Goal: Task Accomplishment & Management: Complete application form

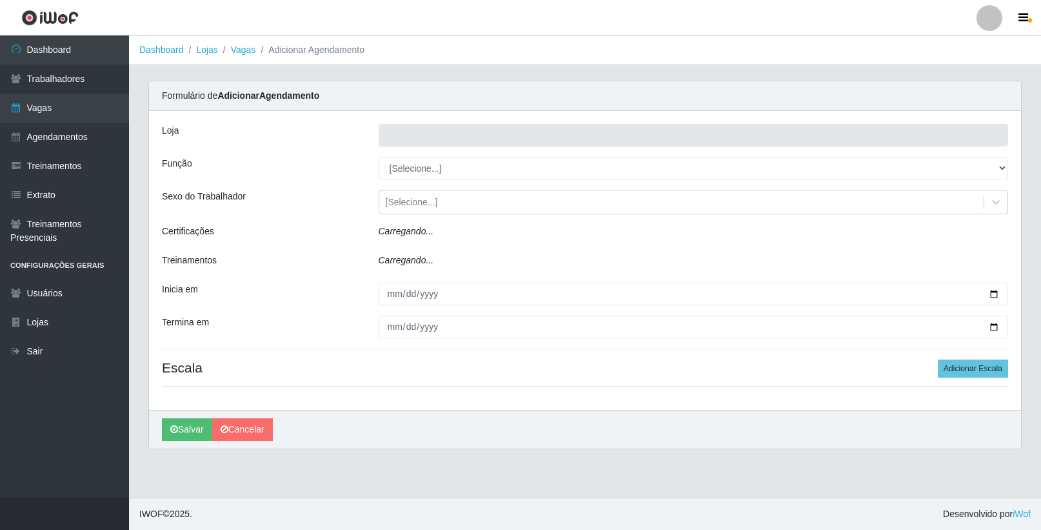
type input "SuperFácil Atacado - Vale do Sol"
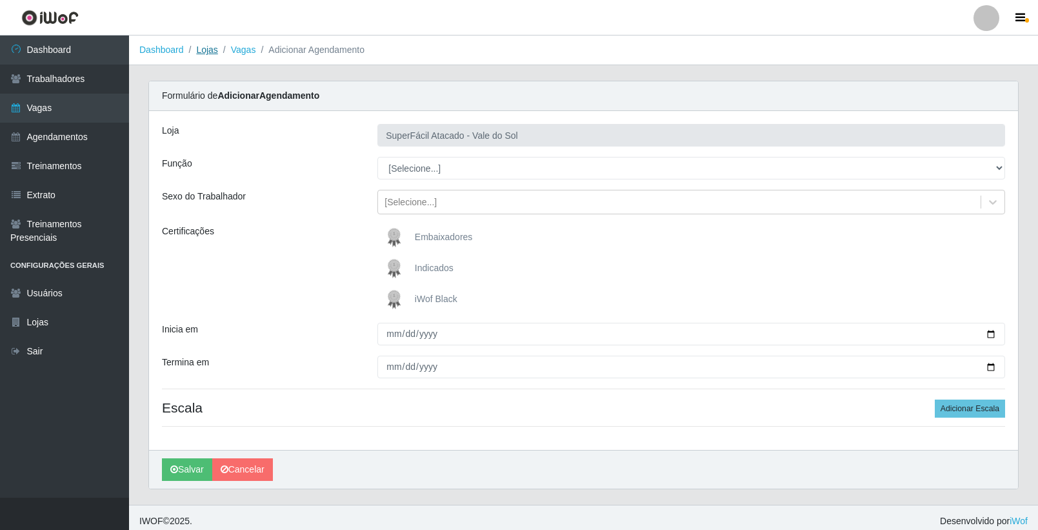
click at [207, 51] on link "Lojas" at bounding box center [206, 50] width 21 height 10
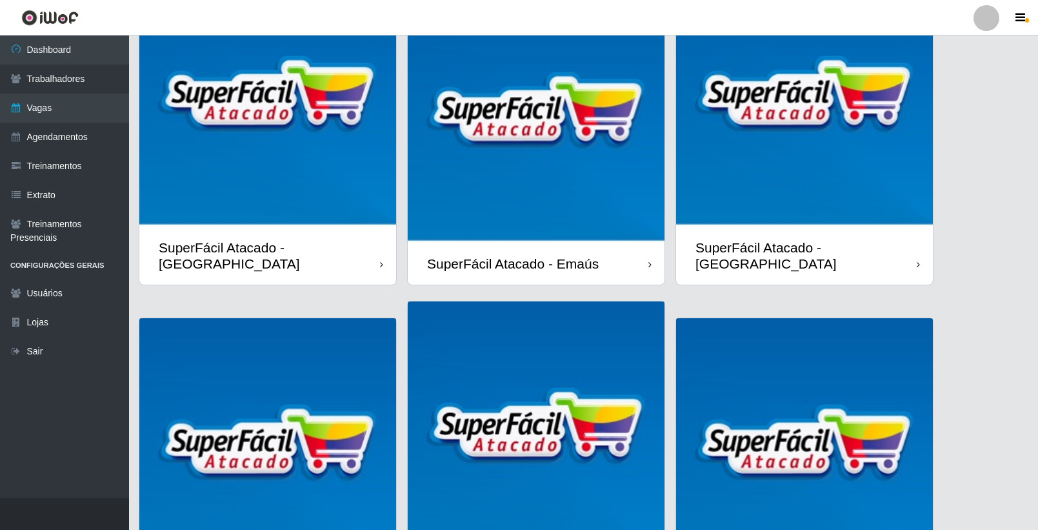
scroll to position [247, 0]
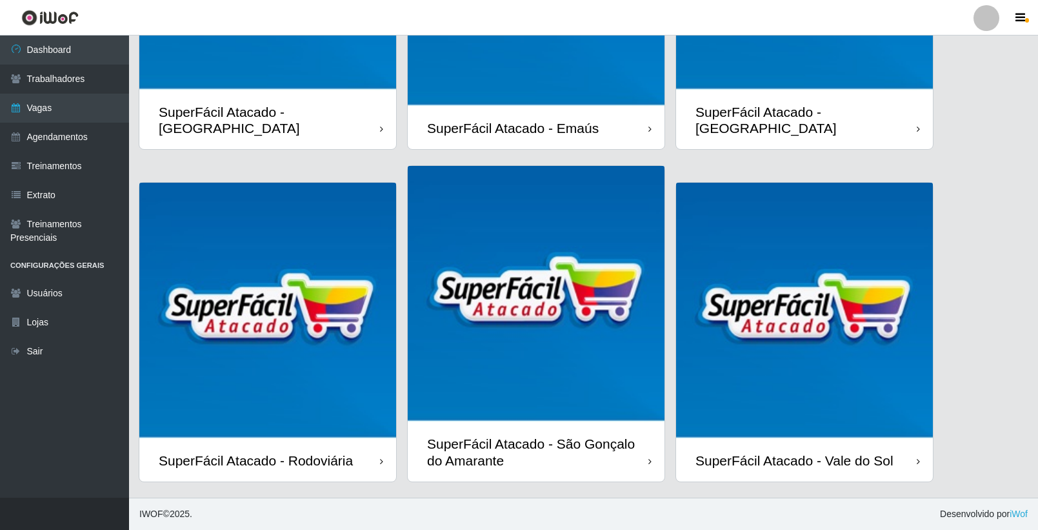
click at [832, 386] on img at bounding box center [804, 311] width 257 height 257
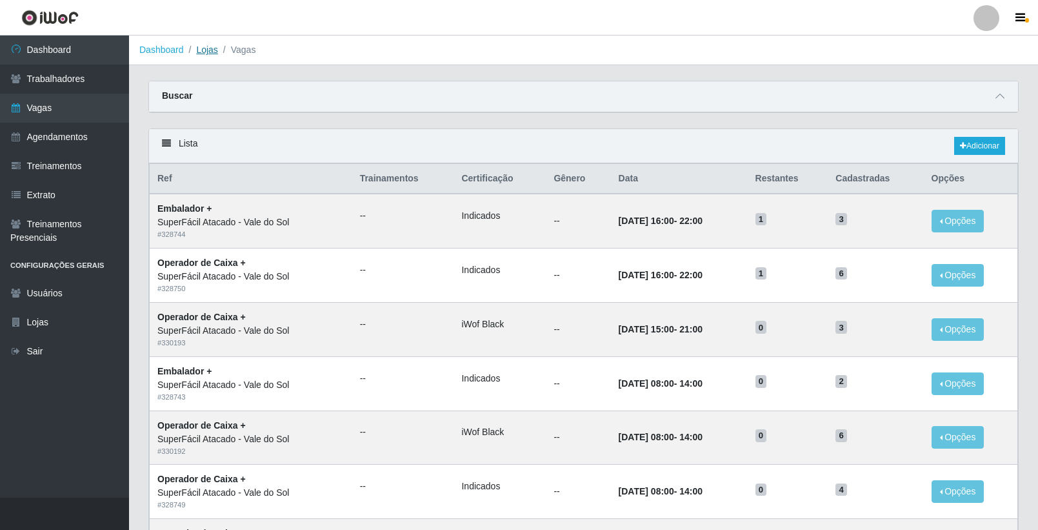
click at [207, 50] on link "Lojas" at bounding box center [206, 50] width 21 height 10
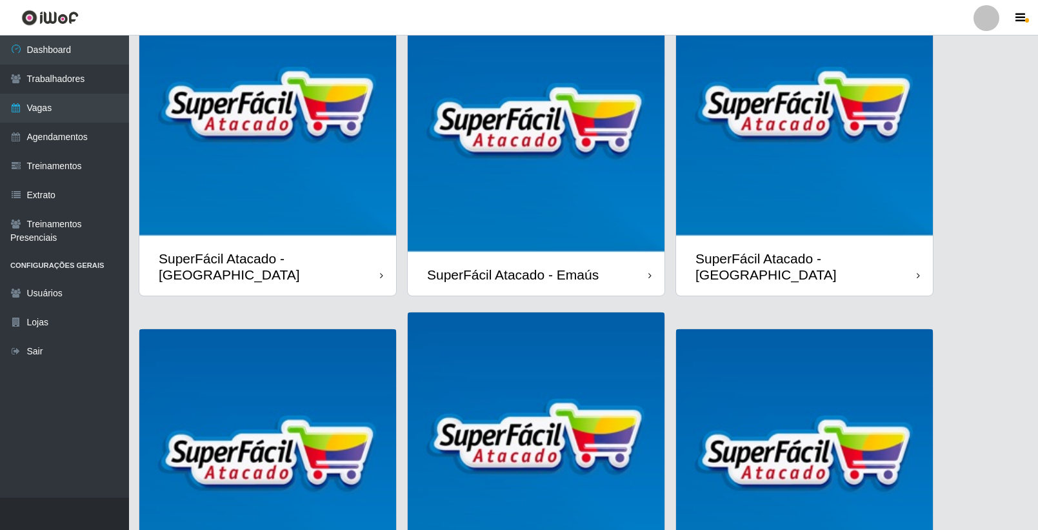
scroll to position [247, 0]
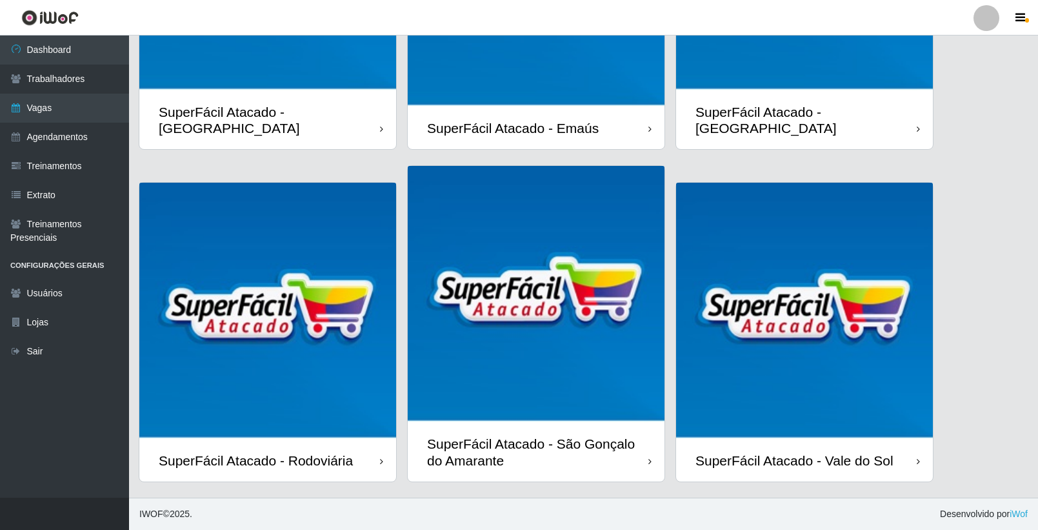
click at [854, 453] on div "SuperFácil Atacado - Vale do Sol" at bounding box center [794, 460] width 198 height 16
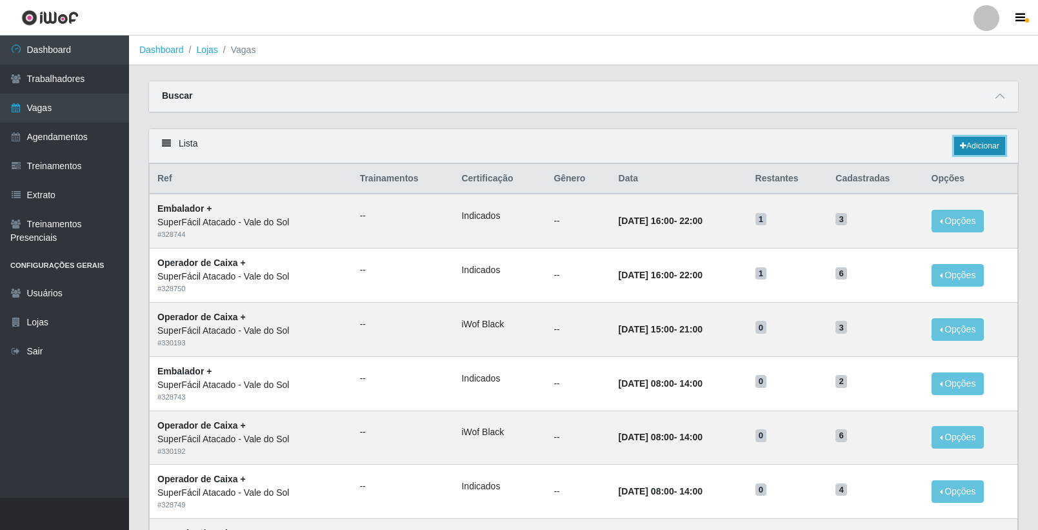
click at [966, 148] on link "Adicionar" at bounding box center [979, 146] width 51 height 18
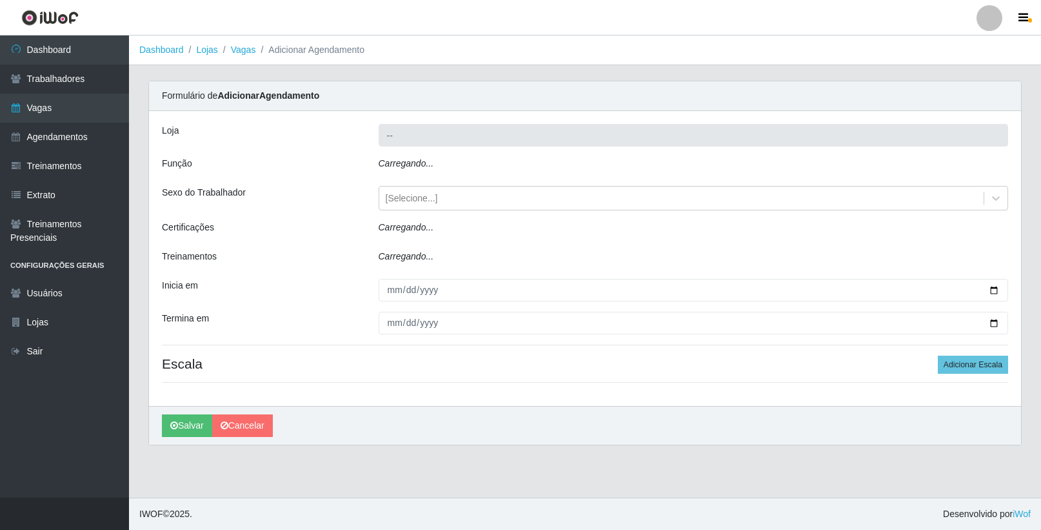
type input "SuperFácil Atacado - Vale do Sol"
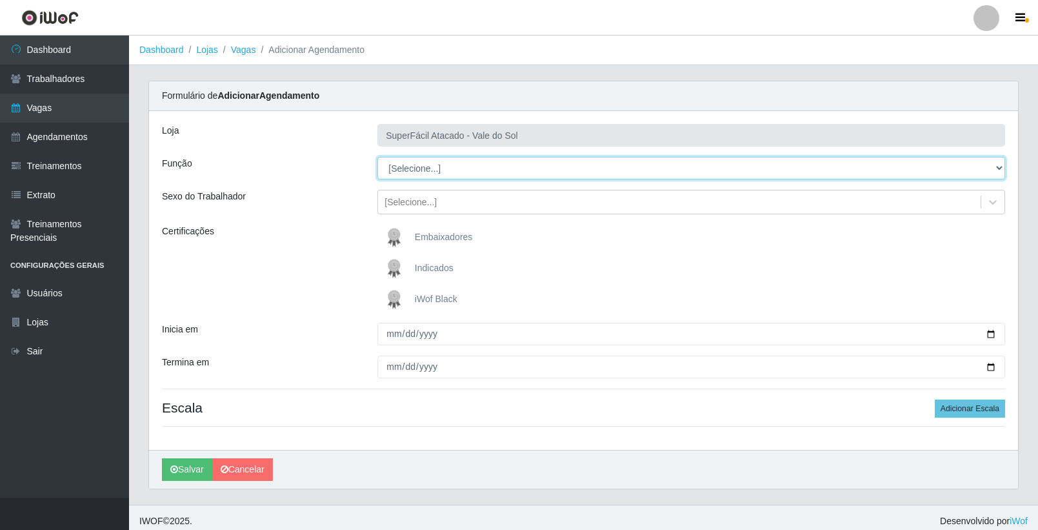
click at [450, 163] on select "[Selecione...] Embalador Embalador + Embalador ++ Operador de Caixa Operador de…" at bounding box center [691, 168] width 628 height 23
click at [438, 165] on select "[Selecione...] Embalador Embalador + Embalador ++ Operador de Caixa Operador de…" at bounding box center [691, 168] width 628 height 23
select select "22"
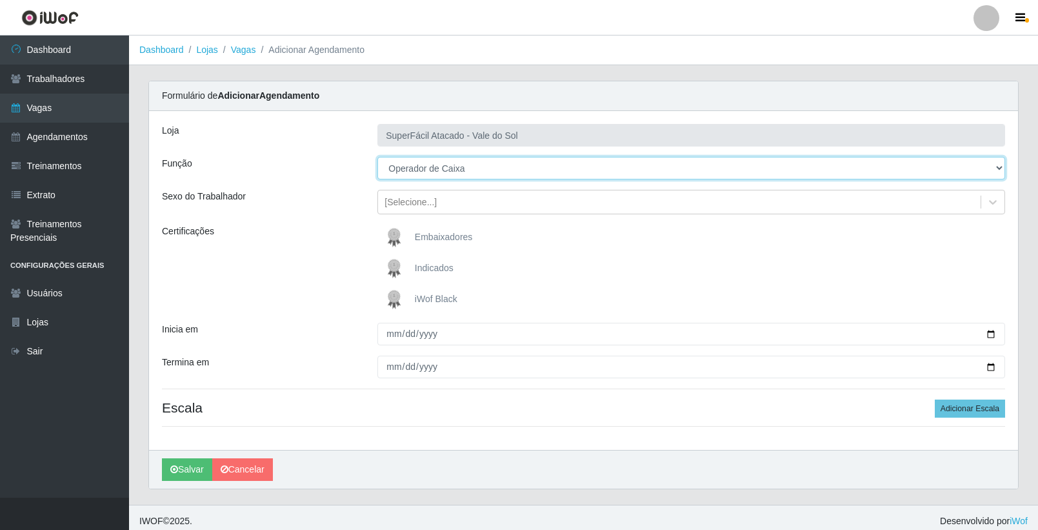
click at [377, 157] on select "[Selecione...] Embalador Embalador + Embalador ++ Operador de Caixa Operador de…" at bounding box center [691, 168] width 628 height 23
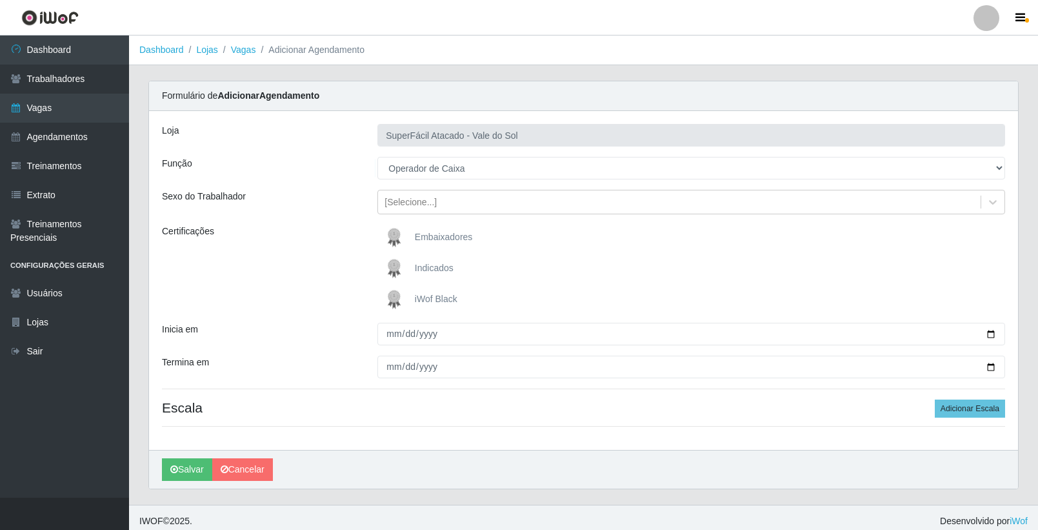
click at [424, 298] on span "iWof Black" at bounding box center [436, 299] width 43 height 10
click at [0, 0] on input "iWof Black" at bounding box center [0, 0] width 0 height 0
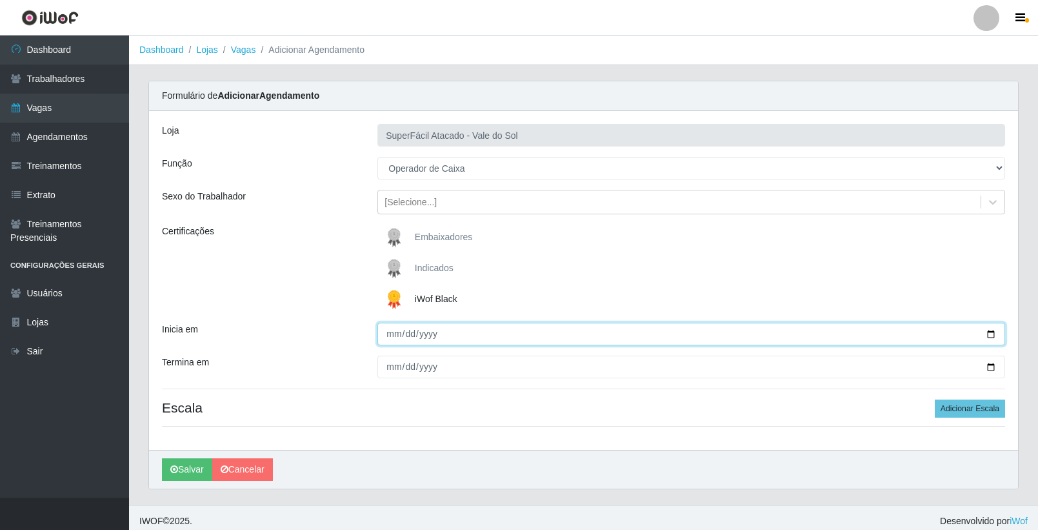
click at [991, 333] on input "Inicia em" at bounding box center [691, 334] width 628 height 23
type input "[DATE]"
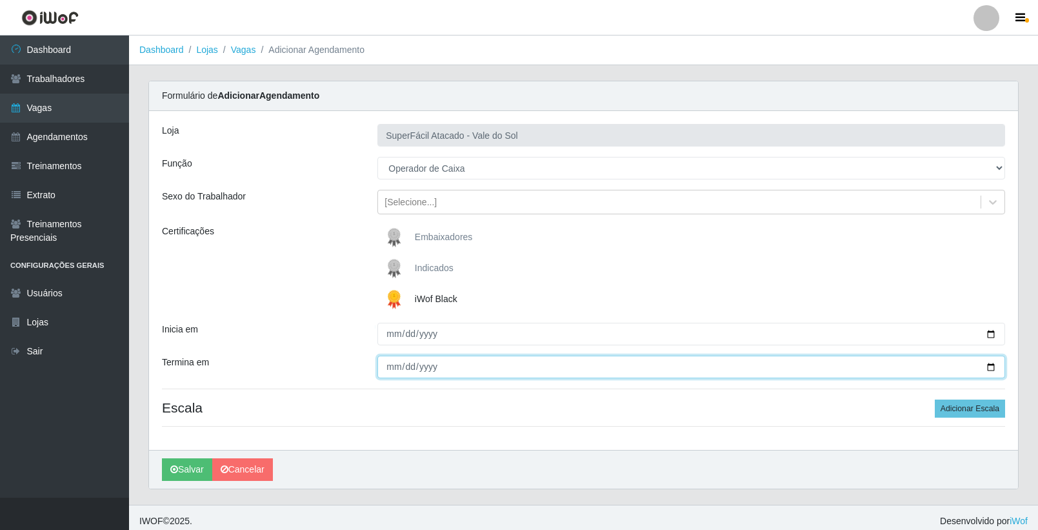
click at [992, 364] on input "Termina em" at bounding box center [691, 366] width 628 height 23
type input "[DATE]"
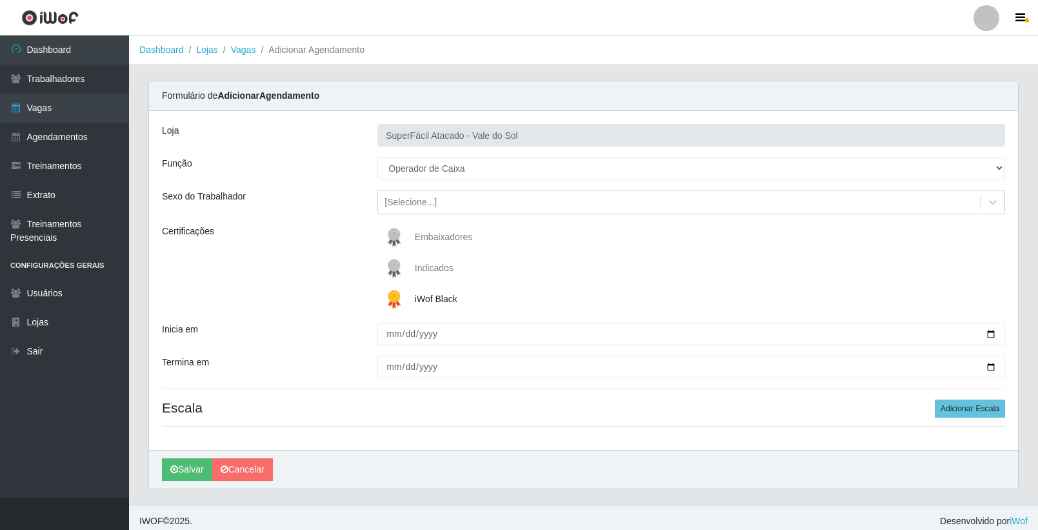
click at [476, 409] on h4 "Escala Adicionar Escala" at bounding box center [583, 407] width 843 height 16
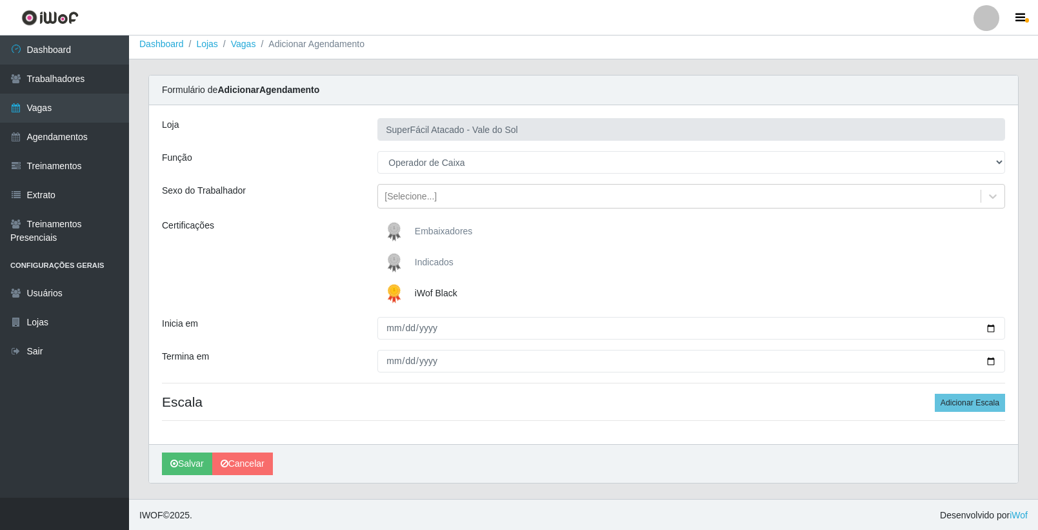
scroll to position [7, 0]
click at [959, 398] on button "Adicionar Escala" at bounding box center [970, 401] width 70 height 18
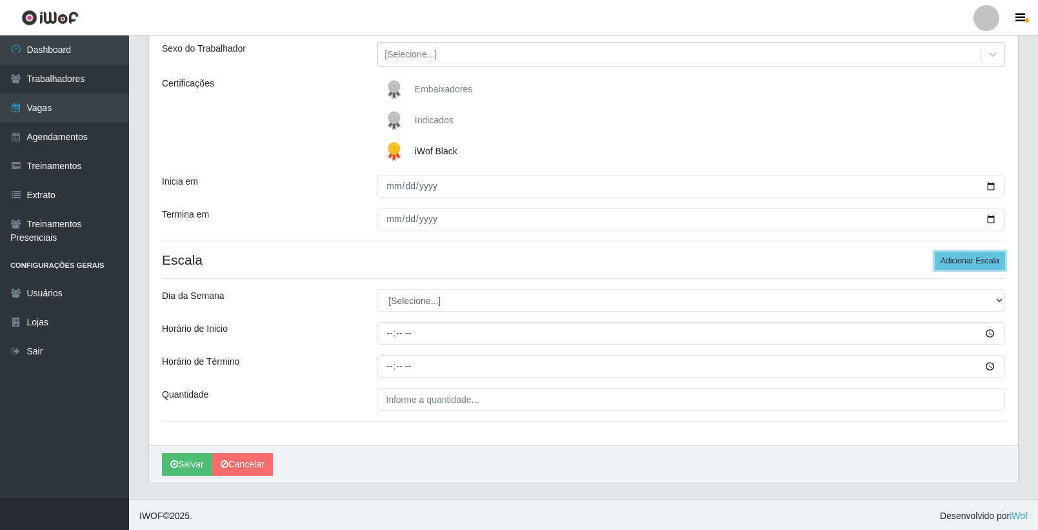
scroll to position [150, 0]
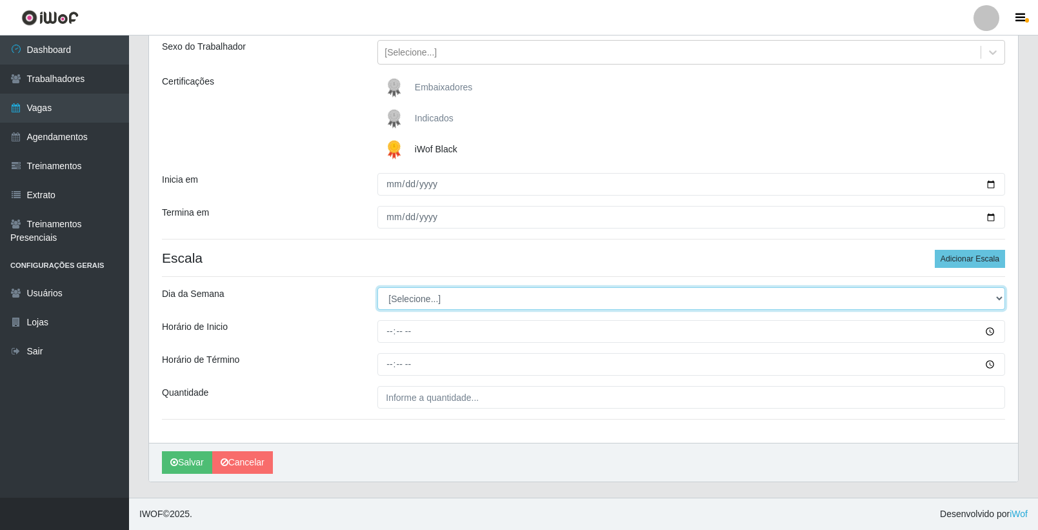
click at [433, 295] on select "[Selecione...] Segunda Terça Quarta Quinta Sexta Sábado Domingo" at bounding box center [691, 298] width 628 height 23
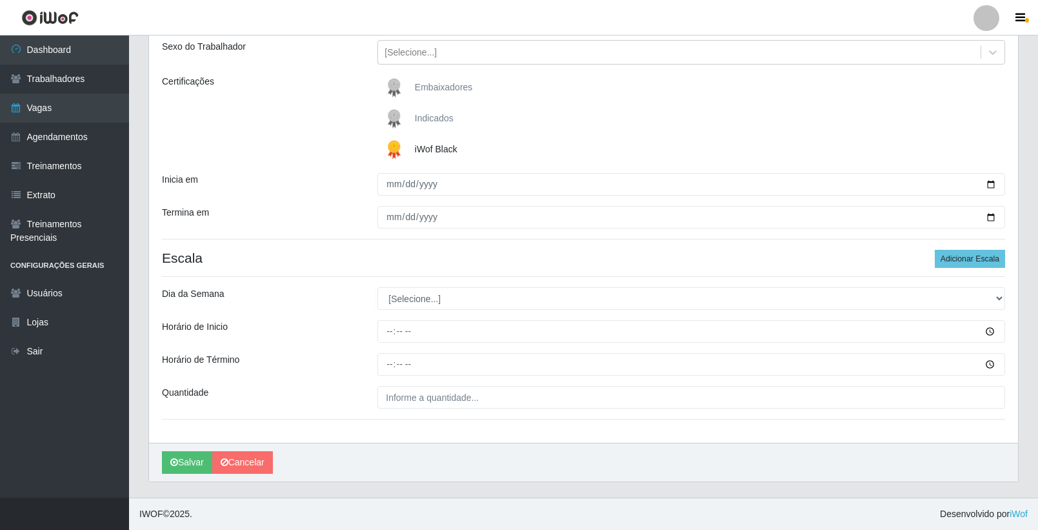
click at [357, 244] on div "Loja SuperFácil Atacado - Vale do Sol Função [Selecione...] Embalador Embalador…" at bounding box center [583, 201] width 869 height 481
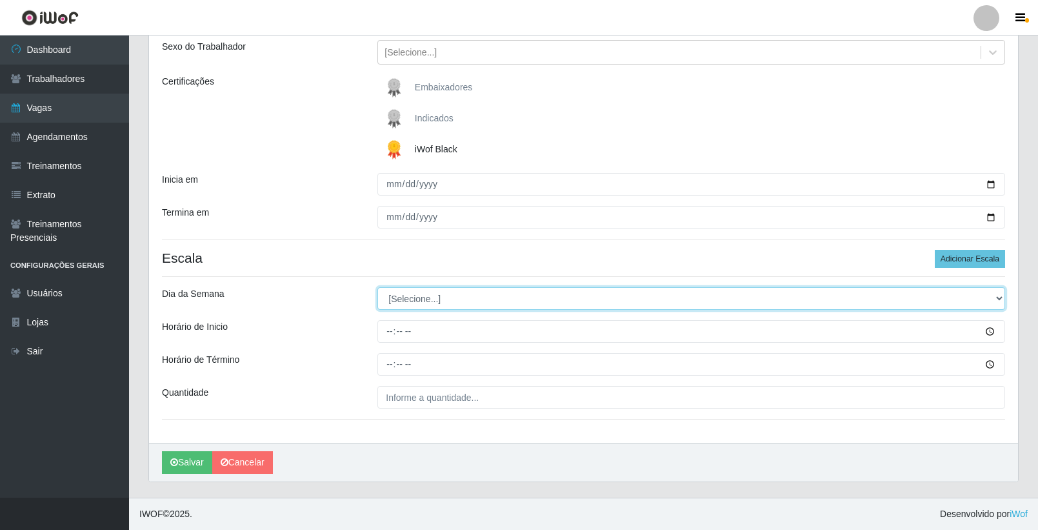
click at [408, 295] on select "[Selecione...] Segunda Terça Quarta Quinta Sexta Sábado Domingo" at bounding box center [691, 298] width 628 height 23
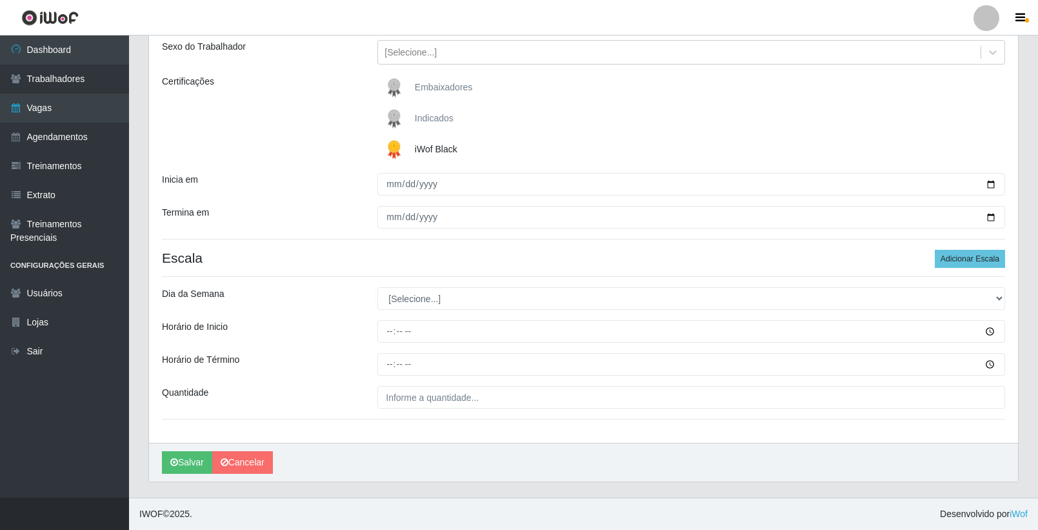
click at [354, 265] on h4 "Escala Adicionar Escala" at bounding box center [583, 258] width 843 height 16
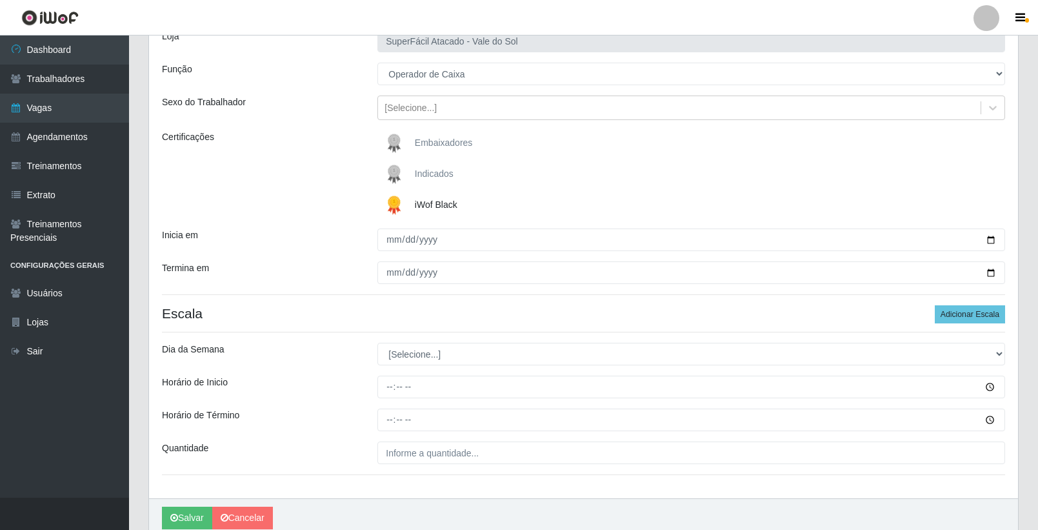
scroll to position [129, 0]
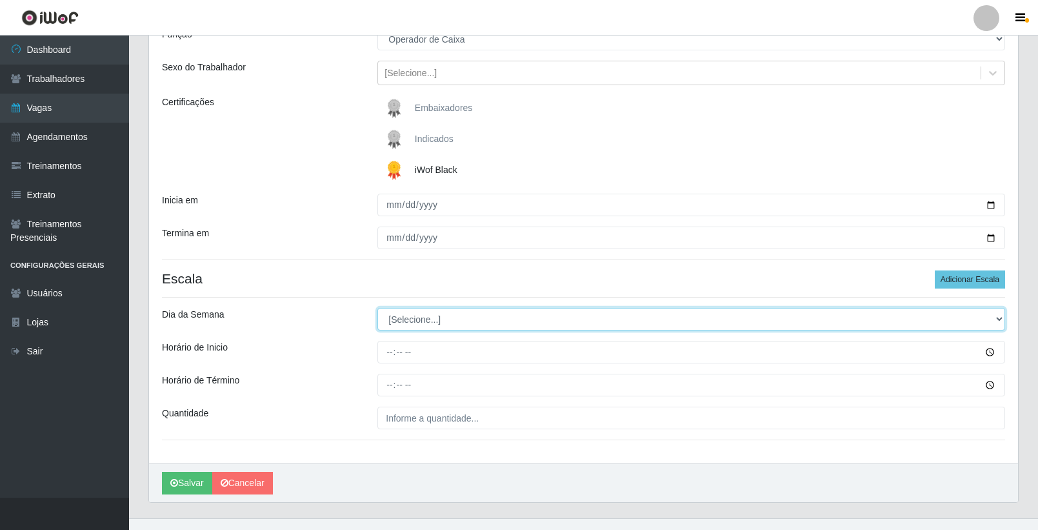
click at [438, 317] on select "[Selecione...] Segunda Terça Quarta Quinta Sexta Sábado Domingo" at bounding box center [691, 319] width 628 height 23
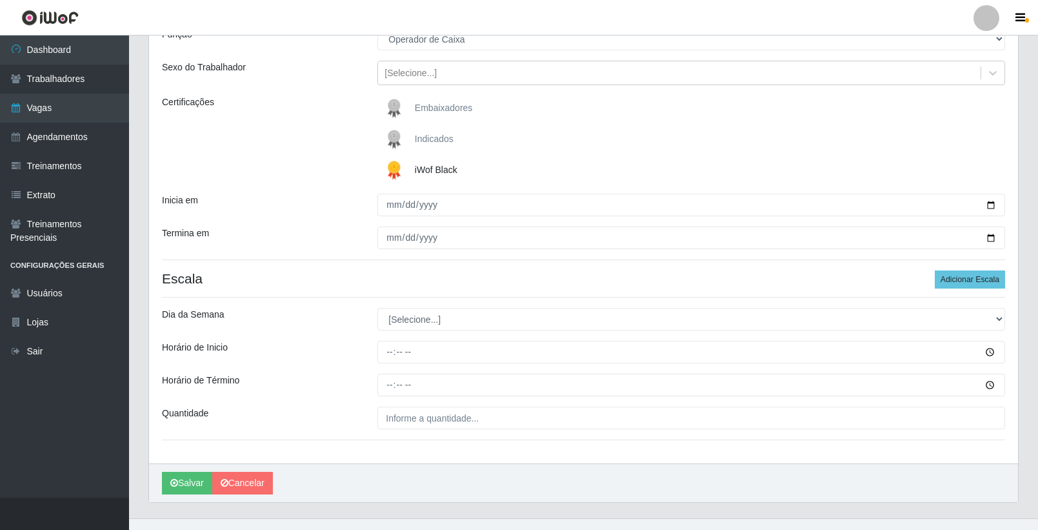
click at [334, 326] on div "Dia da Semana" at bounding box center [259, 319] width 215 height 23
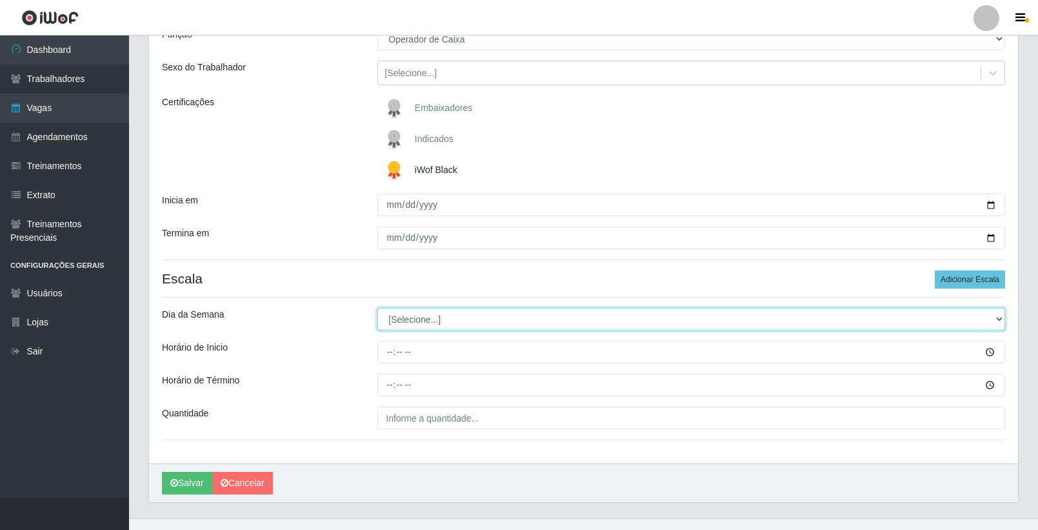
click at [429, 320] on select "[Selecione...] Segunda Terça Quarta Quinta Sexta Sábado Domingo" at bounding box center [691, 319] width 628 height 23
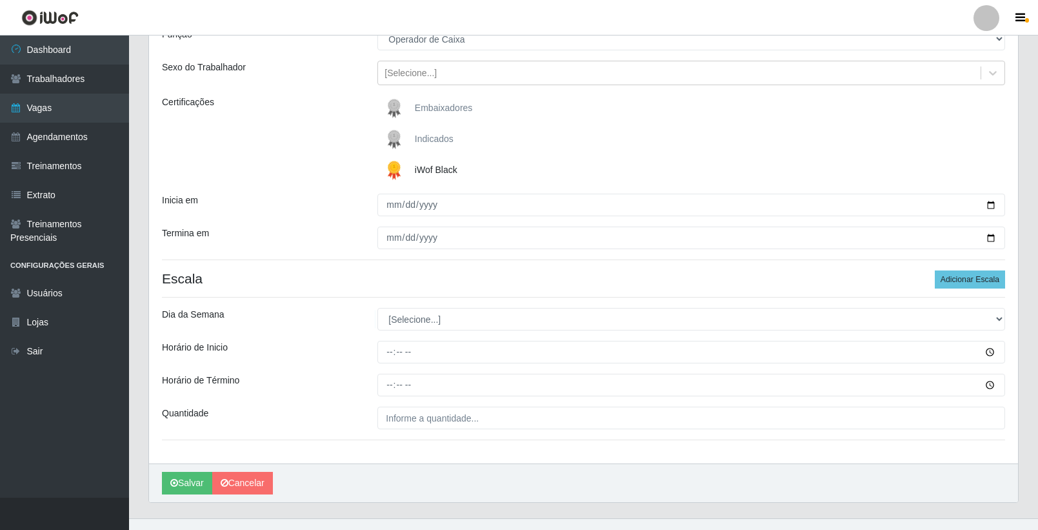
click at [328, 323] on div "Dia da Semana" at bounding box center [259, 319] width 215 height 23
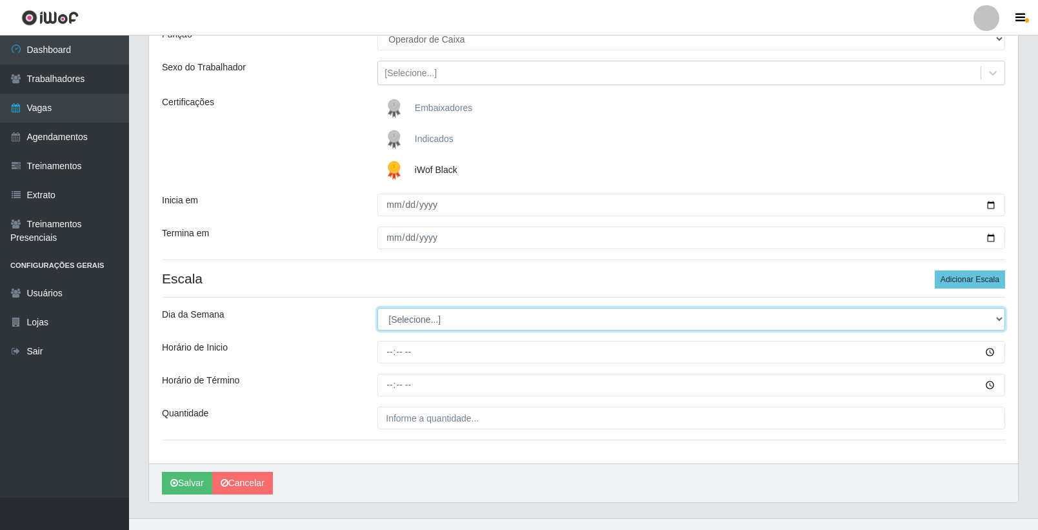
click at [467, 312] on select "[Selecione...] Segunda Terça Quarta Quinta Sexta Sábado Domingo" at bounding box center [691, 319] width 628 height 23
select select "3"
click at [377, 308] on select "[Selecione...] Segunda Terça Quarta Quinta Sexta Sábado Domingo" at bounding box center [691, 319] width 628 height 23
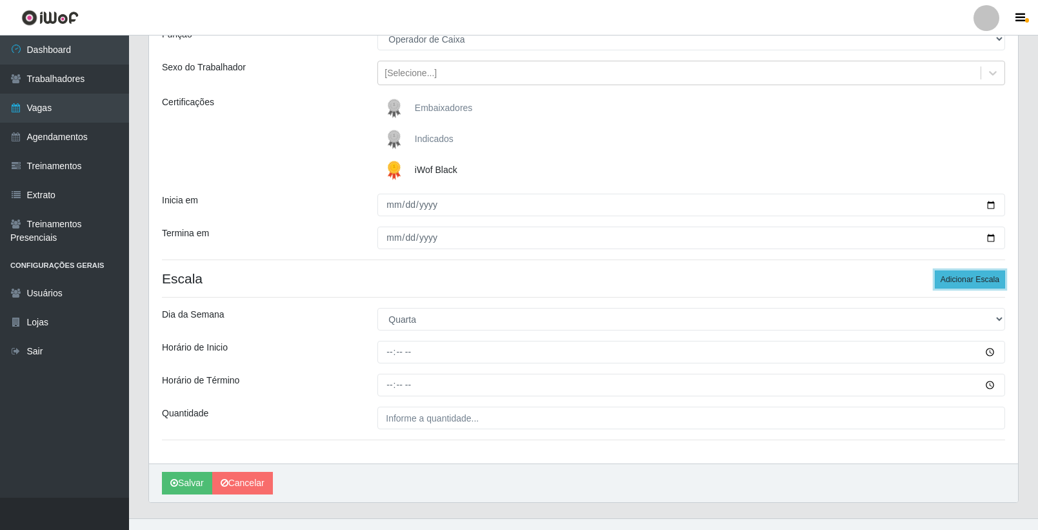
drag, startPoint x: 991, startPoint y: 279, endPoint x: 960, endPoint y: 292, distance: 33.3
click at [990, 279] on button "Adicionar Escala" at bounding box center [970, 279] width 70 height 18
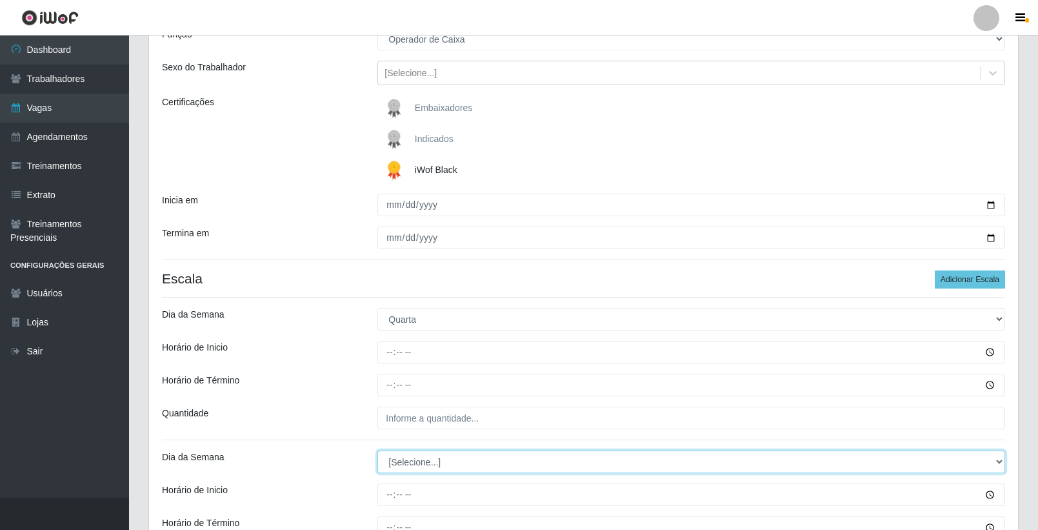
click at [435, 463] on select "[Selecione...] Segunda Terça Quarta Quinta Sexta Sábado Domingo" at bounding box center [691, 461] width 628 height 23
select select "4"
click at [377, 450] on select "[Selecione...] Segunda Terça Quarta Quinta Sexta Sábado Domingo" at bounding box center [691, 461] width 628 height 23
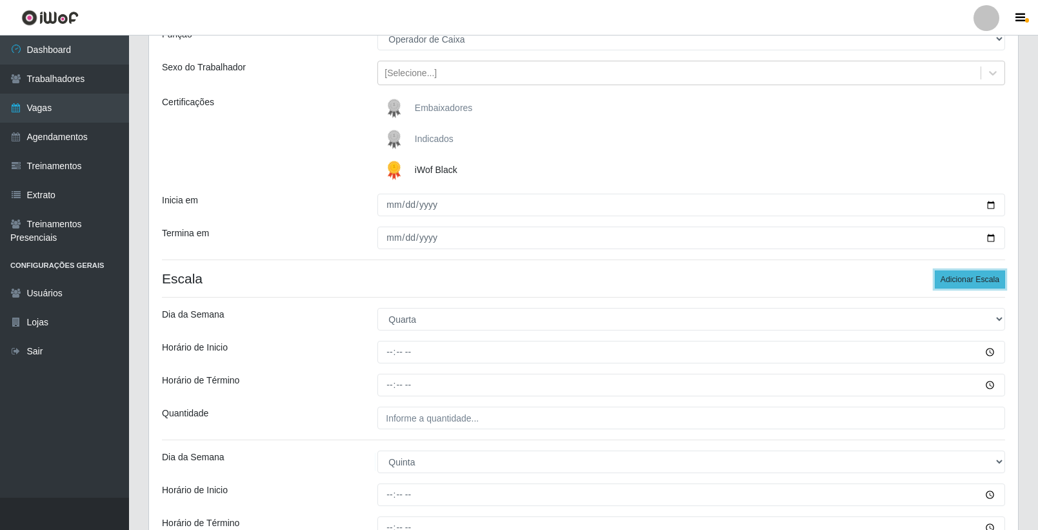
click at [988, 281] on button "Adicionar Escala" at bounding box center [970, 279] width 70 height 18
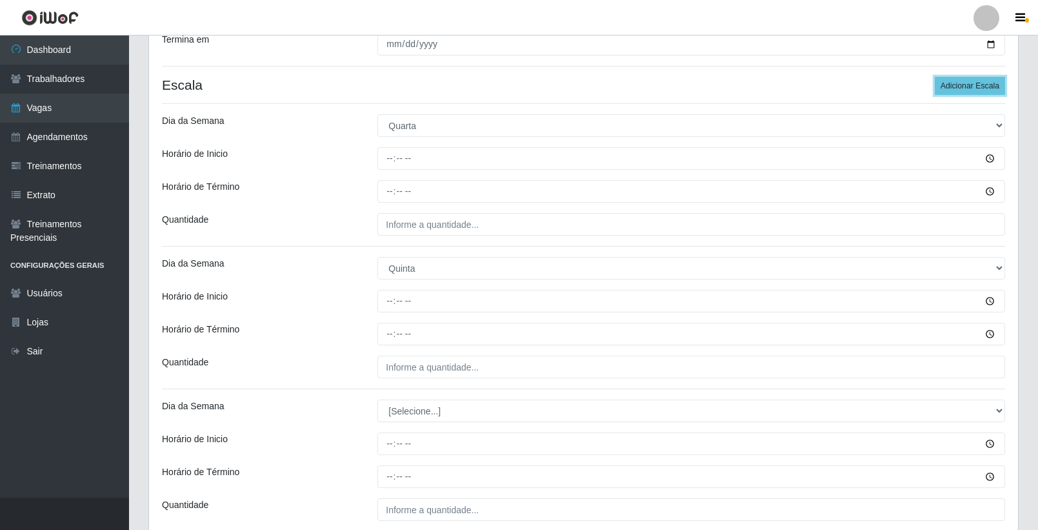
scroll to position [435, 0]
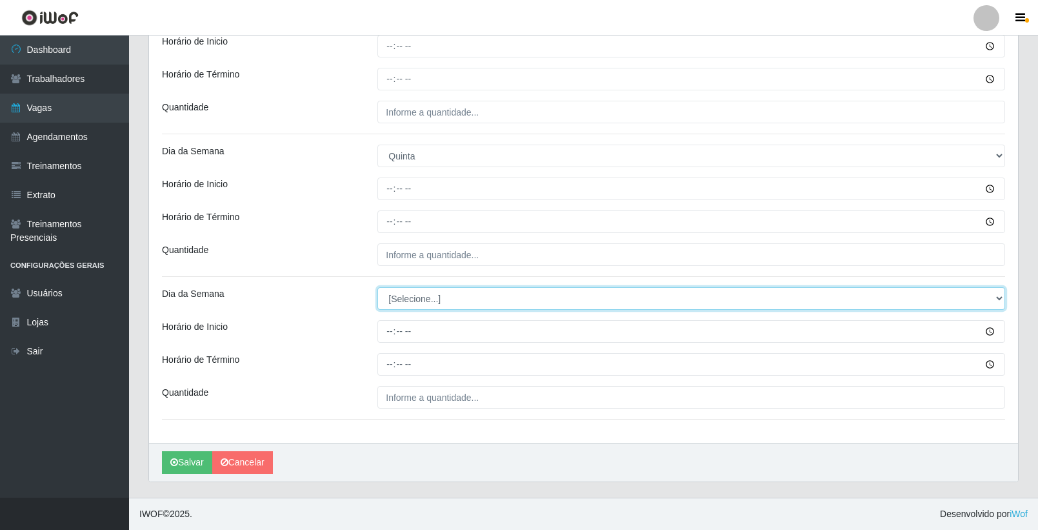
click at [449, 303] on select "[Selecione...] Segunda Terça Quarta Quinta Sexta Sábado Domingo" at bounding box center [691, 298] width 628 height 23
select select "5"
click at [377, 287] on select "[Selecione...] Segunda Terça Quarta Quinta Sexta Sábado Domingo" at bounding box center [691, 298] width 628 height 23
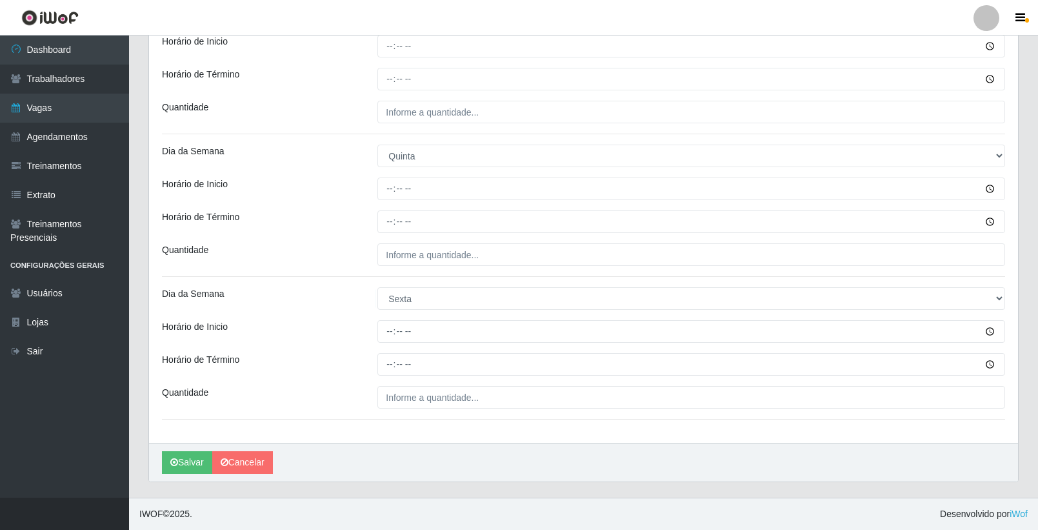
click at [315, 340] on div "Horário de Inicio" at bounding box center [259, 331] width 215 height 23
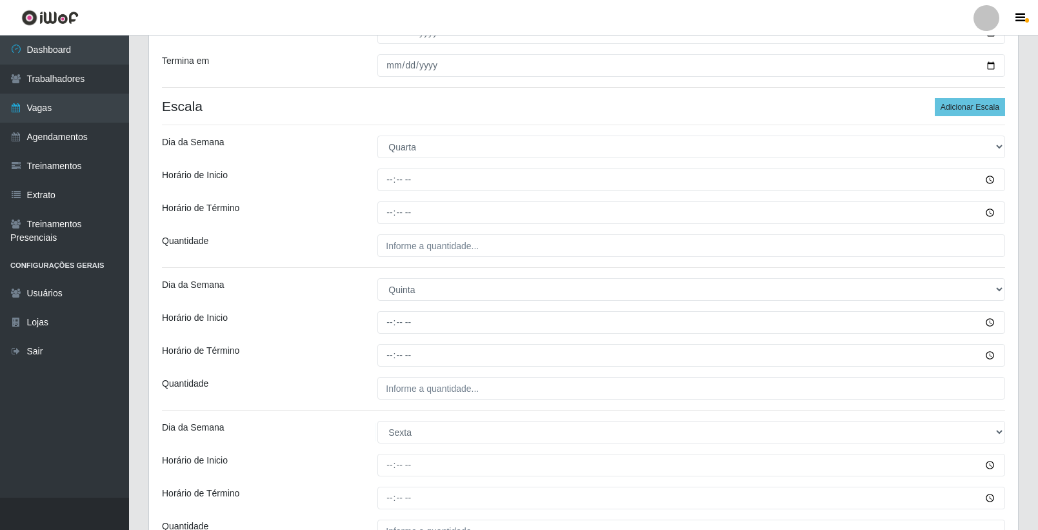
scroll to position [177, 0]
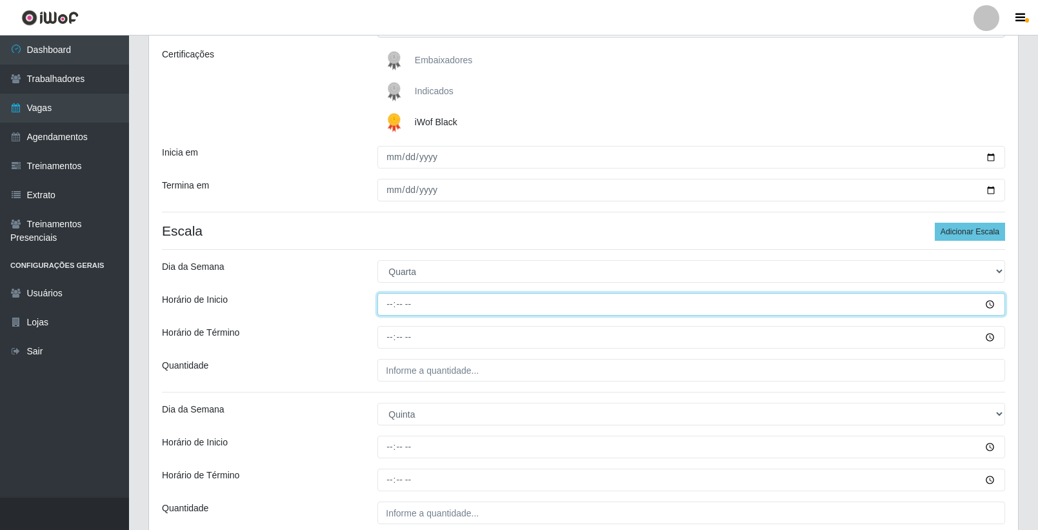
click at [392, 305] on input "Horário de Inicio" at bounding box center [691, 304] width 628 height 23
type input "16:00"
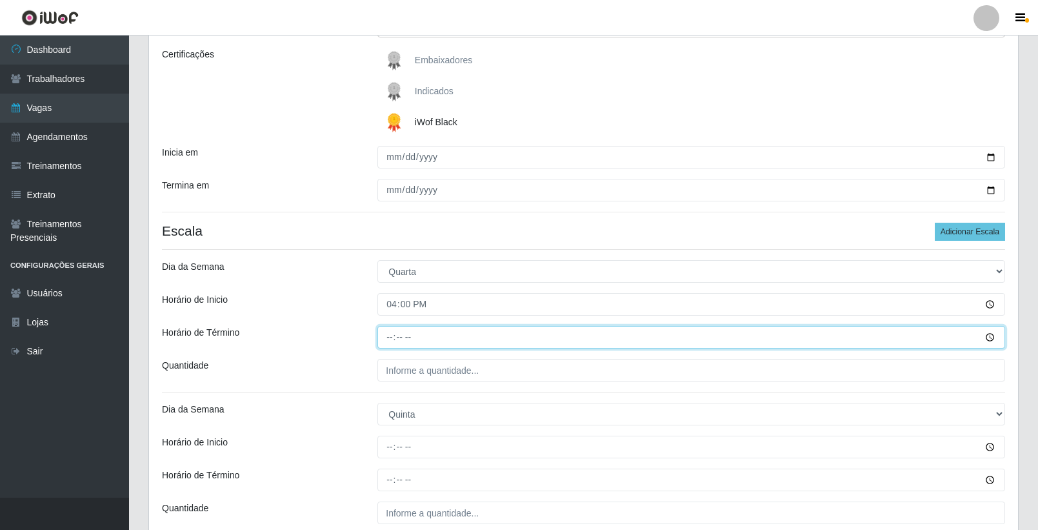
type input "22:00"
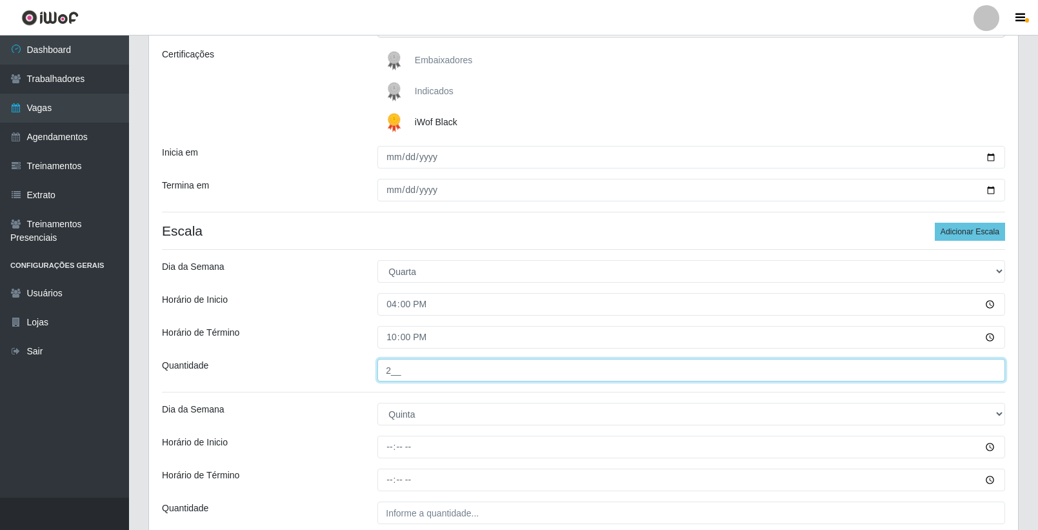
type input "2__"
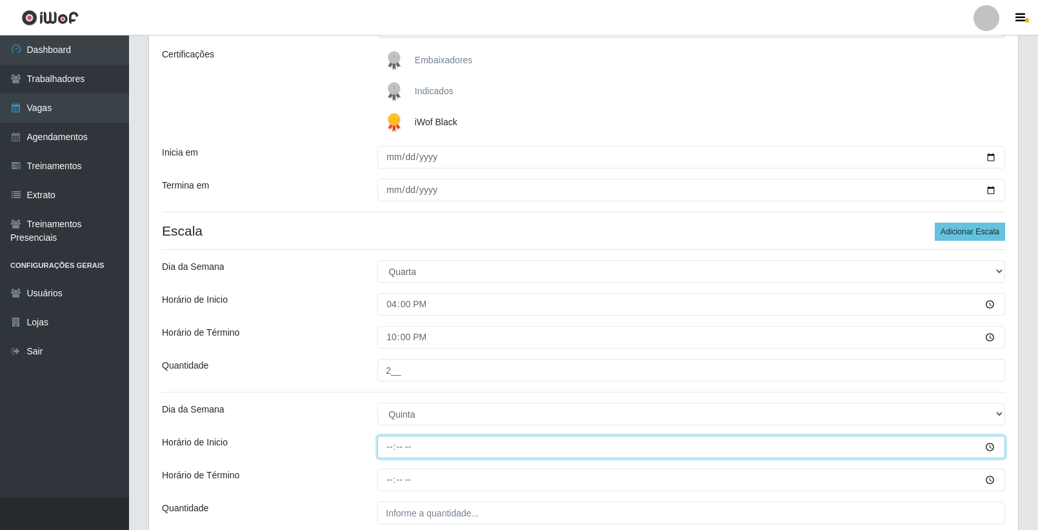
click at [389, 446] on input "Horário de Inicio" at bounding box center [691, 446] width 628 height 23
type input "16:00"
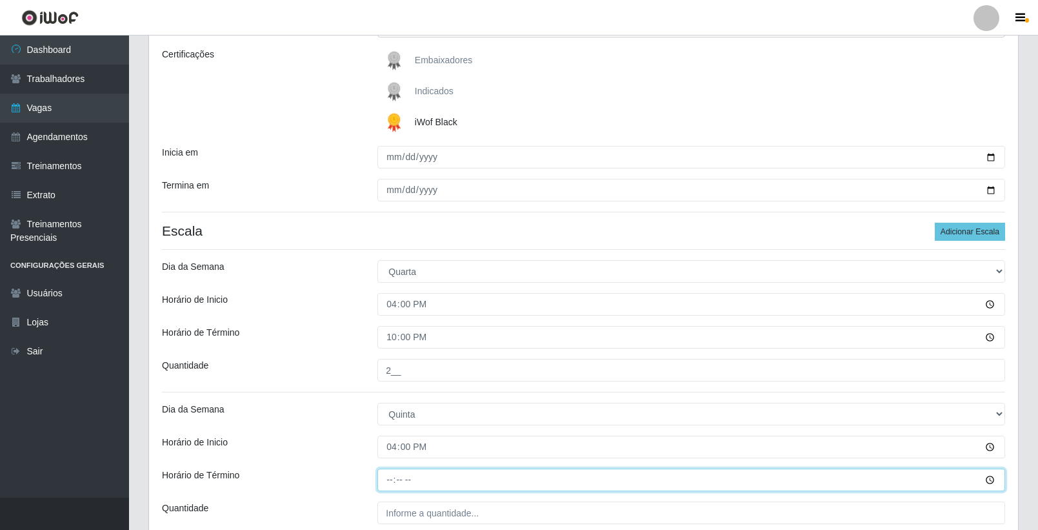
type input "22:00"
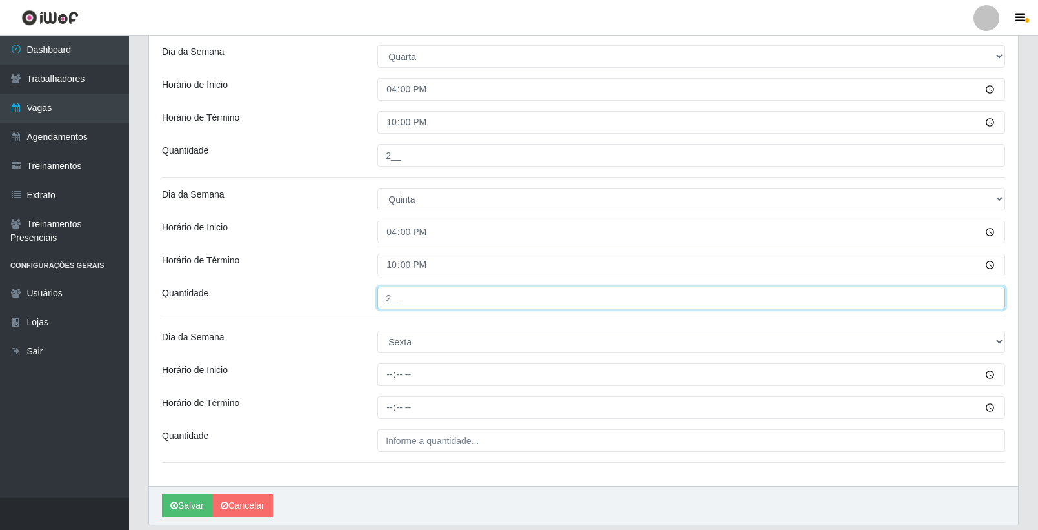
scroll to position [435, 0]
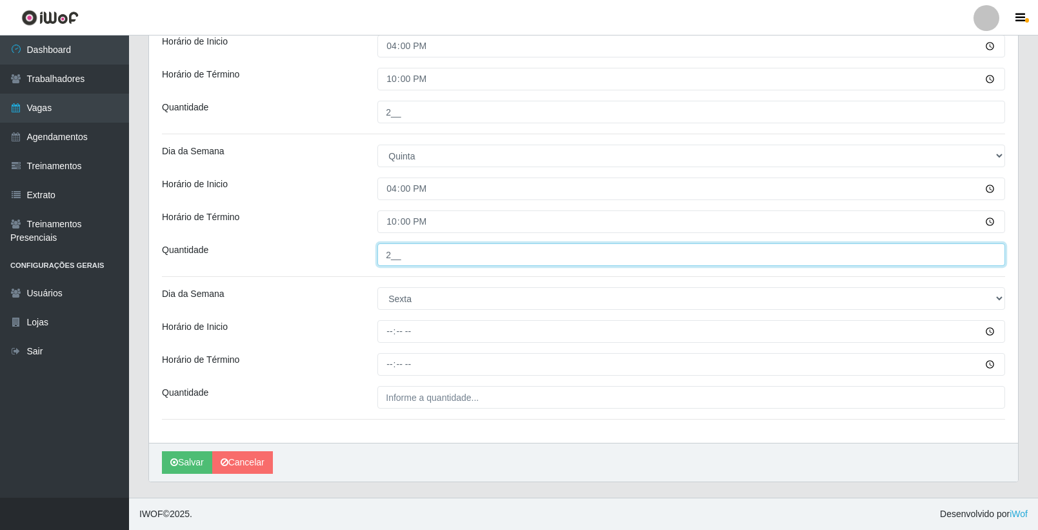
type input "2__"
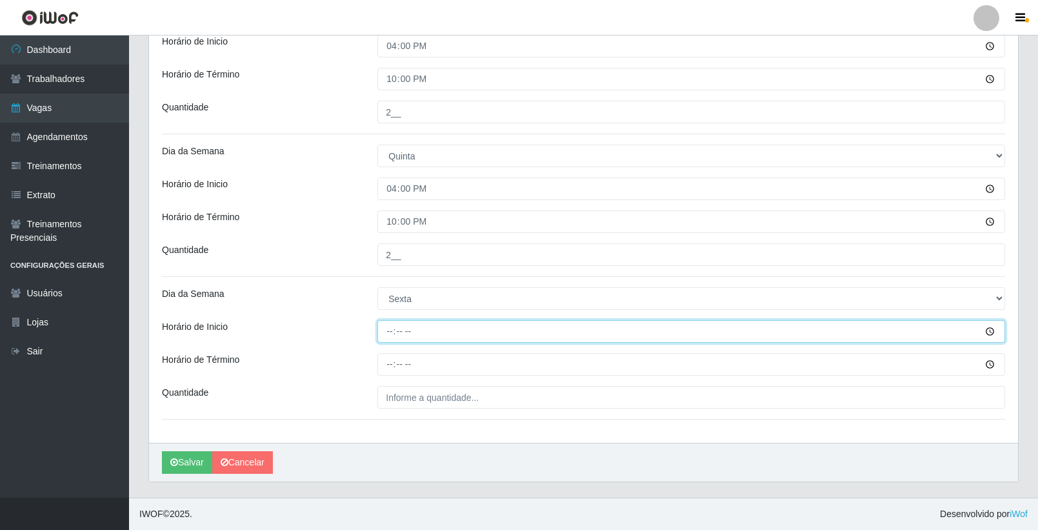
click at [391, 331] on input "Horário de Inicio" at bounding box center [691, 331] width 628 height 23
type input "16:00"
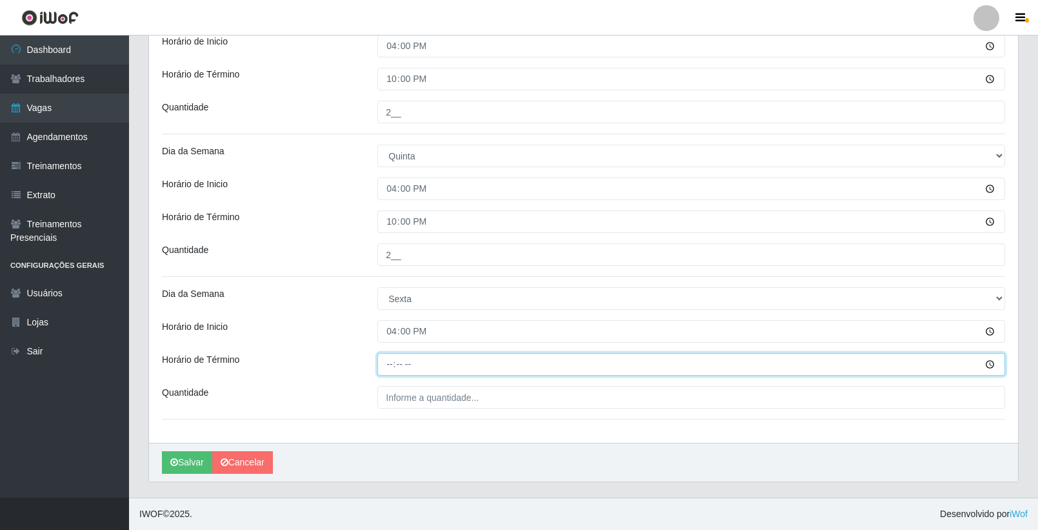
type input "22:00"
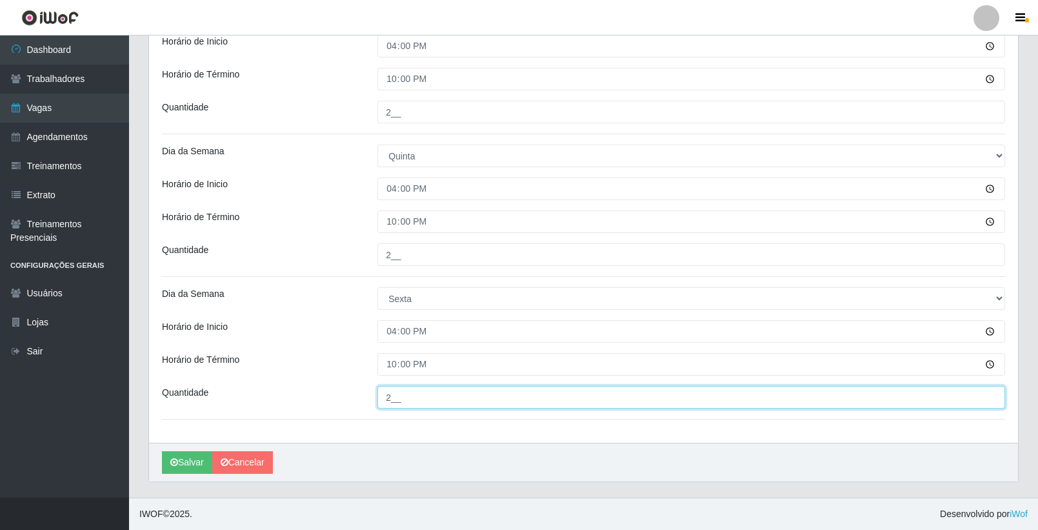
type input "2__"
click at [301, 357] on div "Horário de Término" at bounding box center [259, 364] width 215 height 23
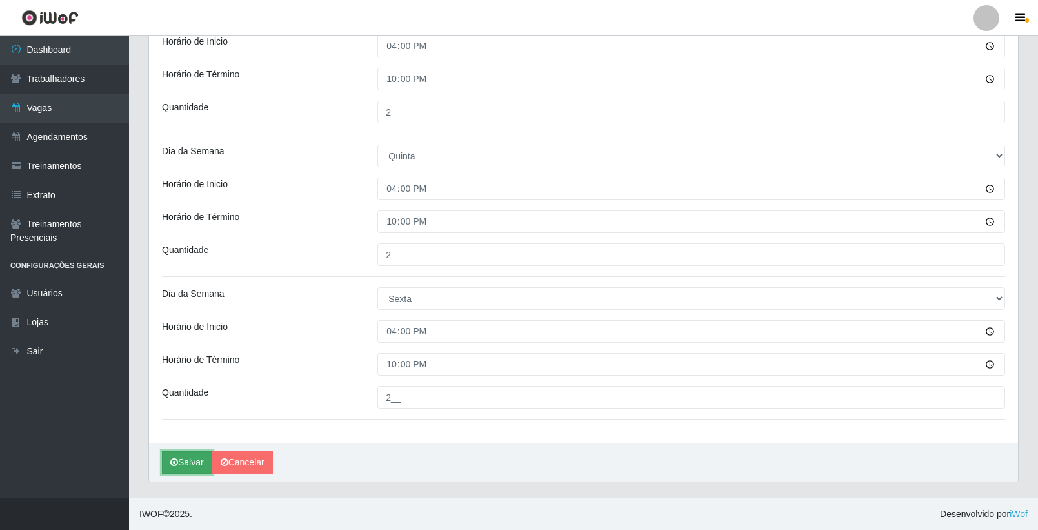
click at [192, 463] on button "Salvar" at bounding box center [187, 462] width 50 height 23
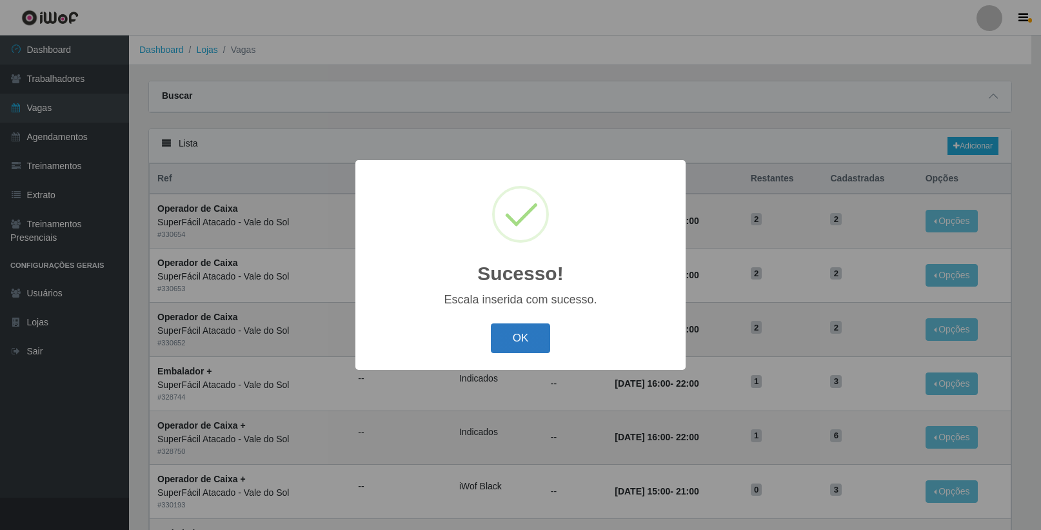
click at [521, 338] on button "OK" at bounding box center [521, 338] width 60 height 30
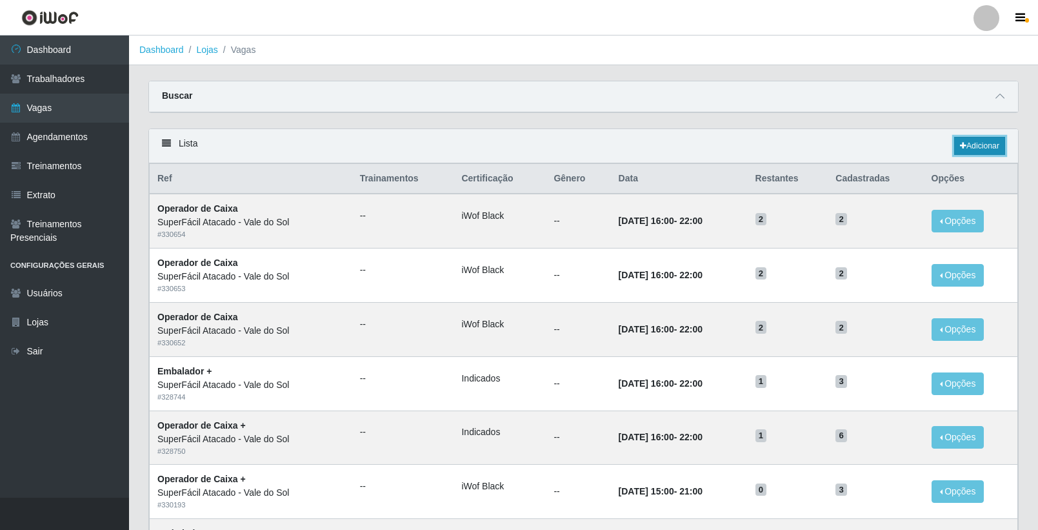
click at [988, 143] on link "Adicionar" at bounding box center [979, 146] width 51 height 18
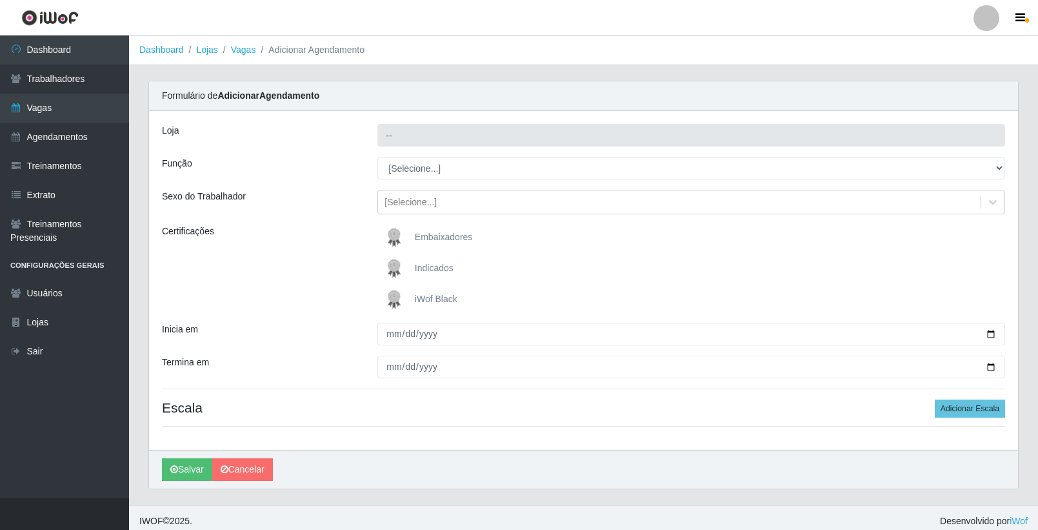
type input "SuperFácil Atacado - Vale do Sol"
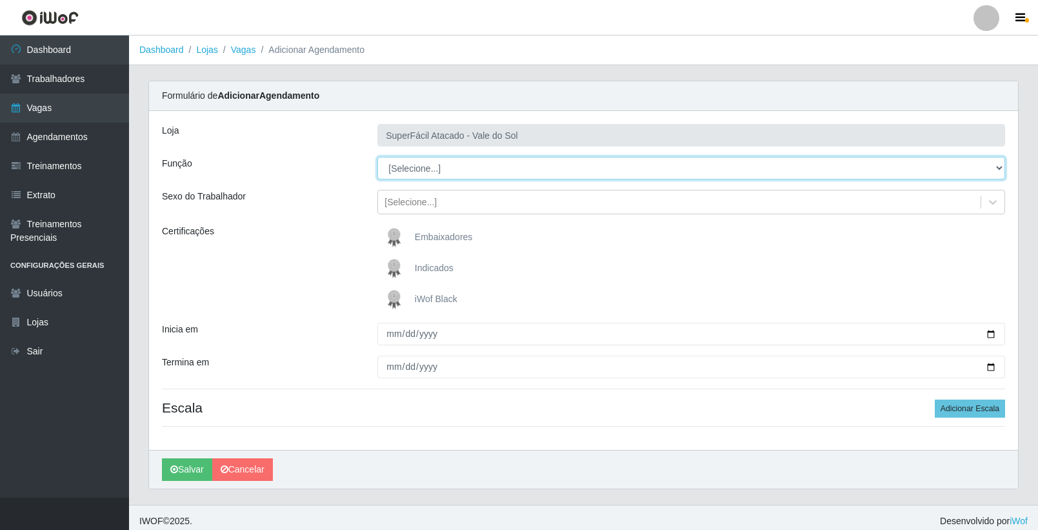
click at [434, 172] on select "[Selecione...] Embalador Embalador + Embalador ++ Operador de Caixa Operador de…" at bounding box center [691, 168] width 628 height 23
select select "22"
click at [377, 157] on select "[Selecione...] Embalador Embalador + Embalador ++ Operador de Caixa Operador de…" at bounding box center [691, 168] width 628 height 23
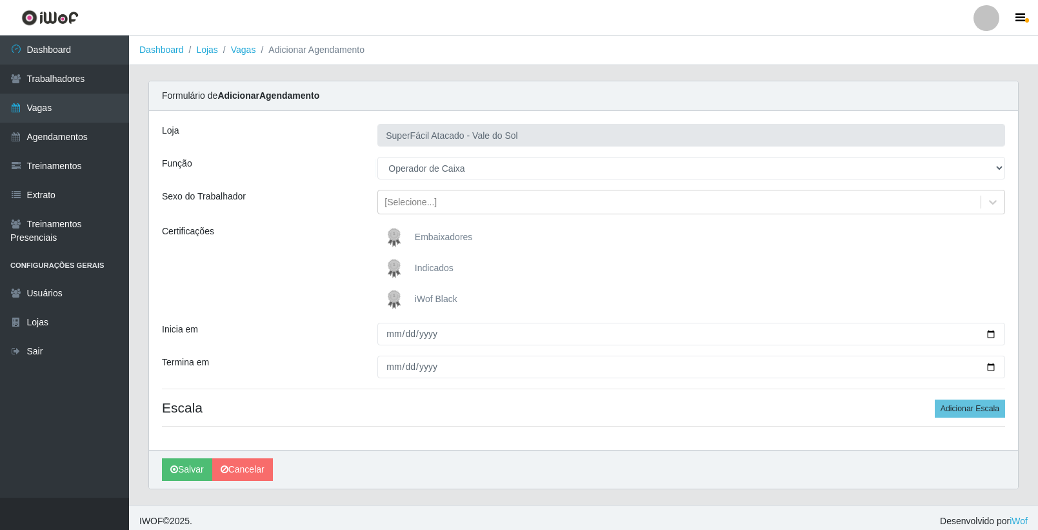
click at [435, 297] on span "iWof Black" at bounding box center [436, 299] width 43 height 10
click at [0, 0] on input "iWof Black" at bounding box center [0, 0] width 0 height 0
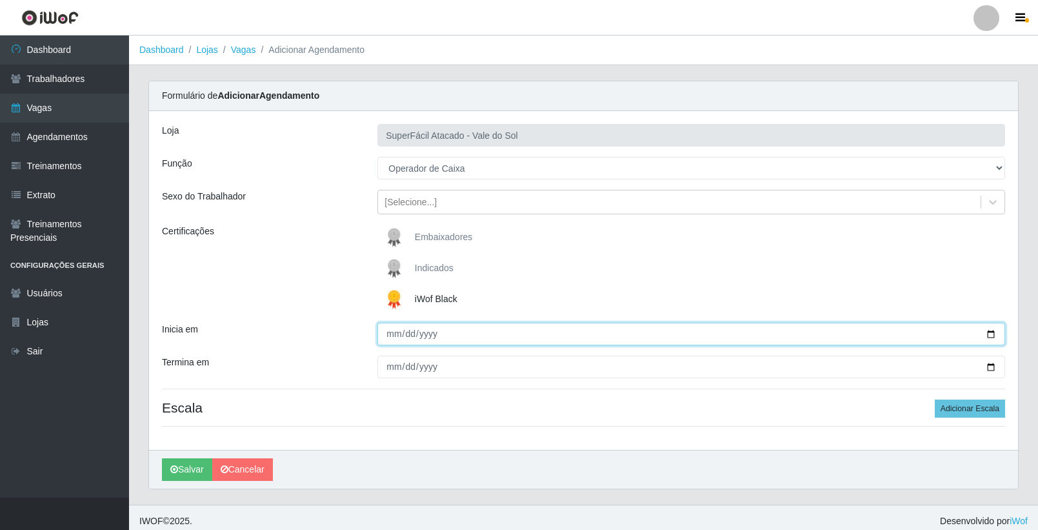
click at [397, 334] on input "Inicia em" at bounding box center [691, 334] width 628 height 23
click at [989, 334] on input "Inicia em" at bounding box center [691, 334] width 628 height 23
type input "[DATE]"
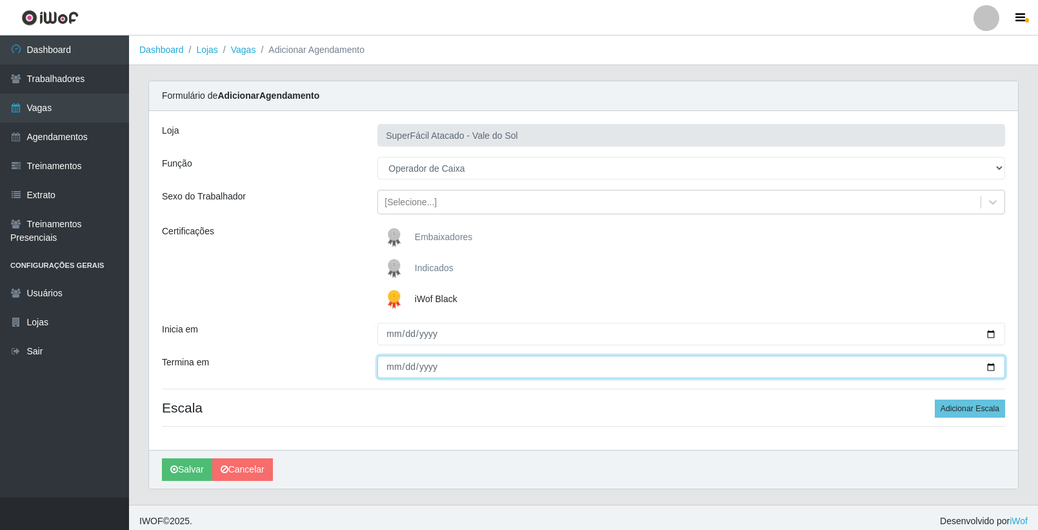
click at [994, 366] on input "Termina em" at bounding box center [691, 366] width 628 height 23
type input "[DATE]"
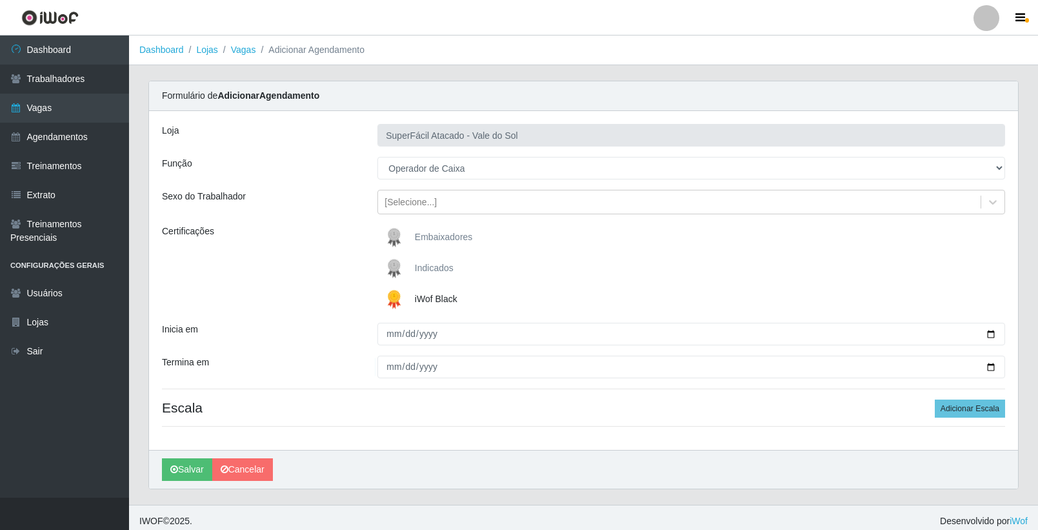
click at [603, 409] on h4 "Escala Adicionar Escala" at bounding box center [583, 407] width 843 height 16
click at [962, 404] on button "Adicionar Escala" at bounding box center [970, 408] width 70 height 18
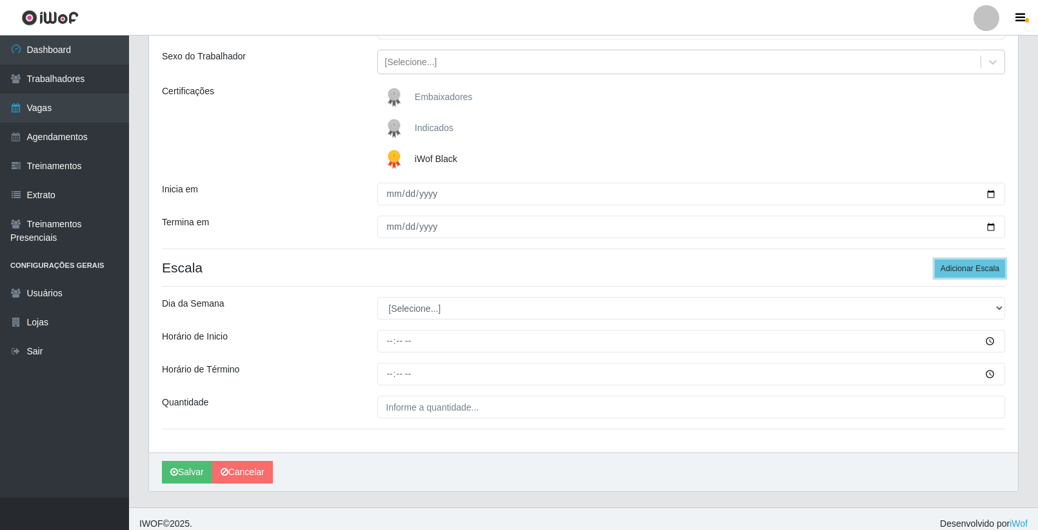
scroll to position [150, 0]
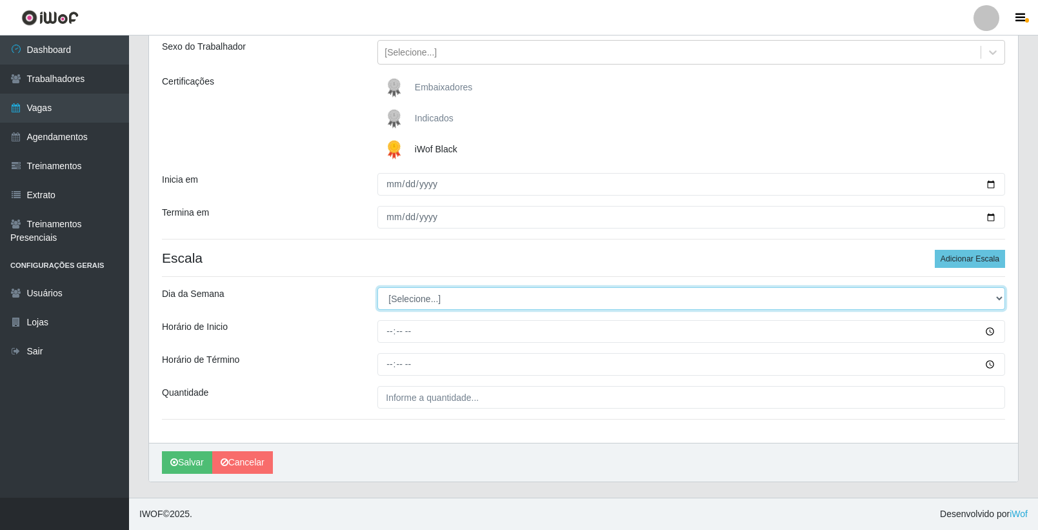
click at [455, 298] on select "[Selecione...] Segunda Terça Quarta Quinta Sexta Sábado Domingo" at bounding box center [691, 298] width 628 height 23
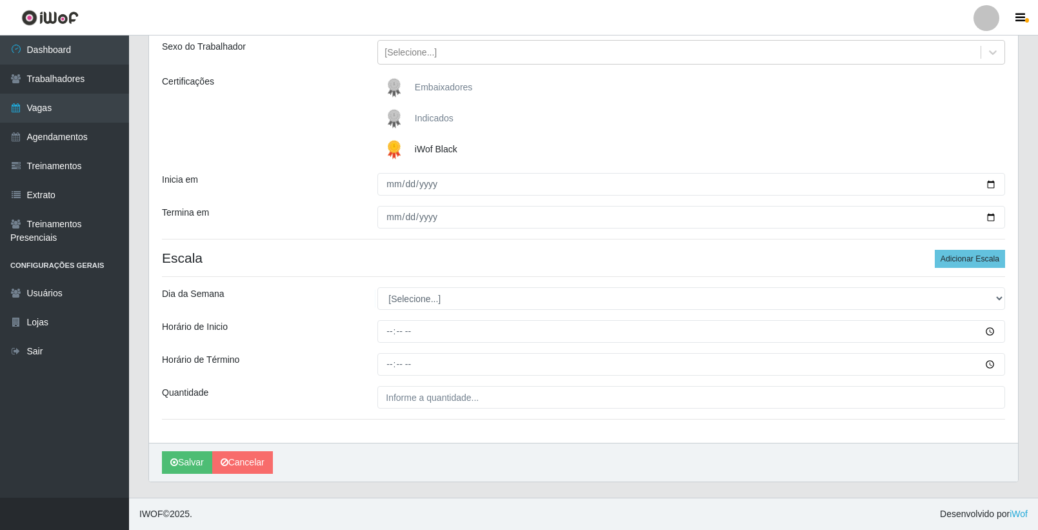
click at [324, 288] on div "Dia da Semana" at bounding box center [259, 298] width 215 height 23
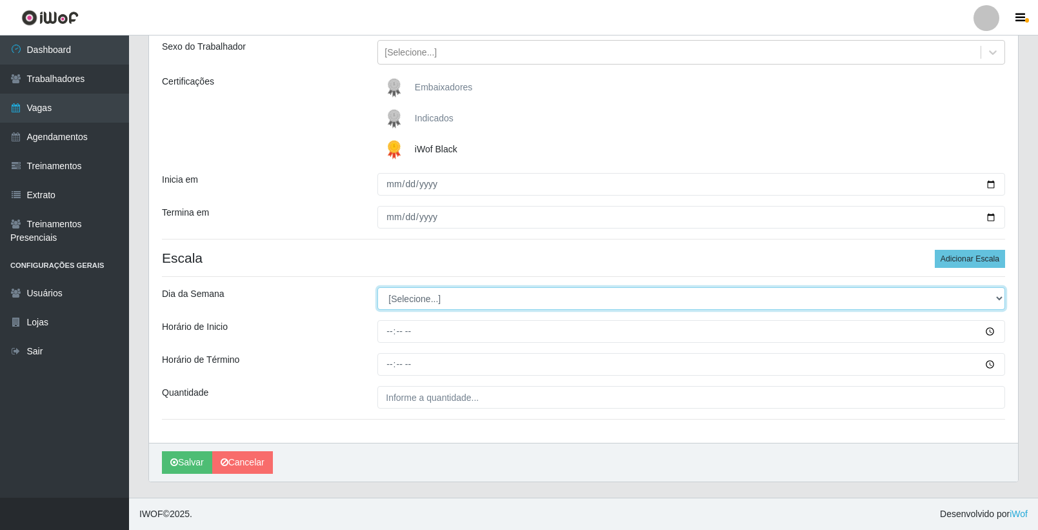
click at [447, 298] on select "[Selecione...] Segunda Terça Quarta Quinta Sexta Sábado Domingo" at bounding box center [691, 298] width 628 height 23
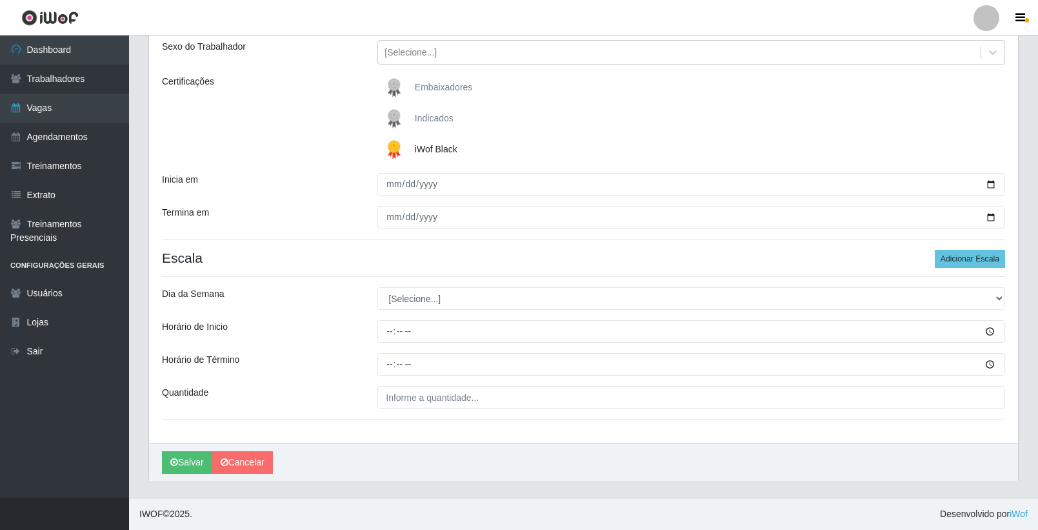
drag, startPoint x: 348, startPoint y: 299, endPoint x: 377, endPoint y: 303, distance: 29.2
click at [347, 299] on div "Dia da Semana" at bounding box center [259, 298] width 215 height 23
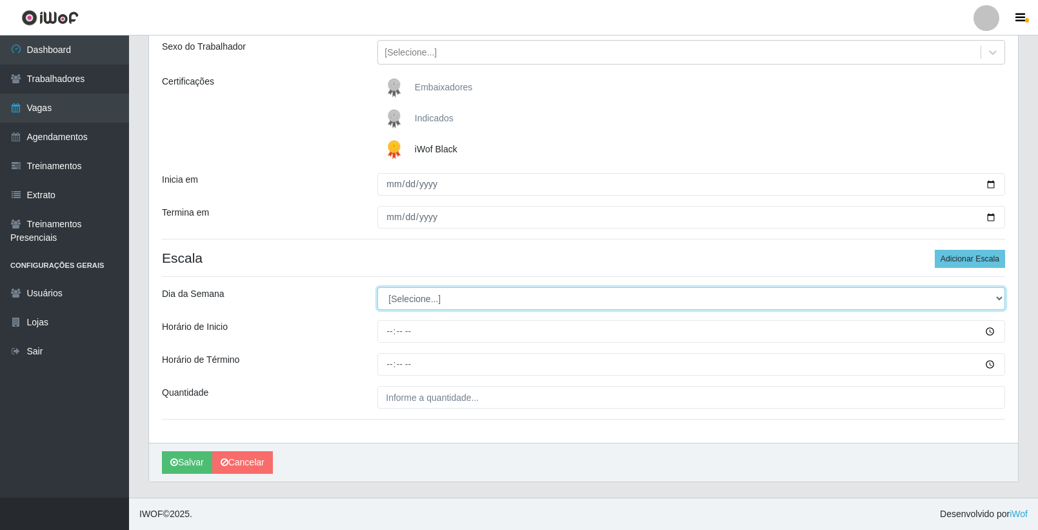
click at [495, 303] on select "[Selecione...] Segunda Terça Quarta Quinta Sexta Sábado Domingo" at bounding box center [691, 298] width 628 height 23
select select "4"
click at [377, 287] on select "[Selecione...] Segunda Terça Quarta Quinta Sexta Sábado Domingo" at bounding box center [691, 298] width 628 height 23
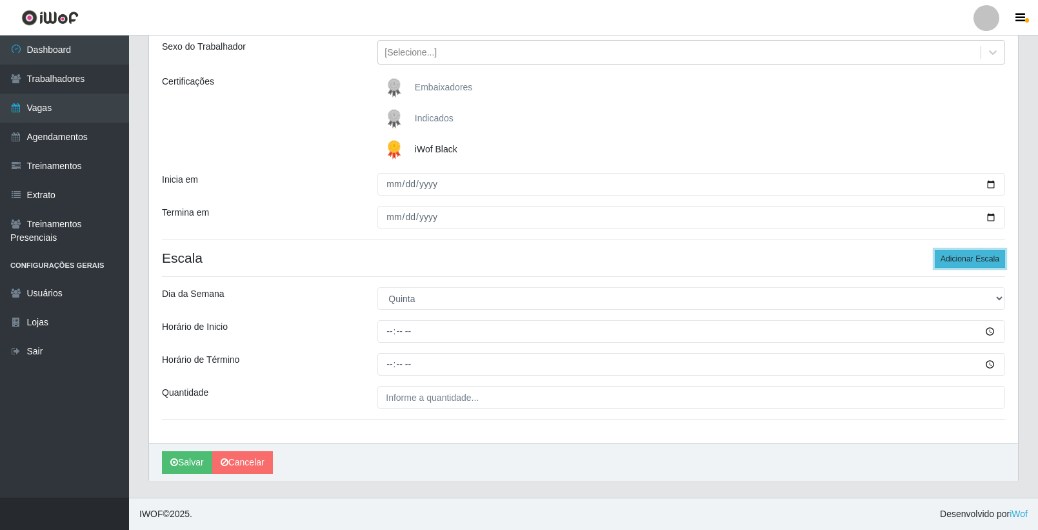
click at [952, 255] on button "Adicionar Escala" at bounding box center [970, 259] width 70 height 18
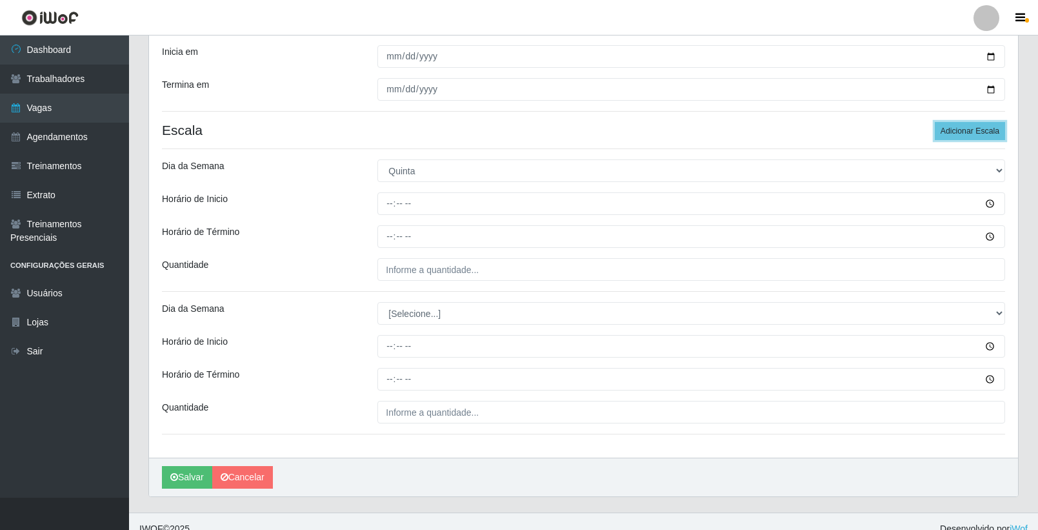
scroll to position [279, 0]
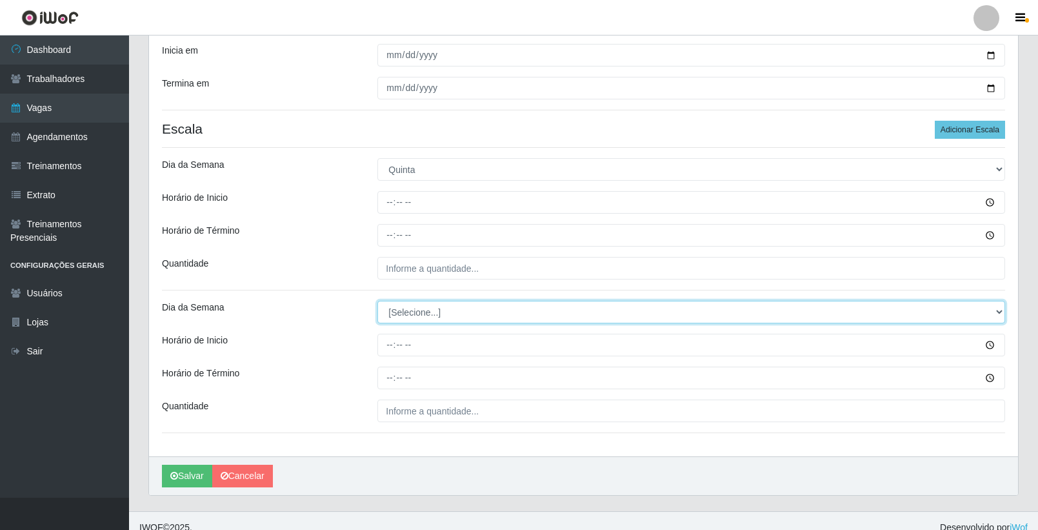
click at [435, 305] on select "[Selecione...] Segunda Terça Quarta Quinta Sexta Sábado Domingo" at bounding box center [691, 312] width 628 height 23
select select "5"
click at [377, 301] on select "[Selecione...] Segunda Terça Quarta Quinta Sexta Sábado Domingo" at bounding box center [691, 312] width 628 height 23
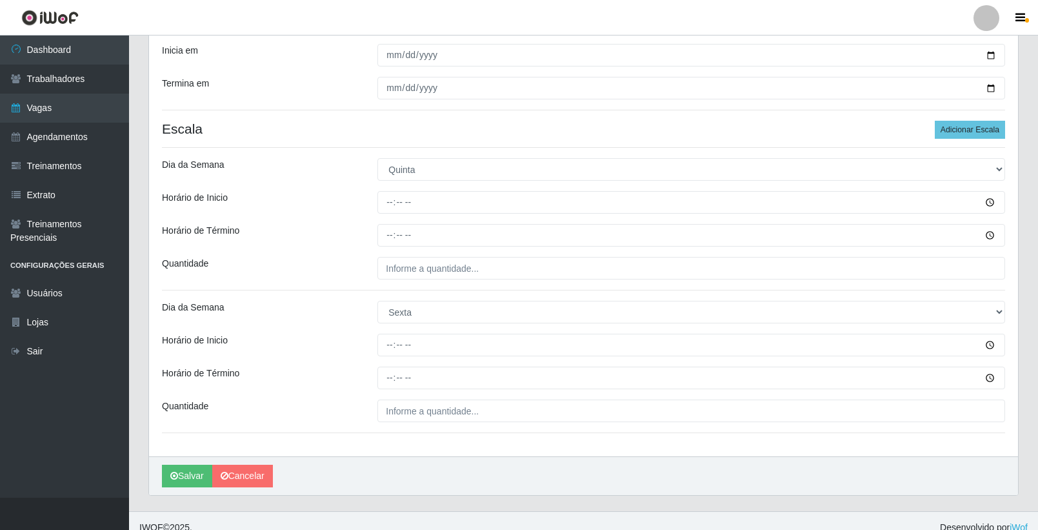
drag, startPoint x: 343, startPoint y: 275, endPoint x: 347, endPoint y: 265, distance: 11.3
click at [343, 271] on div "Quantidade" at bounding box center [259, 268] width 215 height 23
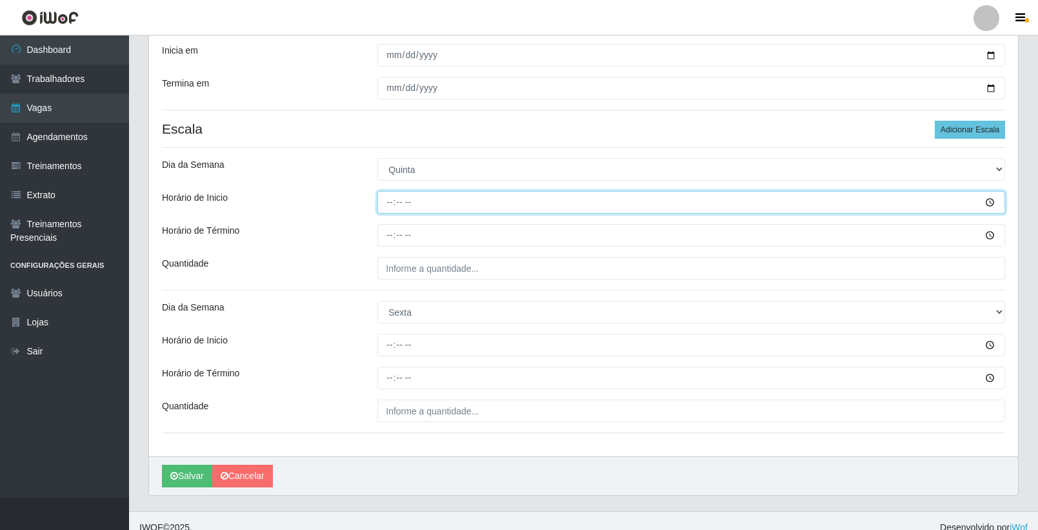
click at [391, 200] on input "Horário de Inicio" at bounding box center [691, 202] width 628 height 23
type input "08:00"
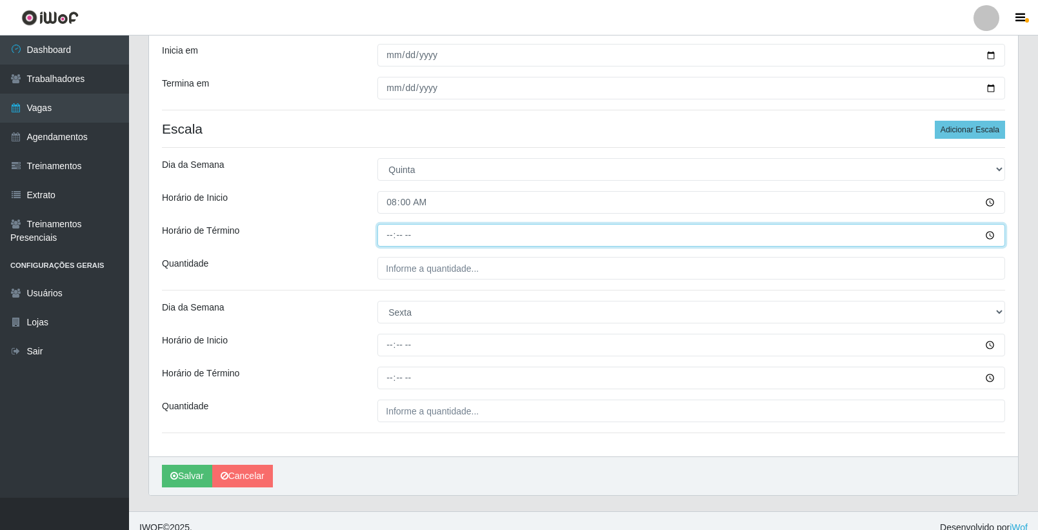
type input "14:00"
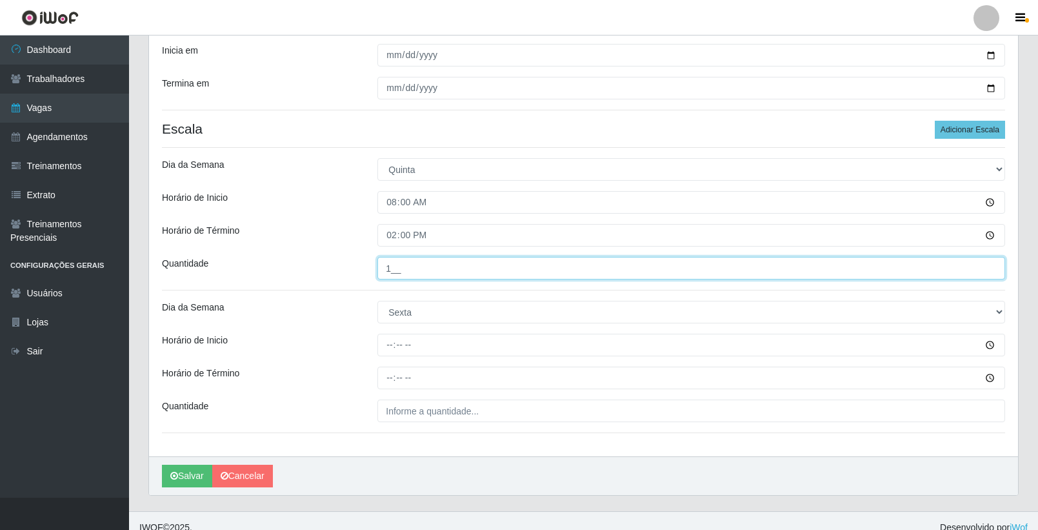
type input "1__"
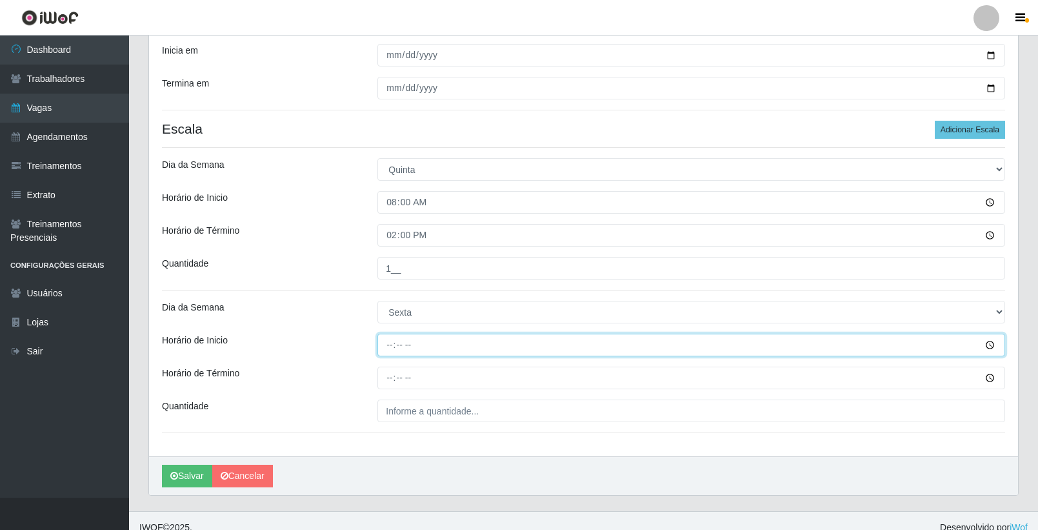
click at [394, 342] on input "Horário de Inicio" at bounding box center [691, 345] width 628 height 23
type input "08:00"
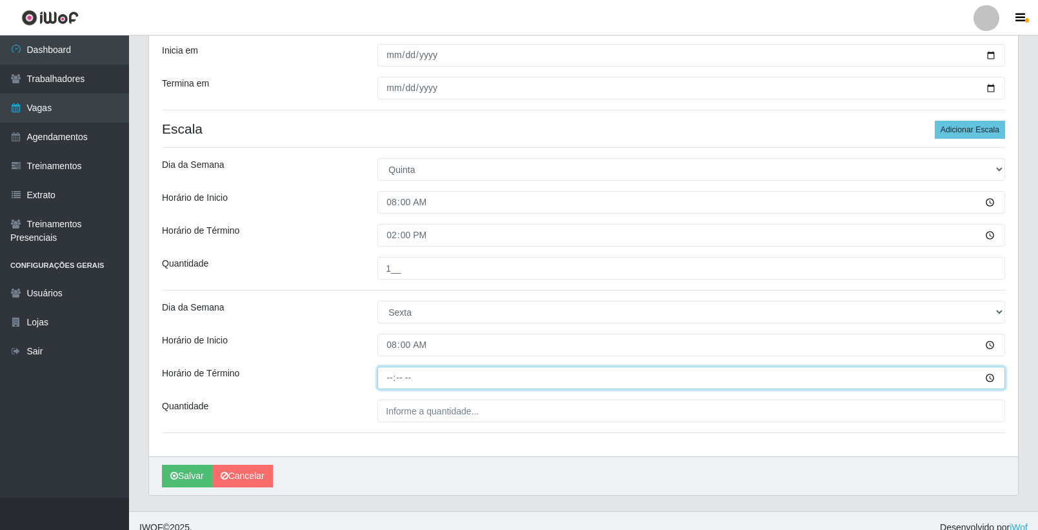
type input "14:00"
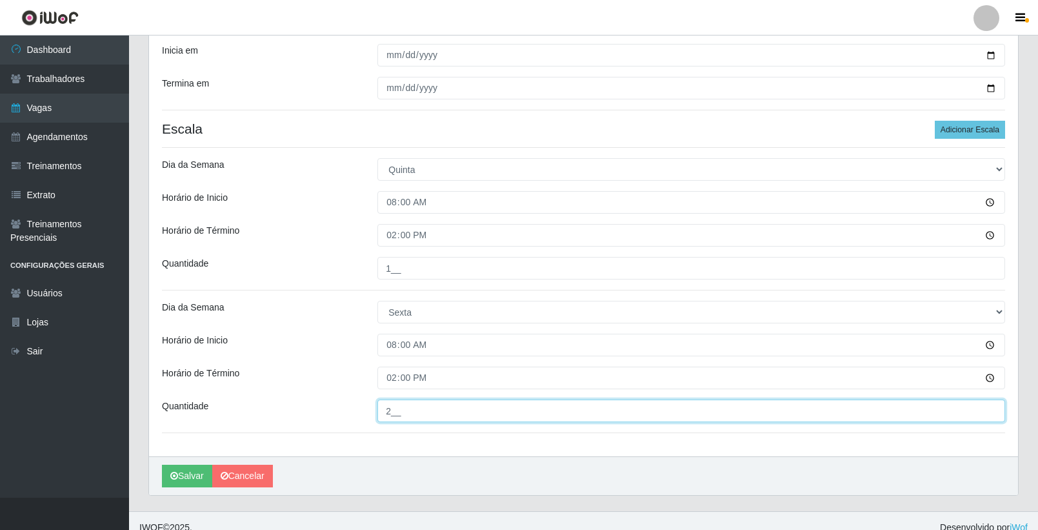
type input "2__"
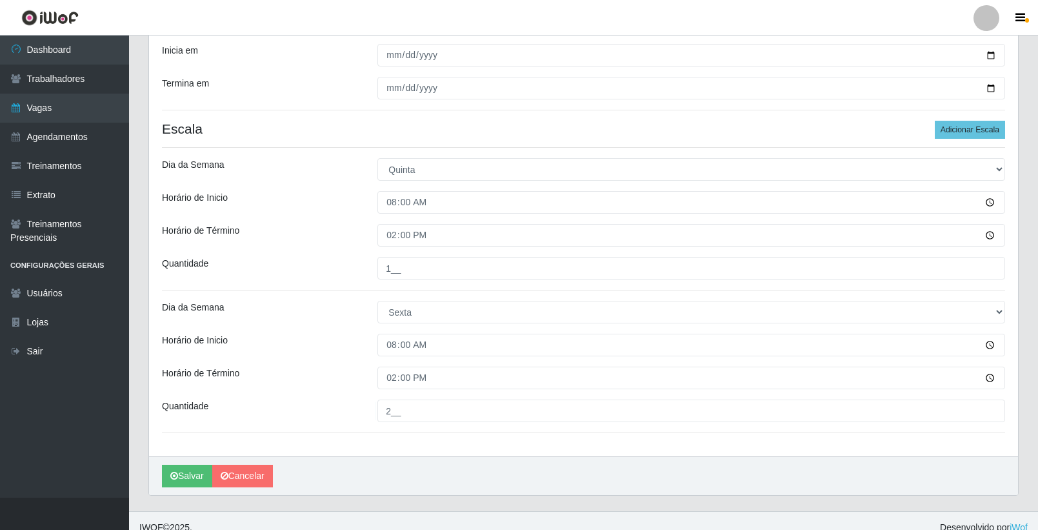
click at [288, 348] on div "Horário de Inicio" at bounding box center [259, 345] width 215 height 23
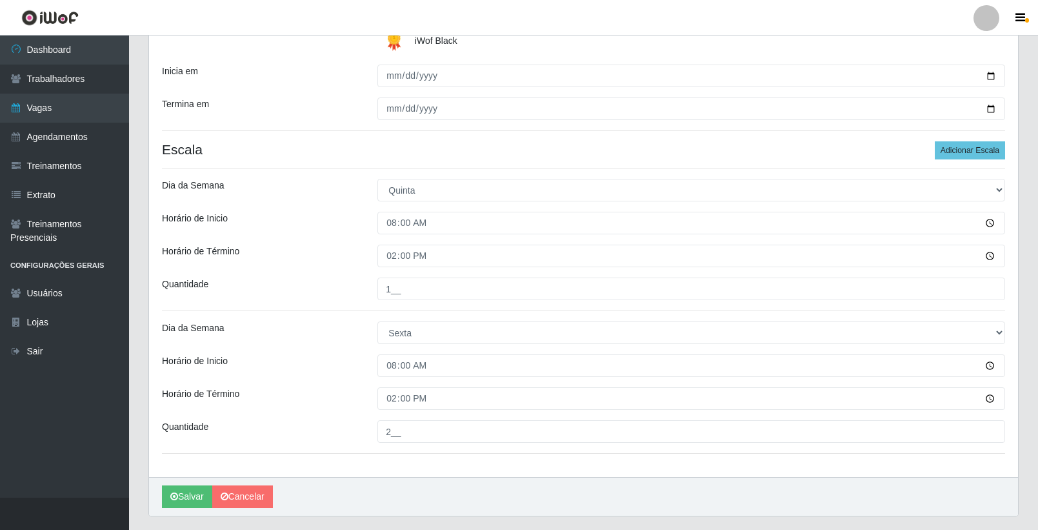
scroll to position [292, 0]
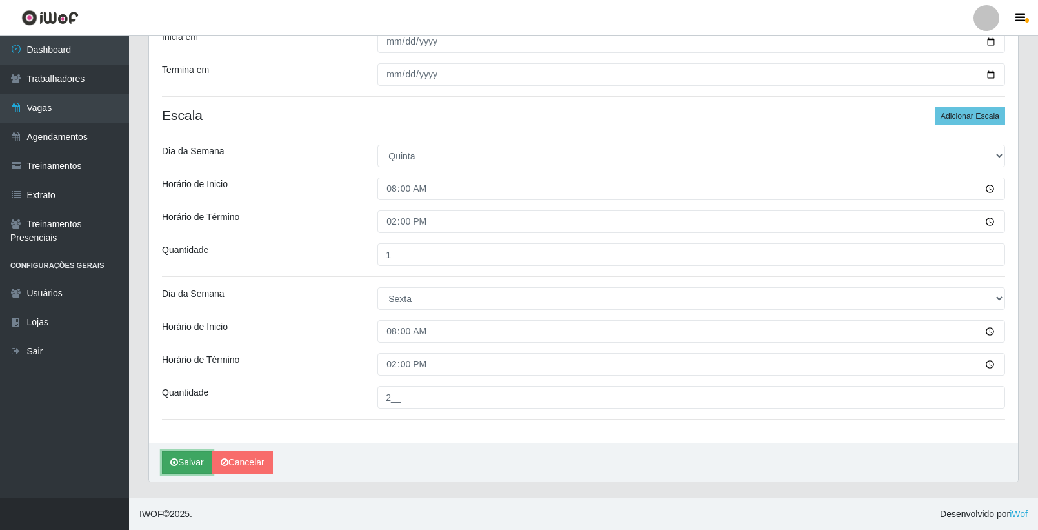
click at [183, 459] on button "Salvar" at bounding box center [187, 462] width 50 height 23
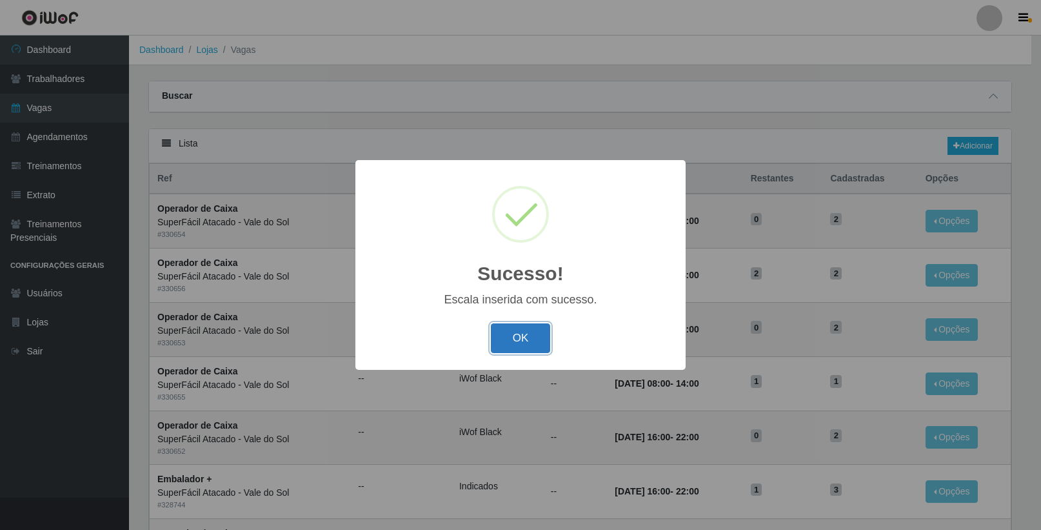
click at [519, 340] on button "OK" at bounding box center [521, 338] width 60 height 30
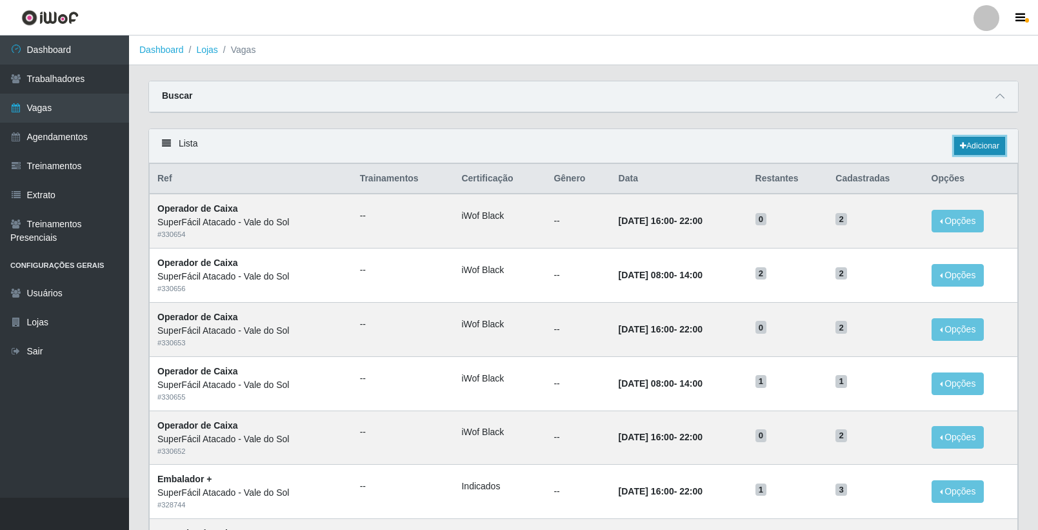
click at [981, 151] on link "Adicionar" at bounding box center [979, 146] width 51 height 18
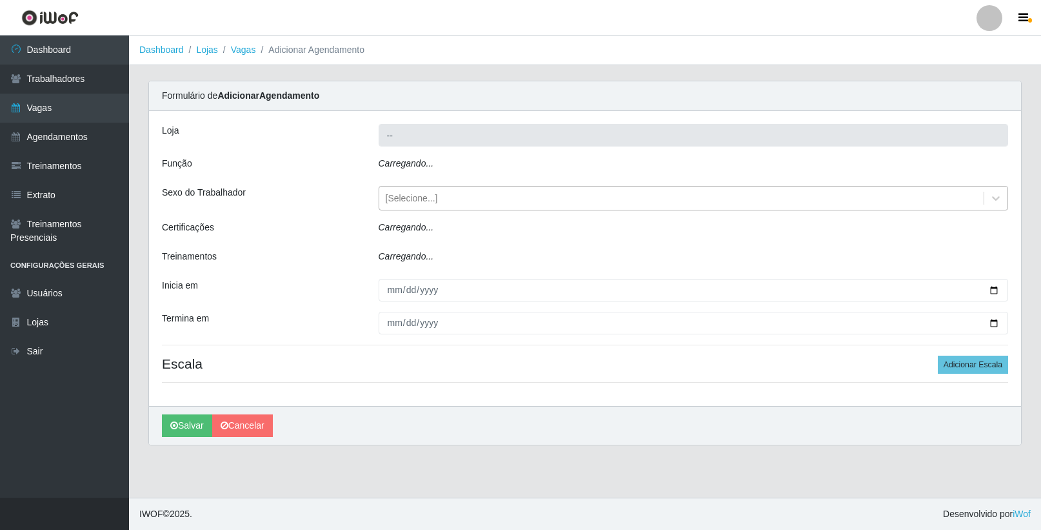
type input "SuperFácil Atacado - Vale do Sol"
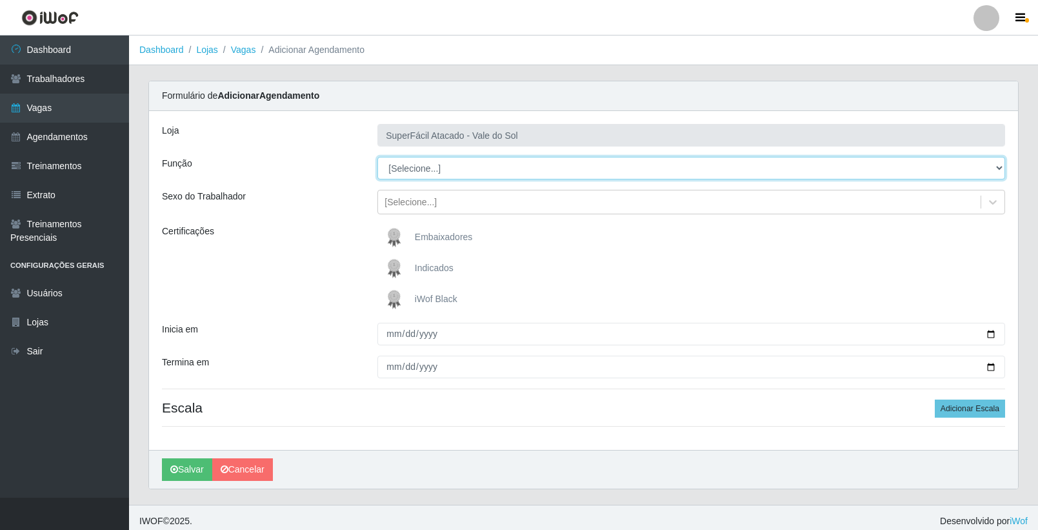
click at [479, 166] on select "[Selecione...] Embalador Embalador + Embalador ++ Operador de Caixa Operador de…" at bounding box center [691, 168] width 628 height 23
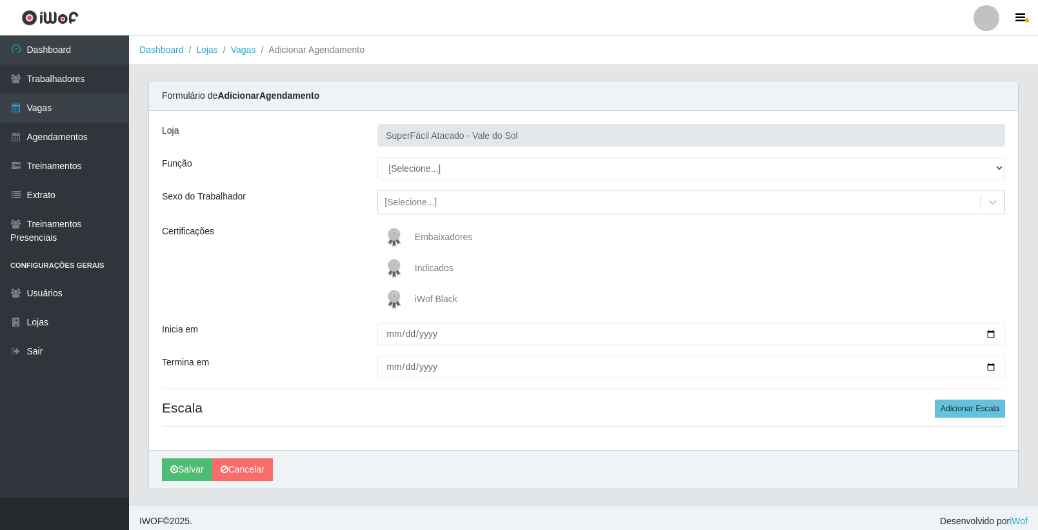
click at [312, 166] on div "Função" at bounding box center [259, 168] width 215 height 23
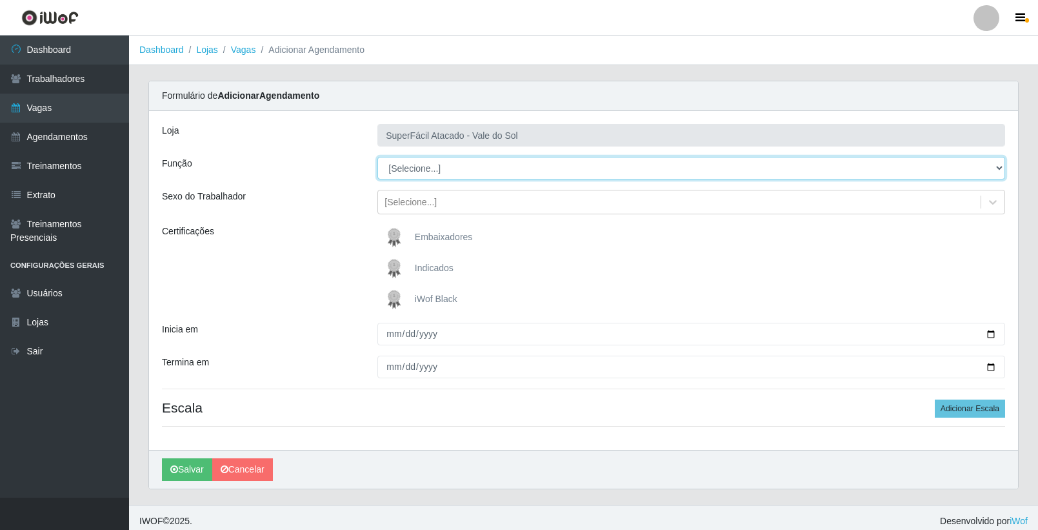
click at [419, 170] on select "[Selecione...] Embalador Embalador + Embalador ++ Operador de Caixa Operador de…" at bounding box center [691, 168] width 628 height 23
click at [377, 157] on select "[Selecione...] Embalador Embalador + Embalador ++ Operador de Caixa Operador de…" at bounding box center [691, 168] width 628 height 23
click at [405, 173] on select "[Selecione...] Embalador Embalador + Embalador ++ Operador de Caixa Operador de…" at bounding box center [691, 168] width 628 height 23
select select "1"
click at [377, 157] on select "[Selecione...] Embalador Embalador + Embalador ++ Operador de Caixa Operador de…" at bounding box center [691, 168] width 628 height 23
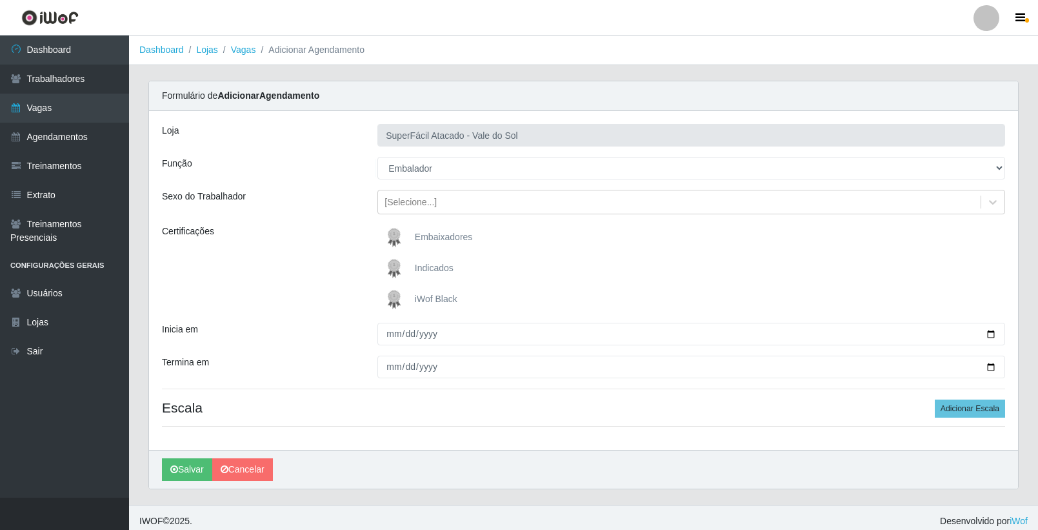
click at [318, 208] on div "Sexo do Trabalhador" at bounding box center [259, 202] width 215 height 25
click at [430, 299] on span "iWof Black" at bounding box center [436, 299] width 43 height 10
click at [0, 0] on input "iWof Black" at bounding box center [0, 0] width 0 height 0
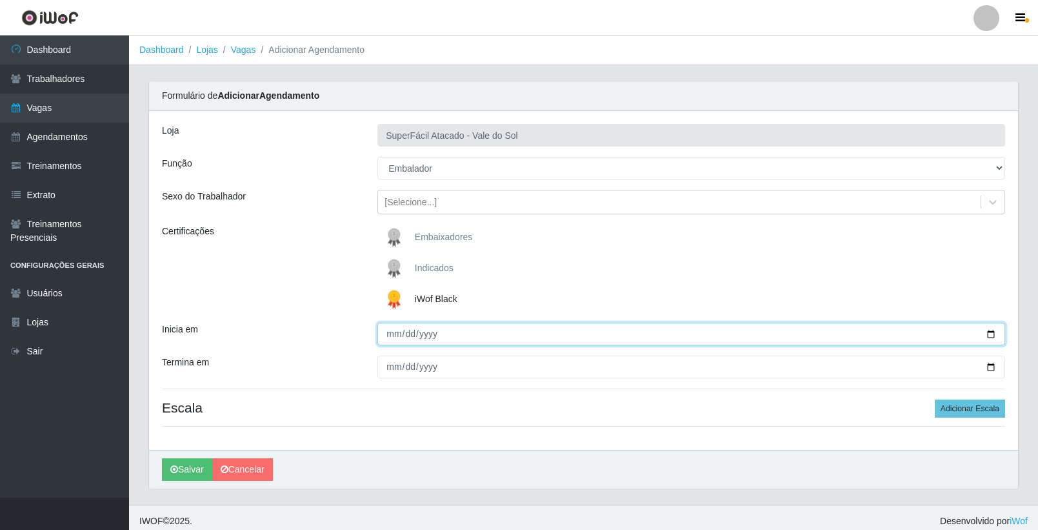
click at [386, 332] on input "Inicia em" at bounding box center [691, 334] width 628 height 23
click at [389, 333] on input "Inicia em" at bounding box center [691, 334] width 628 height 23
type input "[DATE]"
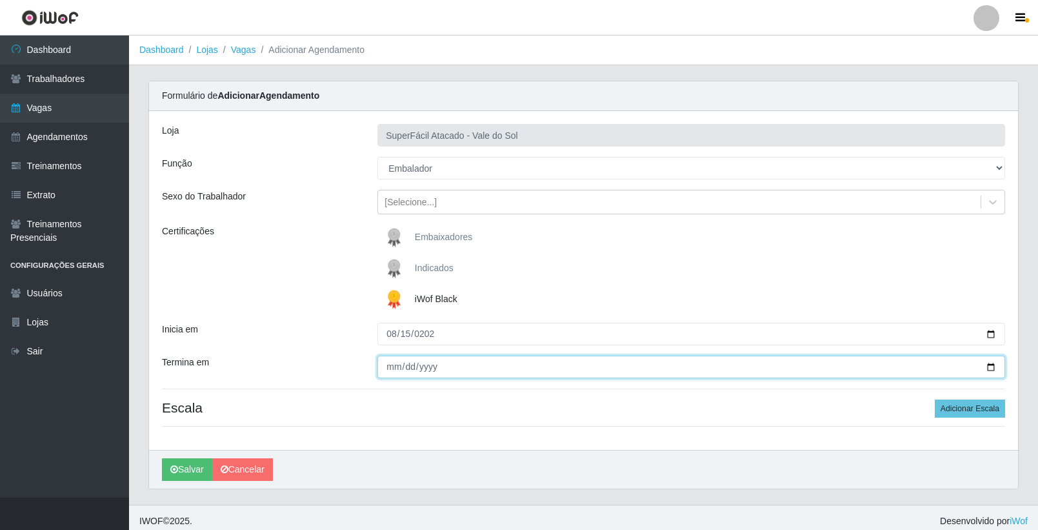
drag, startPoint x: 391, startPoint y: 364, endPoint x: 392, endPoint y: 333, distance: 31.0
click at [390, 364] on input "Termina em" at bounding box center [691, 366] width 628 height 23
type input "[DATE]"
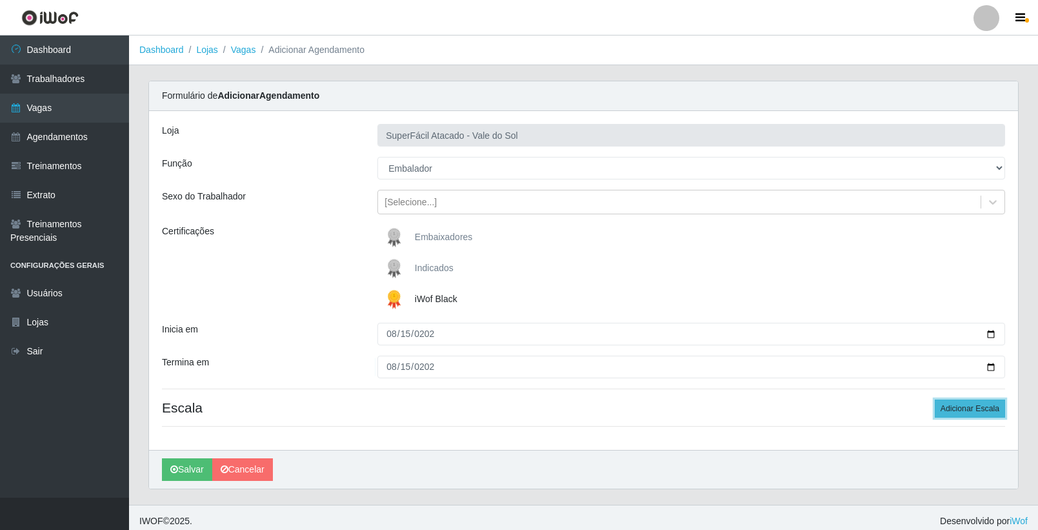
click at [963, 409] on button "Adicionar Escala" at bounding box center [970, 408] width 70 height 18
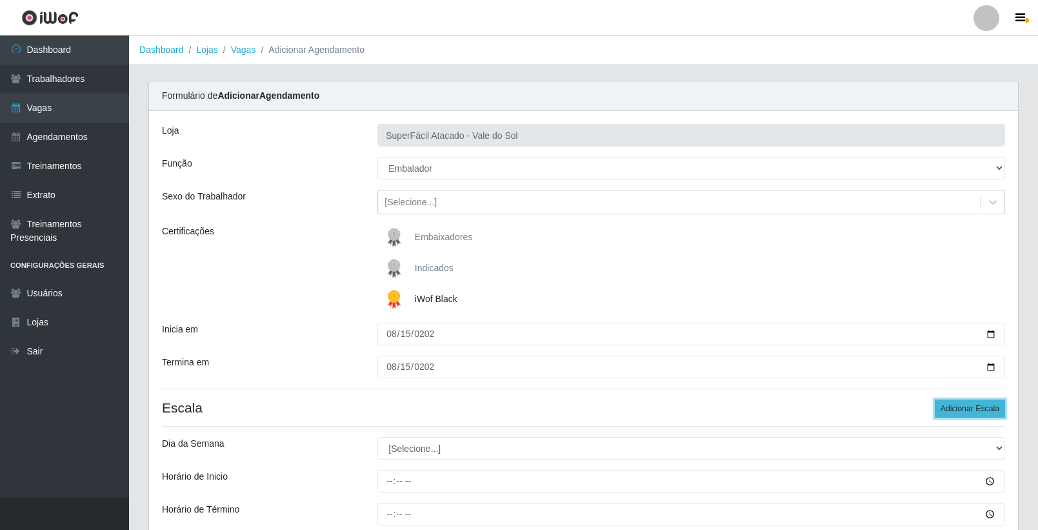
click at [982, 407] on button "Adicionar Escala" at bounding box center [970, 408] width 70 height 18
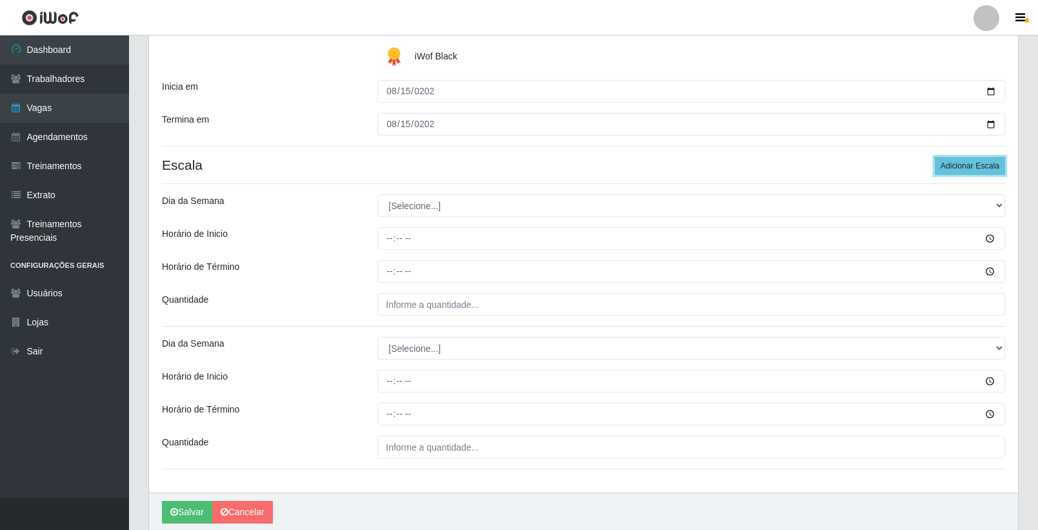
scroll to position [292, 0]
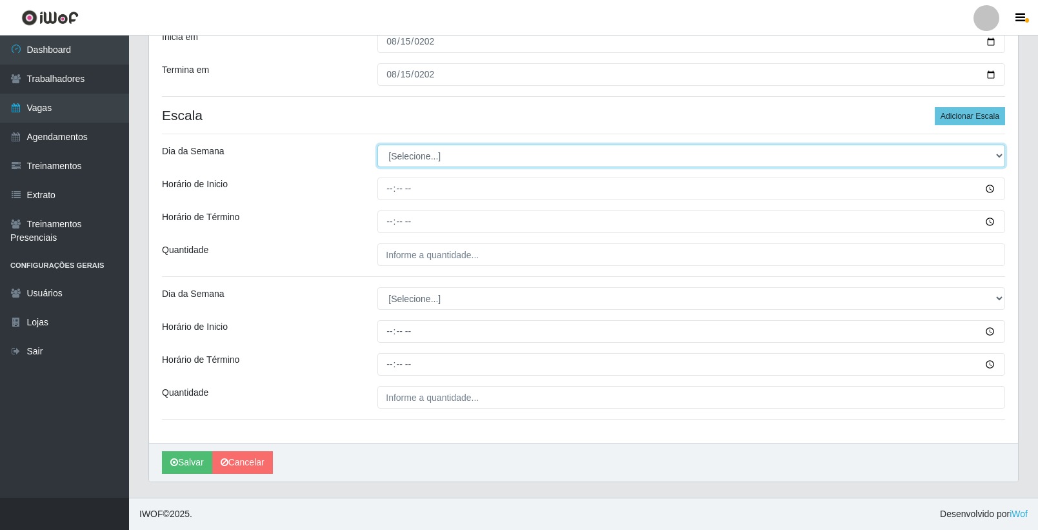
click at [446, 158] on select "[Selecione...] Segunda Terça Quarta Quinta Sexta Sábado Domingo" at bounding box center [691, 156] width 628 height 23
select select "5"
click at [377, 145] on select "[Selecione...] Segunda Terça Quarta Quinta Sexta Sábado Domingo" at bounding box center [691, 156] width 628 height 23
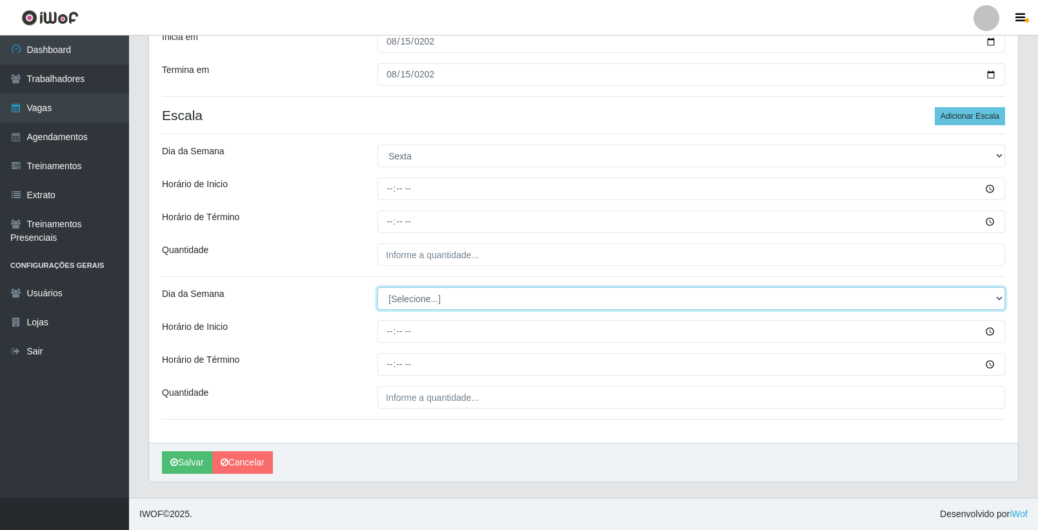
click at [413, 293] on select "[Selecione...] Segunda Terça Quarta Quinta Sexta Sábado Domingo" at bounding box center [691, 298] width 628 height 23
select select "5"
click at [377, 287] on select "[Selecione...] Segunda Terça Quarta Quinta Sexta Sábado Domingo" at bounding box center [691, 298] width 628 height 23
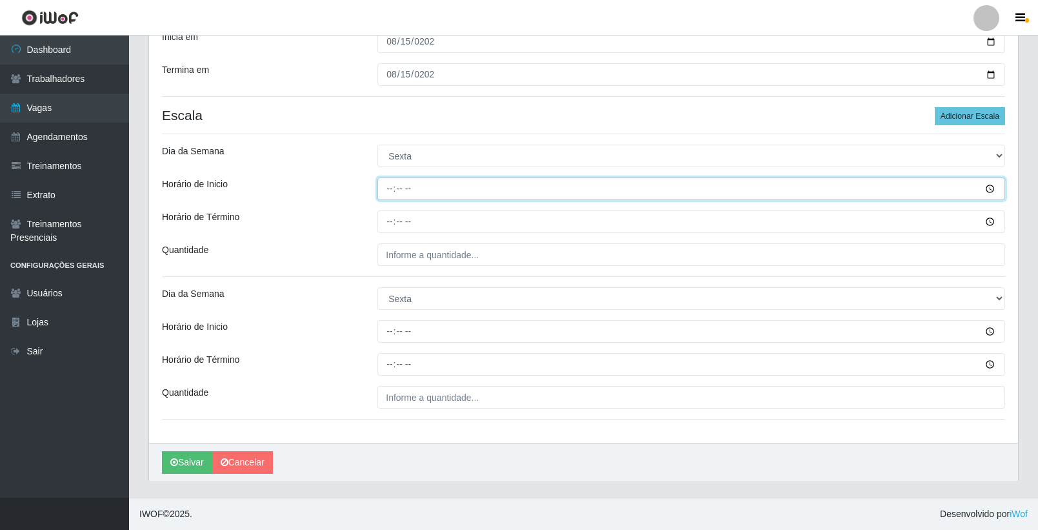
click at [391, 191] on input "Horário de Inicio" at bounding box center [691, 188] width 628 height 23
type input "08:00"
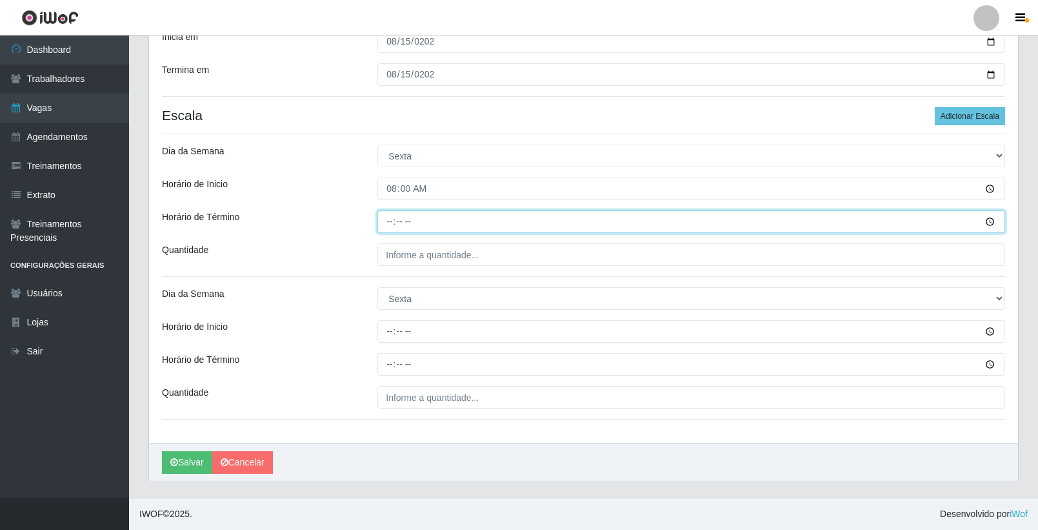
type input "14:00"
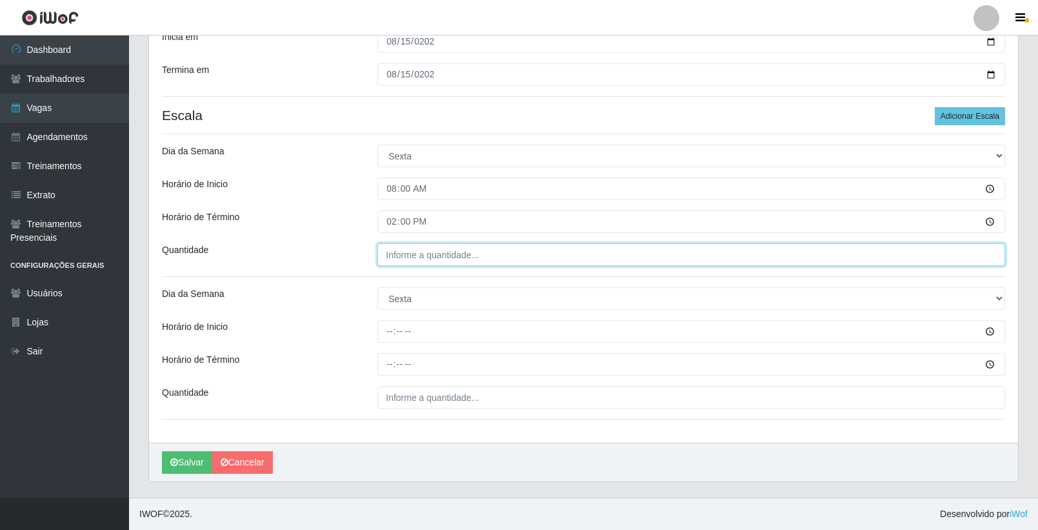
type input "___"
type input "1__"
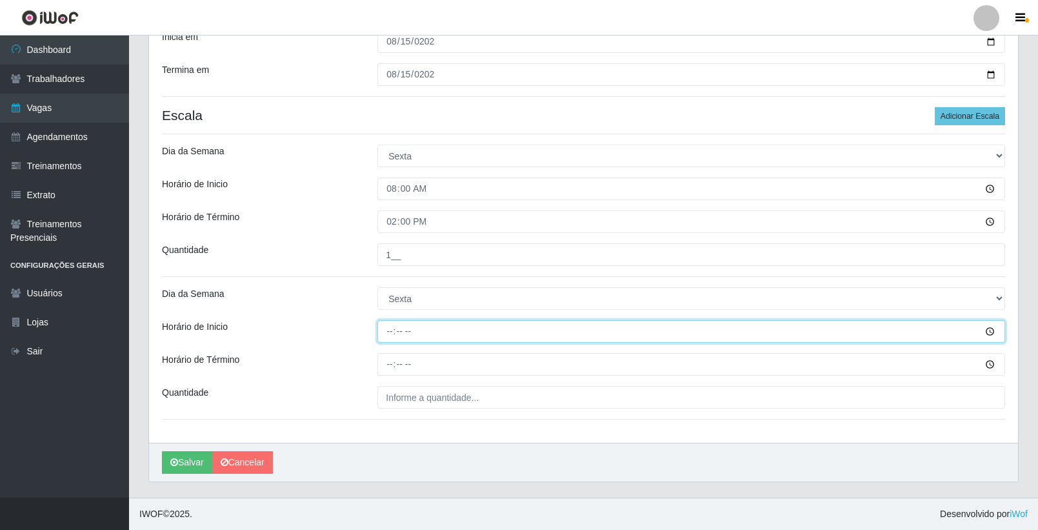
type input "08:00"
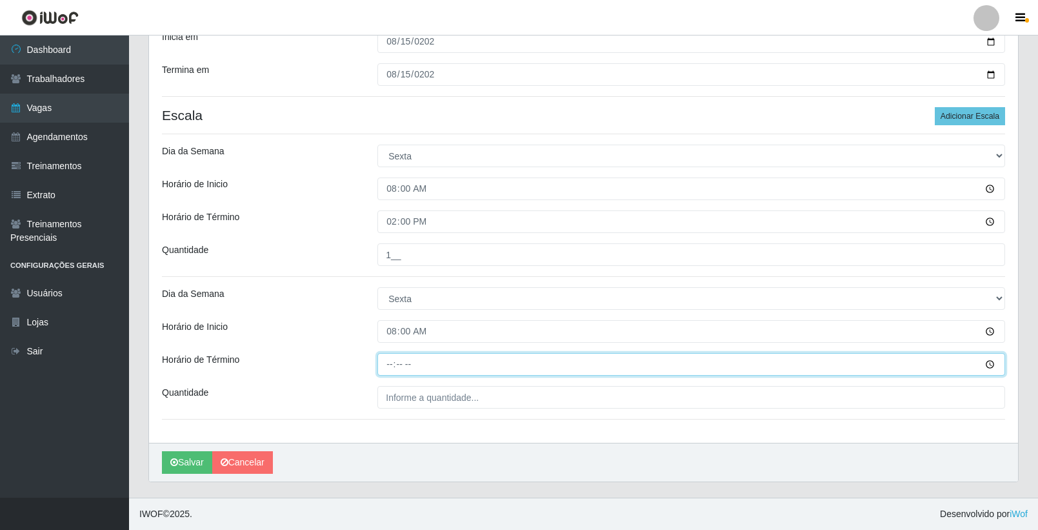
type input "14:00"
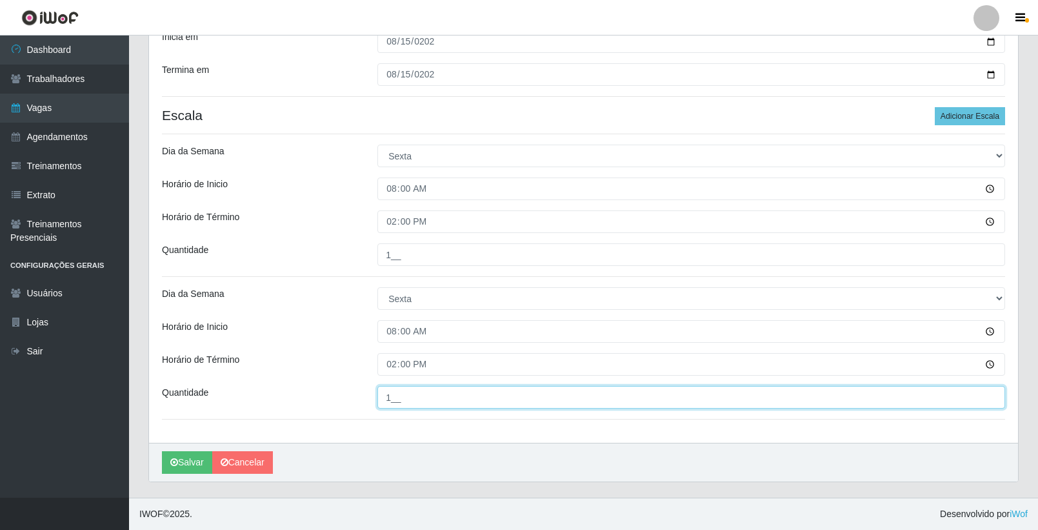
type input "1__"
click at [315, 344] on div "Loja SuperFácil Atacado - Vale do Sol Função [Selecione...] Embalador Embalador…" at bounding box center [583, 131] width 869 height 624
click at [380, 430] on div "Loja SuperFácil Atacado - Vale do Sol Função [Selecione...] Embalador Embalador…" at bounding box center [583, 131] width 869 height 624
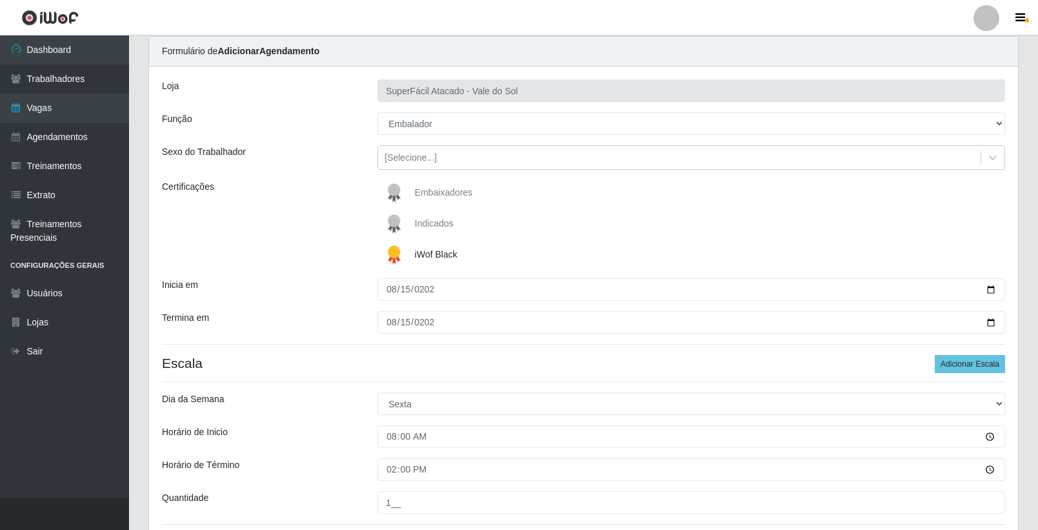
scroll to position [0, 0]
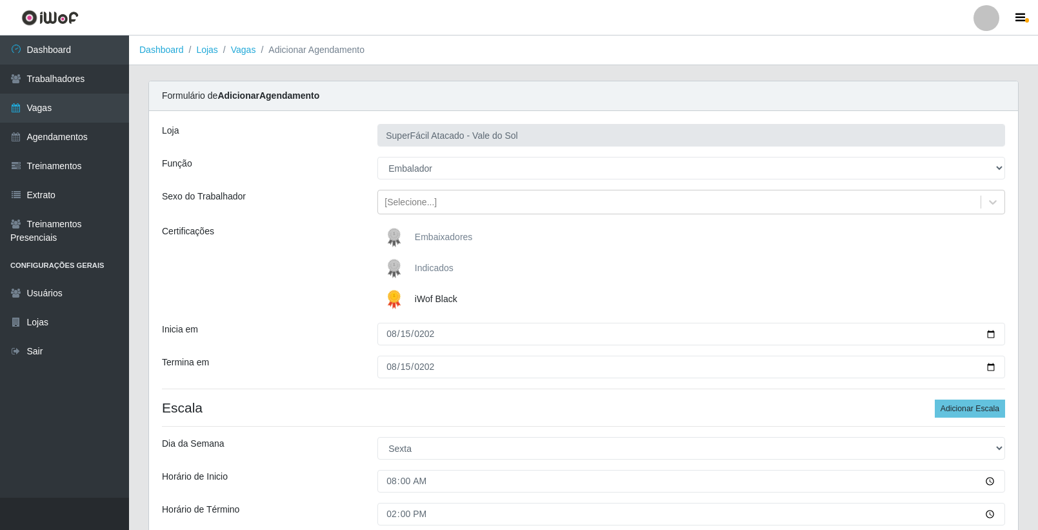
click at [328, 206] on div "Sexo do Trabalhador" at bounding box center [259, 202] width 215 height 25
click at [327, 203] on div "Sexo do Trabalhador" at bounding box center [259, 202] width 215 height 25
click at [283, 267] on div "Certificações" at bounding box center [259, 269] width 215 height 88
click at [312, 267] on div "Certificações" at bounding box center [259, 269] width 215 height 88
click at [295, 275] on div "Certificações" at bounding box center [259, 269] width 215 height 88
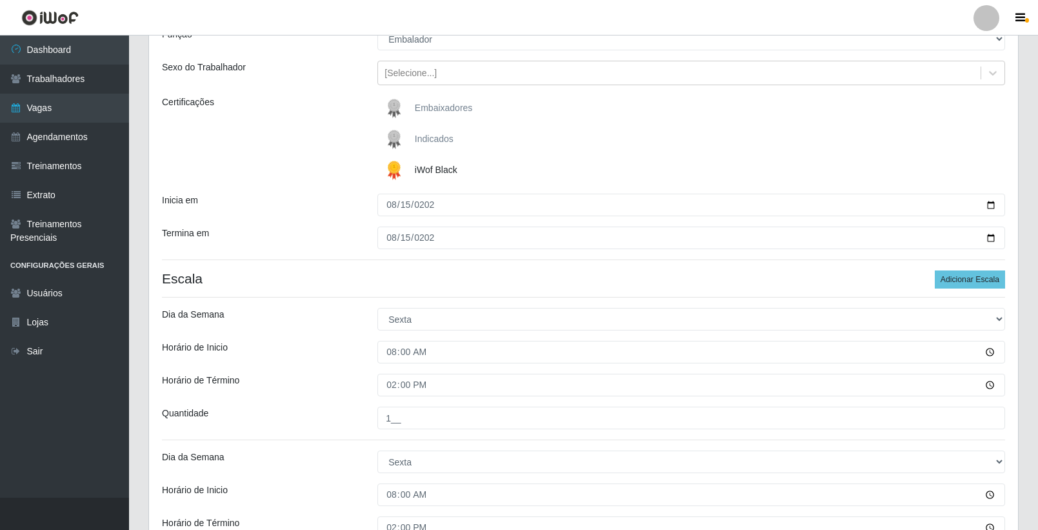
scroll to position [258, 0]
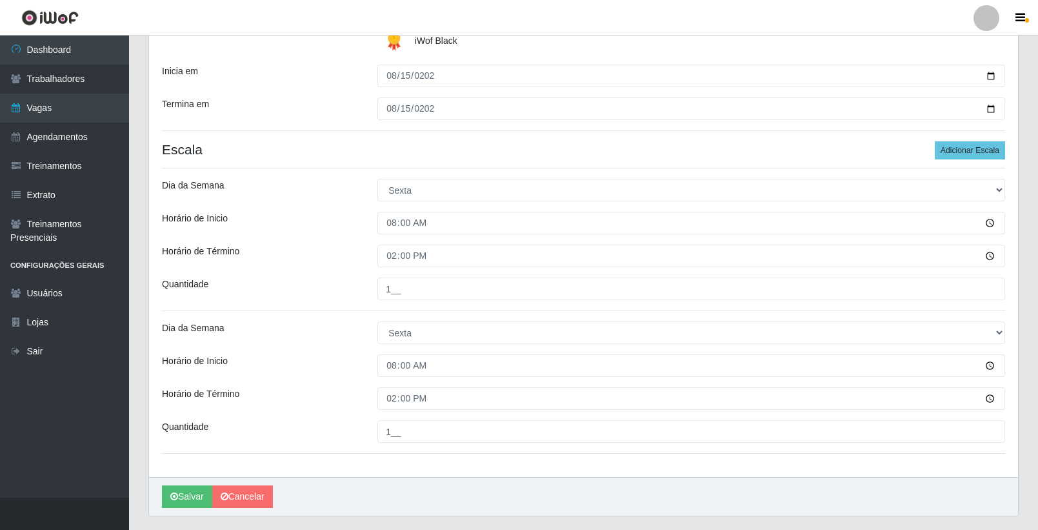
click at [319, 282] on div "Quantidade" at bounding box center [259, 288] width 215 height 23
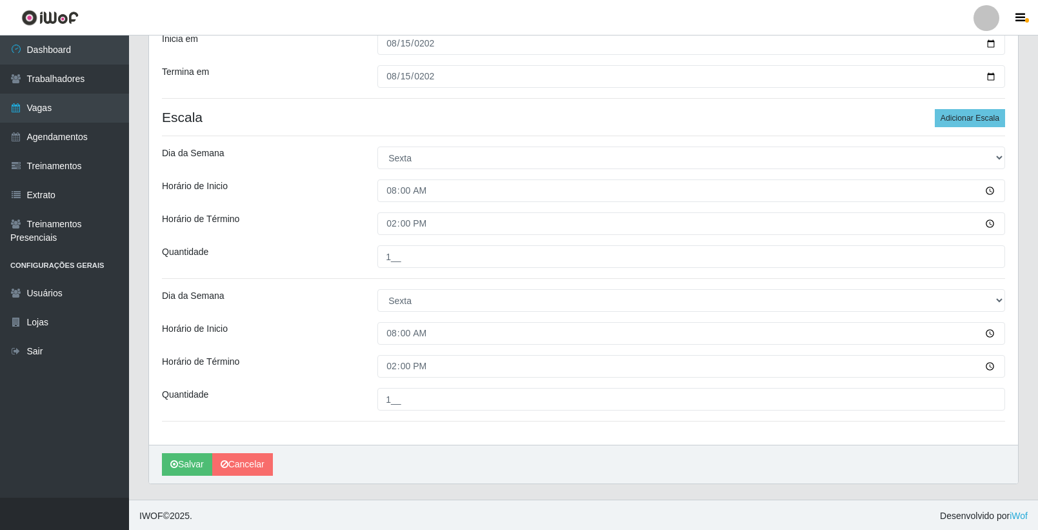
scroll to position [292, 0]
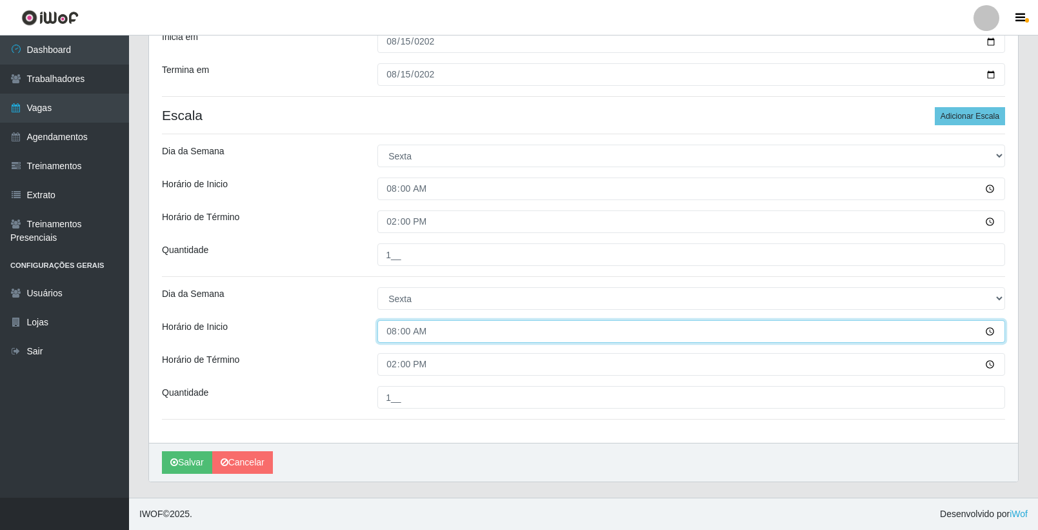
click at [390, 334] on input "08:00" at bounding box center [691, 331] width 628 height 23
type input "16:00"
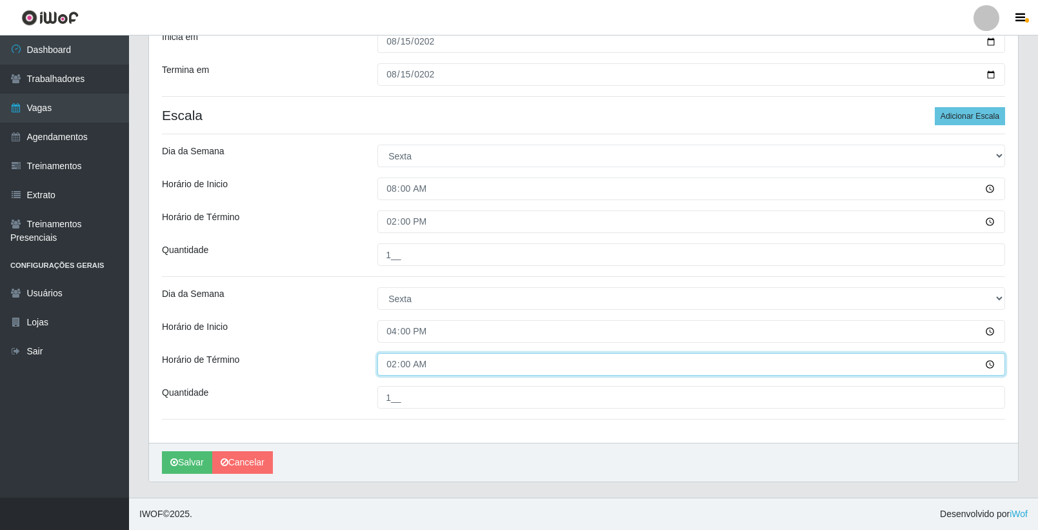
type input "22:00"
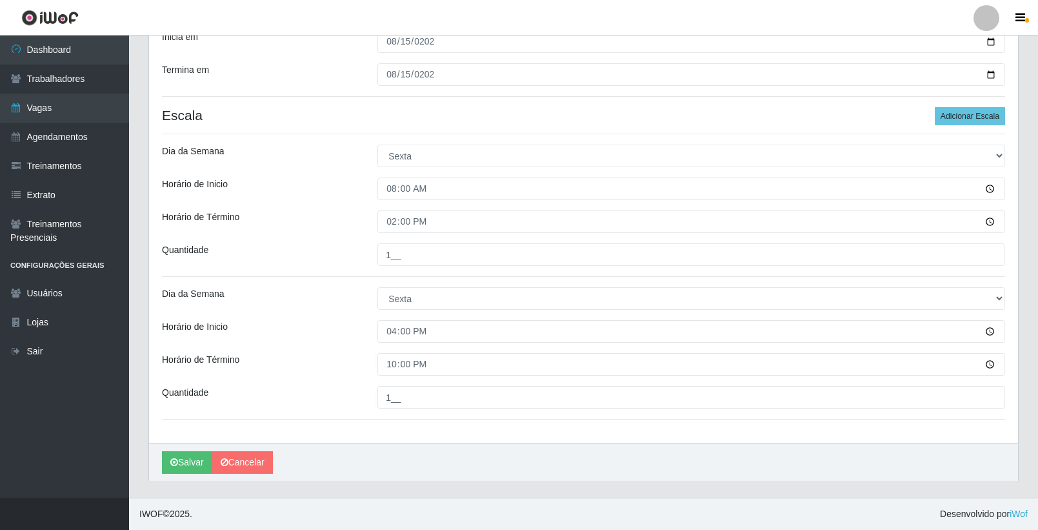
click at [332, 367] on div "Horário de Término" at bounding box center [259, 364] width 215 height 23
click at [189, 465] on button "Salvar" at bounding box center [187, 462] width 50 height 23
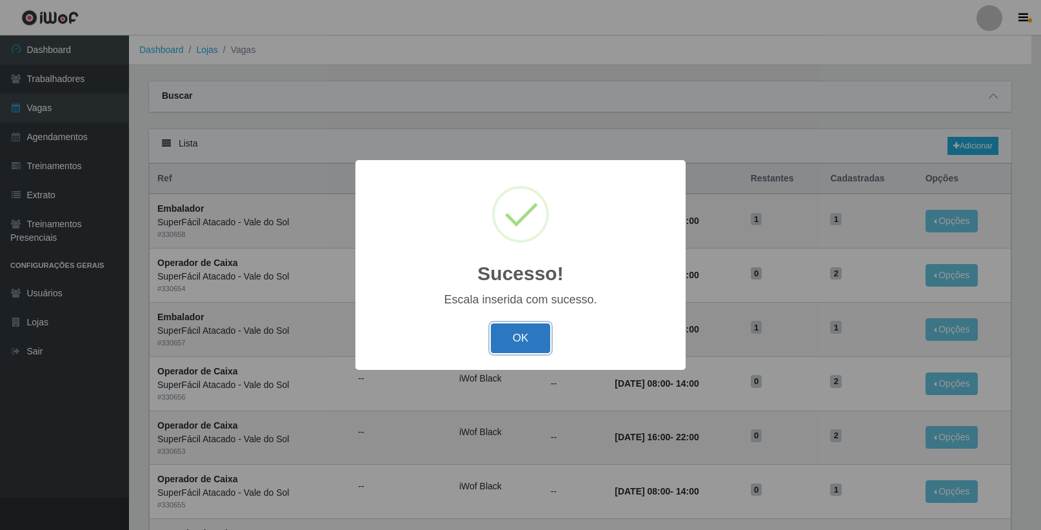
click at [532, 338] on button "OK" at bounding box center [521, 338] width 60 height 30
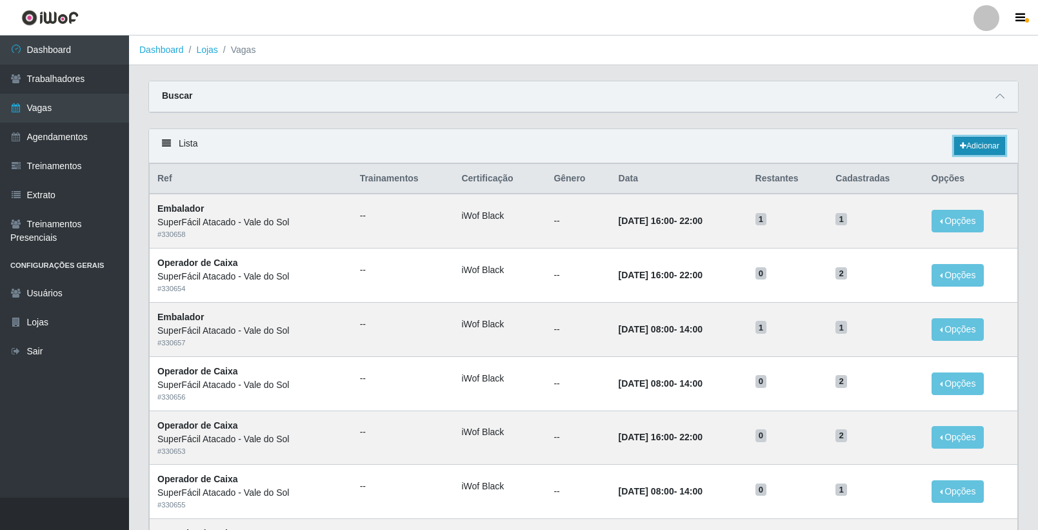
click at [990, 145] on link "Adicionar" at bounding box center [979, 146] width 51 height 18
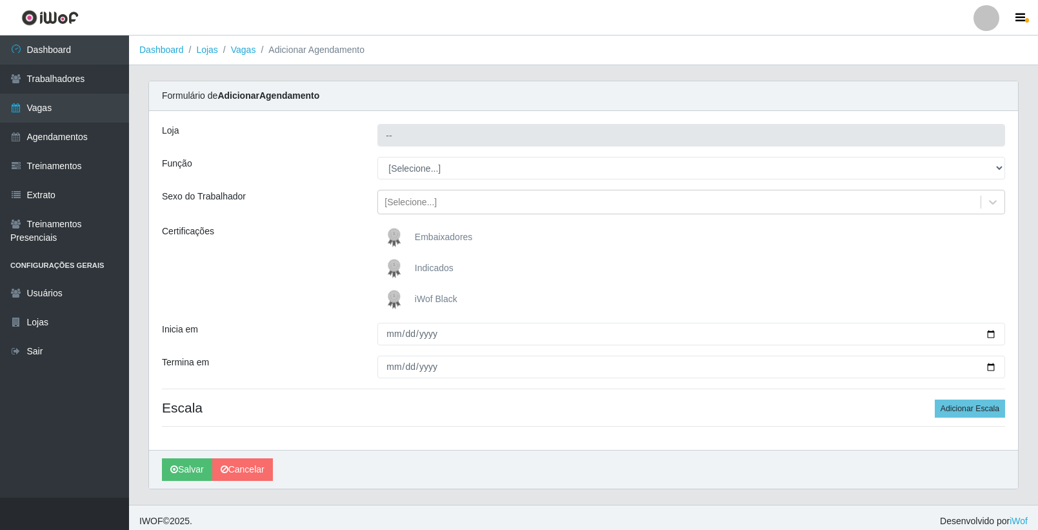
type input "SuperFácil Atacado - Vale do Sol"
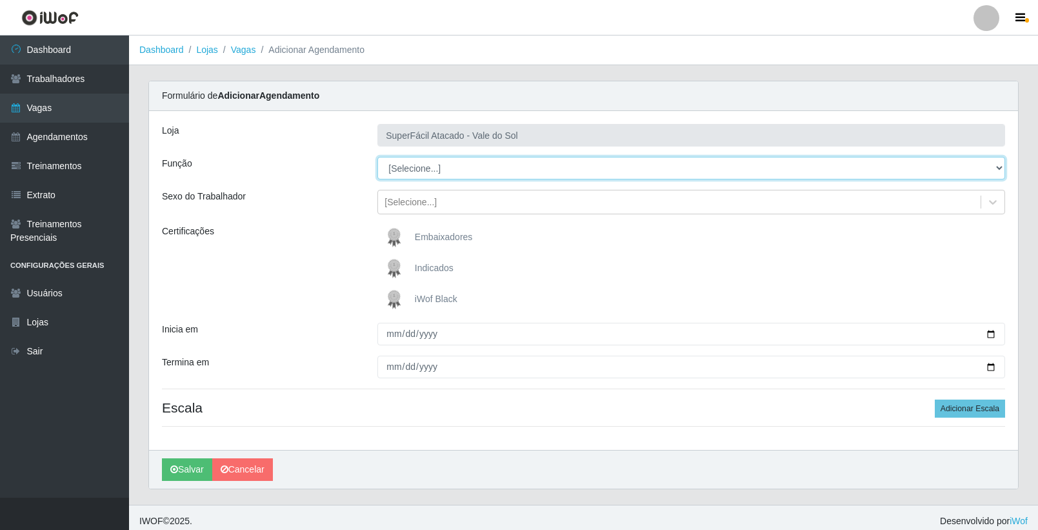
click at [441, 172] on select "[Selecione...] Embalador Embalador + Embalador ++ Operador de Caixa Operador de…" at bounding box center [691, 168] width 628 height 23
select select "70"
click at [377, 157] on select "[Selecione...] Embalador Embalador + Embalador ++ Operador de Caixa Operador de…" at bounding box center [691, 168] width 628 height 23
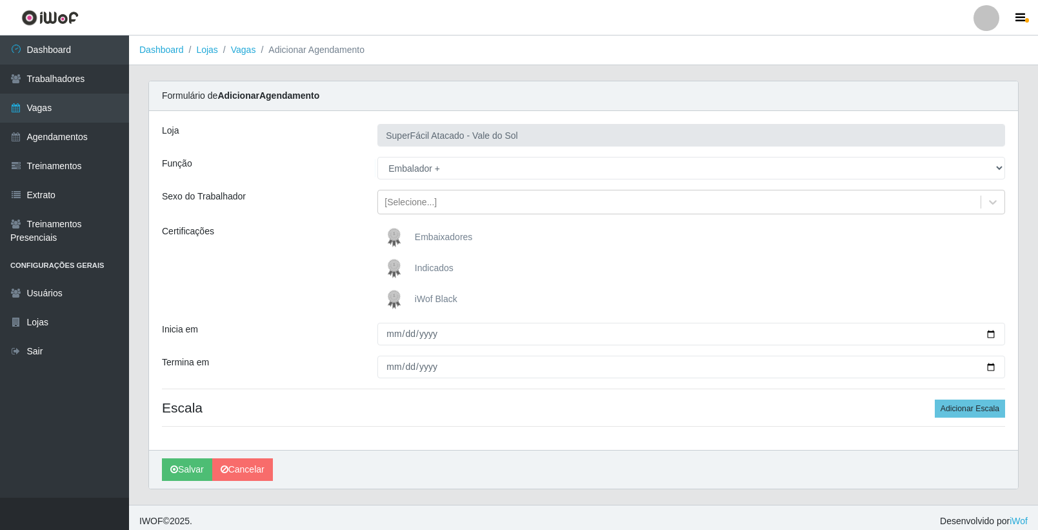
click at [405, 308] on img at bounding box center [396, 299] width 31 height 26
click at [0, 0] on input "iWof Black" at bounding box center [0, 0] width 0 height 0
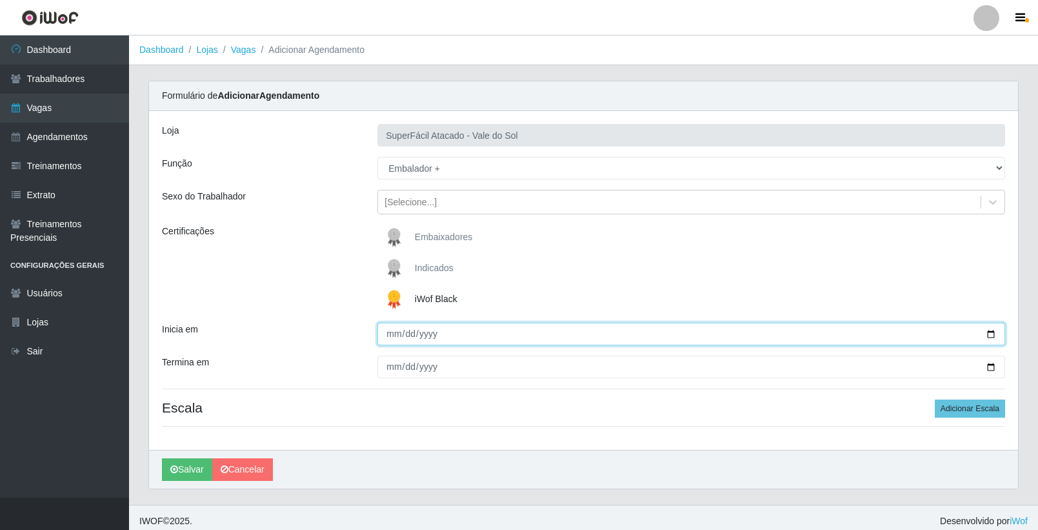
click at [990, 335] on input "Inicia em" at bounding box center [691, 334] width 628 height 23
type input "[DATE]"
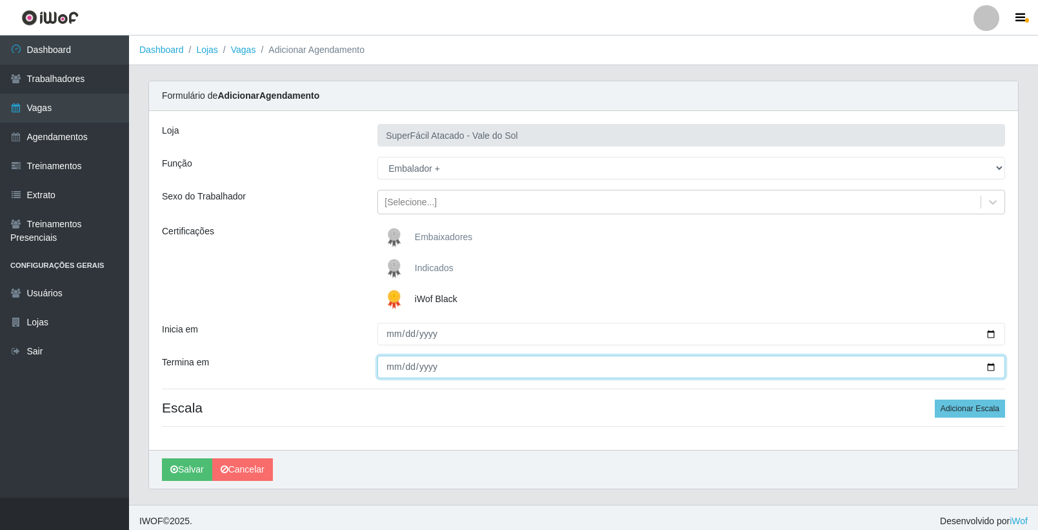
click at [987, 369] on input "Termina em" at bounding box center [691, 366] width 628 height 23
type input "[DATE]"
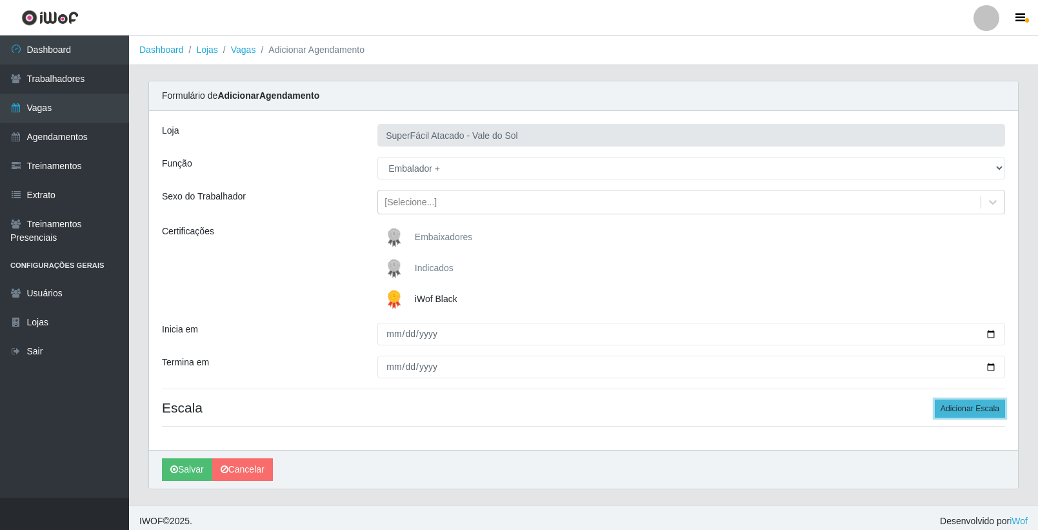
click at [965, 406] on button "Adicionar Escala" at bounding box center [970, 408] width 70 height 18
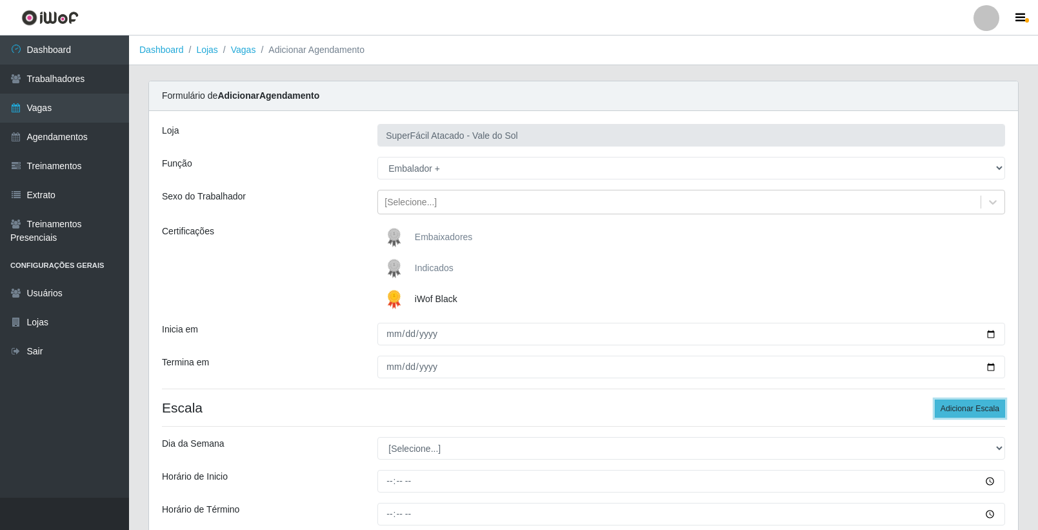
click at [965, 406] on button "Adicionar Escala" at bounding box center [970, 408] width 70 height 18
click at [963, 406] on button "Adicionar Escala" at bounding box center [970, 408] width 70 height 18
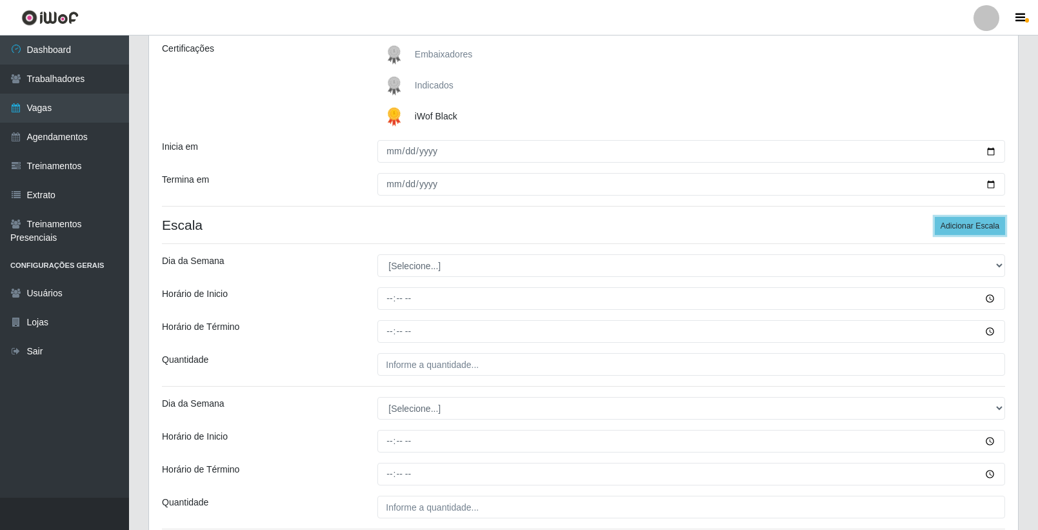
scroll to position [194, 0]
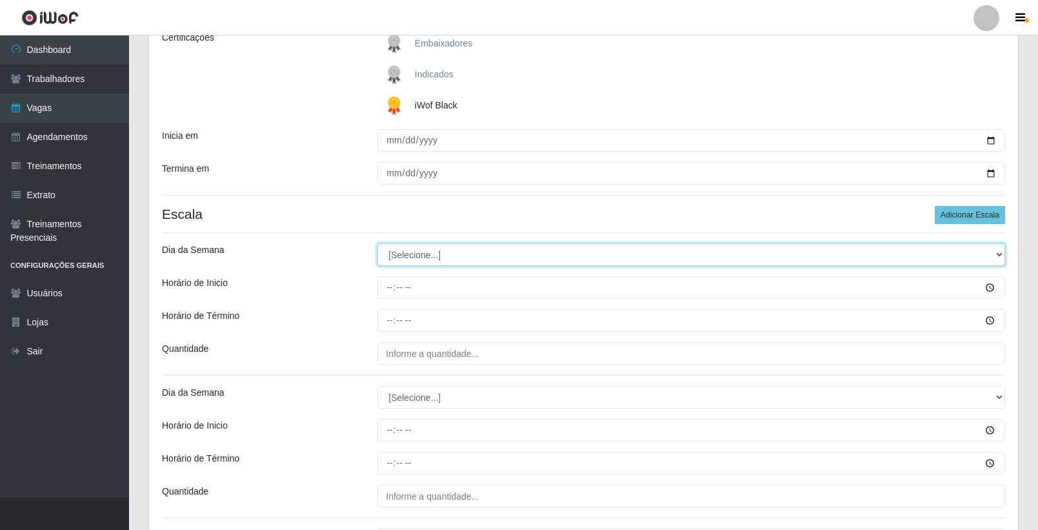
click at [448, 248] on select "[Selecione...] Segunda Terça Quarta Quinta Sexta Sábado Domingo" at bounding box center [691, 254] width 628 height 23
select select "6"
click at [377, 243] on select "[Selecione...] Segunda Terça Quarta Quinta Sexta Sábado Domingo" at bounding box center [691, 254] width 628 height 23
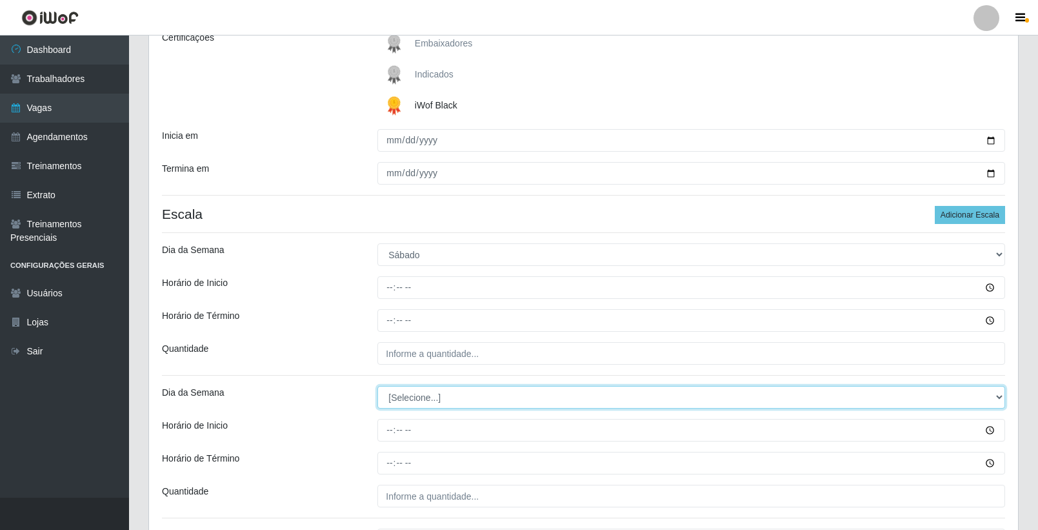
click at [421, 393] on select "[Selecione...] Segunda Terça Quarta Quinta Sexta Sábado Domingo" at bounding box center [691, 397] width 628 height 23
select select "6"
click at [377, 386] on select "[Selecione...] Segunda Terça Quarta Quinta Sexta Sábado Domingo" at bounding box center [691, 397] width 628 height 23
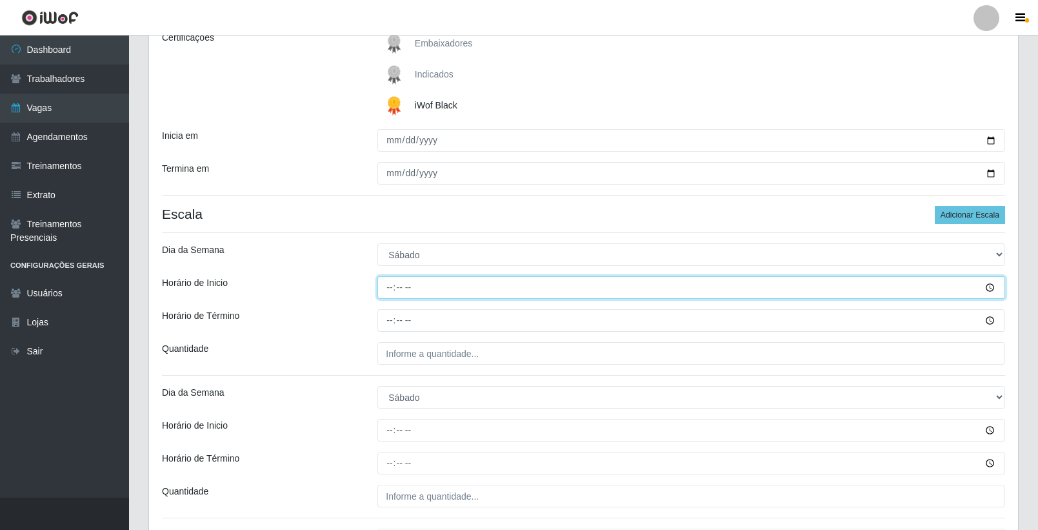
click at [391, 292] on input "Horário de Inicio" at bounding box center [691, 287] width 628 height 23
type input "08:00"
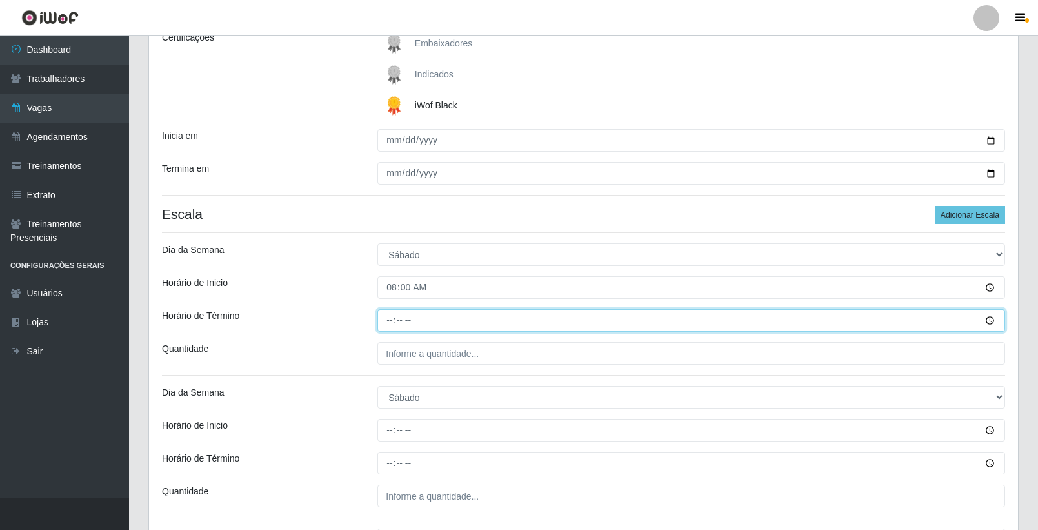
type input "14:00"
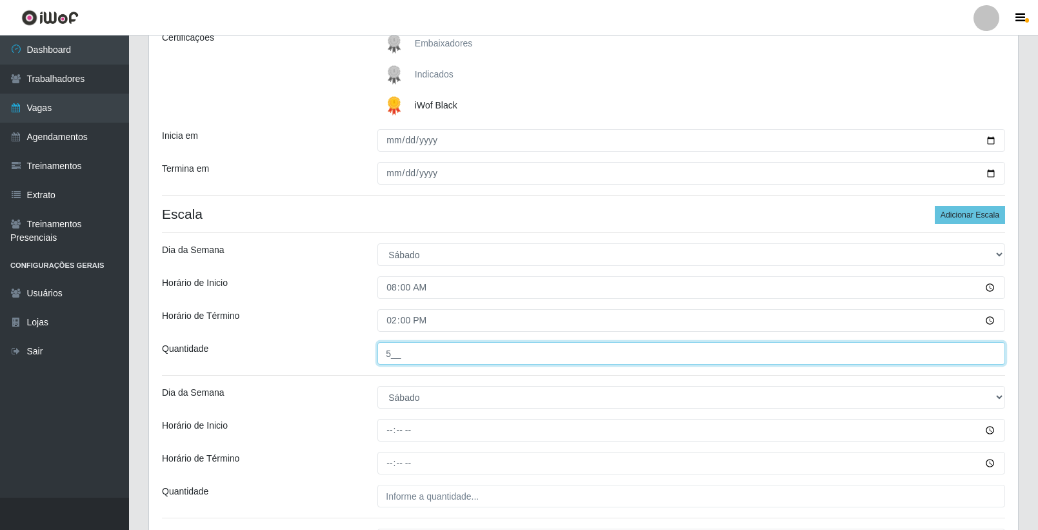
type input "5__"
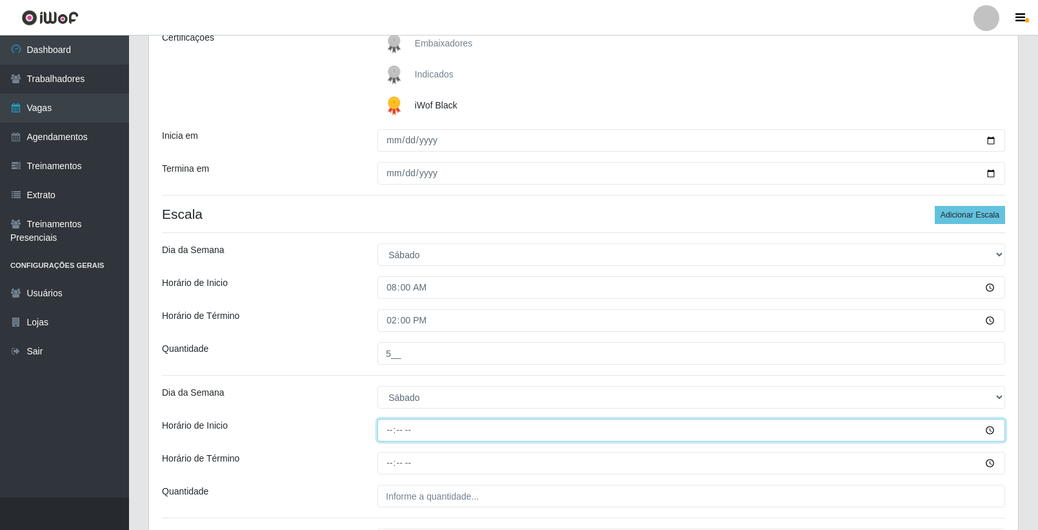
type input "16:00"
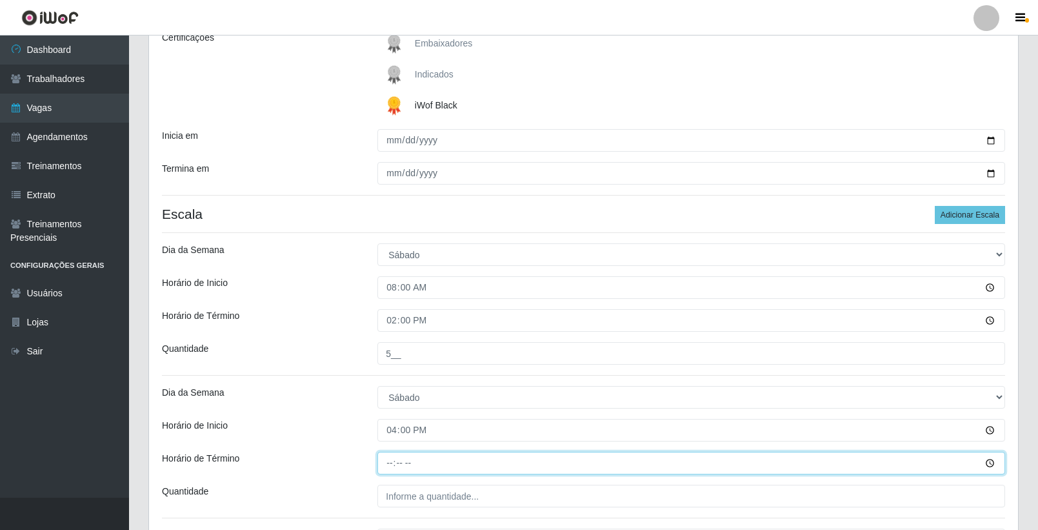
type input "22:00"
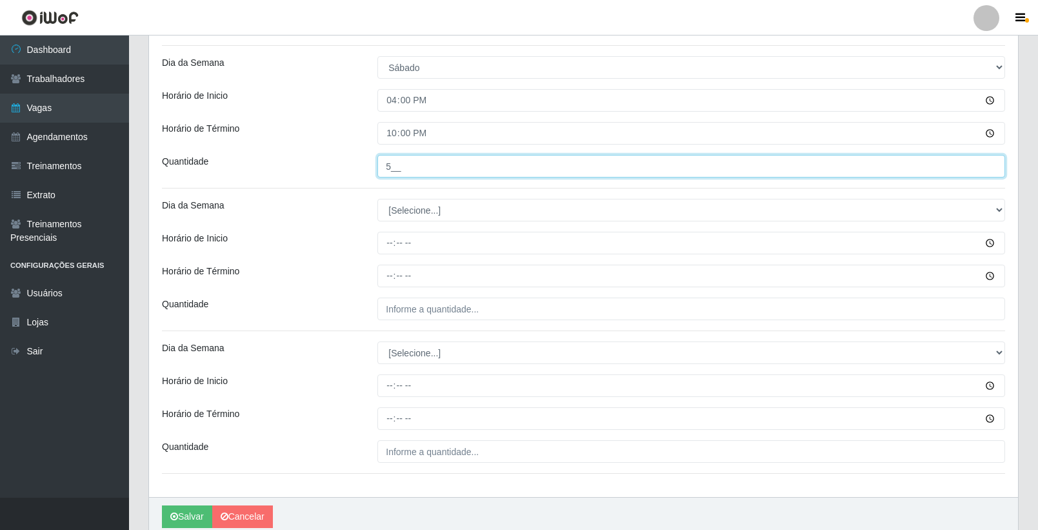
scroll to position [577, 0]
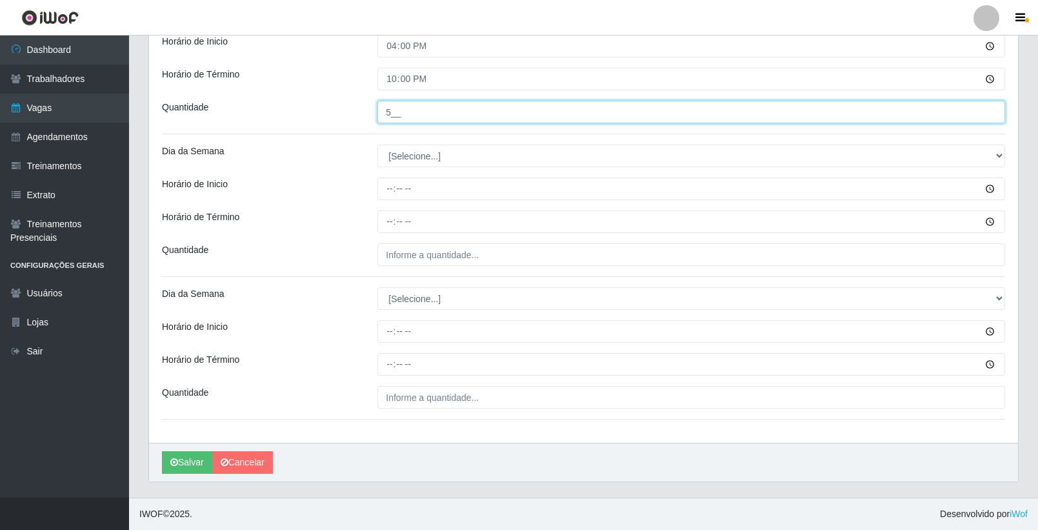
type input "5__"
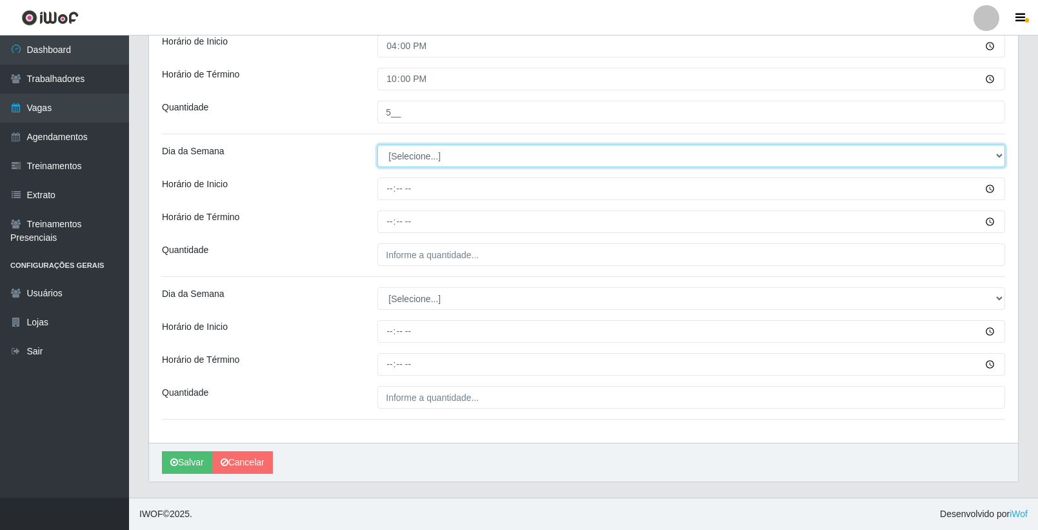
click at [405, 164] on select "[Selecione...] Segunda Terça Quarta Quinta Sexta Sábado Domingo" at bounding box center [691, 156] width 628 height 23
select select "0"
click at [377, 145] on select "[Selecione...] Segunda Terça Quarta Quinta Sexta Sábado Domingo" at bounding box center [691, 156] width 628 height 23
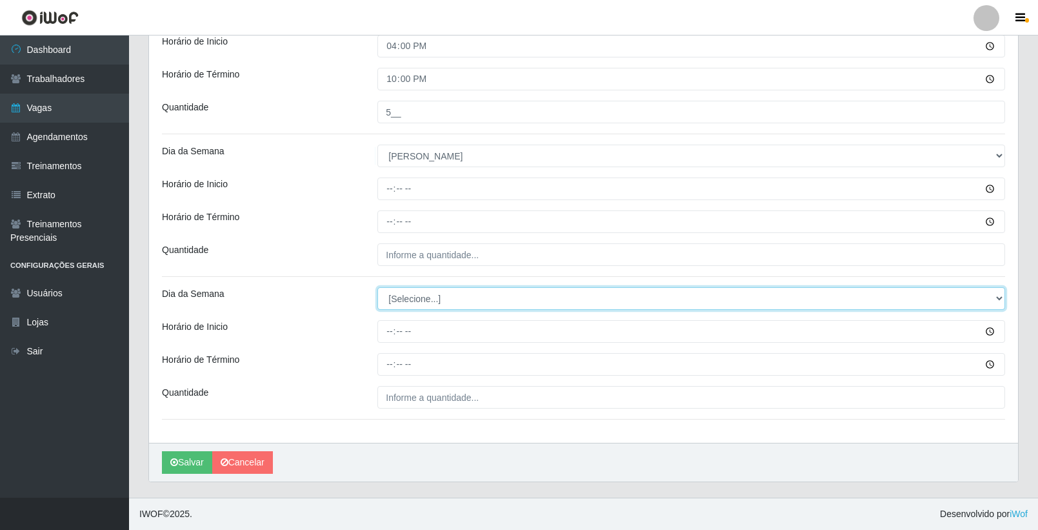
click at [417, 295] on select "[Selecione...] Segunda Terça Quarta Quinta Sexta Sábado Domingo" at bounding box center [691, 298] width 628 height 23
select select "0"
click at [377, 287] on select "[Selecione...] Segunda Terça Quarta Quinta Sexta Sábado Domingo" at bounding box center [691, 298] width 628 height 23
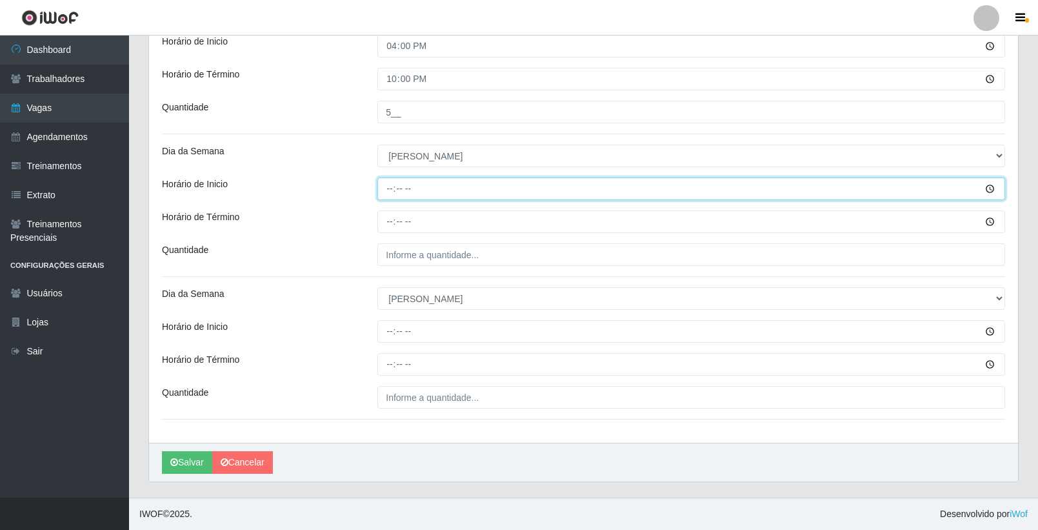
click at [394, 185] on input "Horário de Inicio" at bounding box center [691, 188] width 628 height 23
type input "08:00"
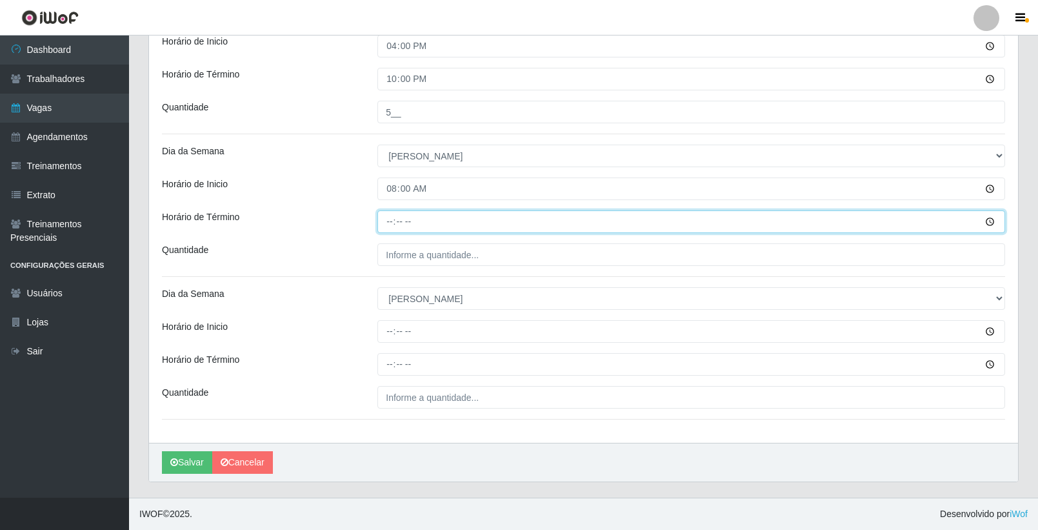
type input "14:00"
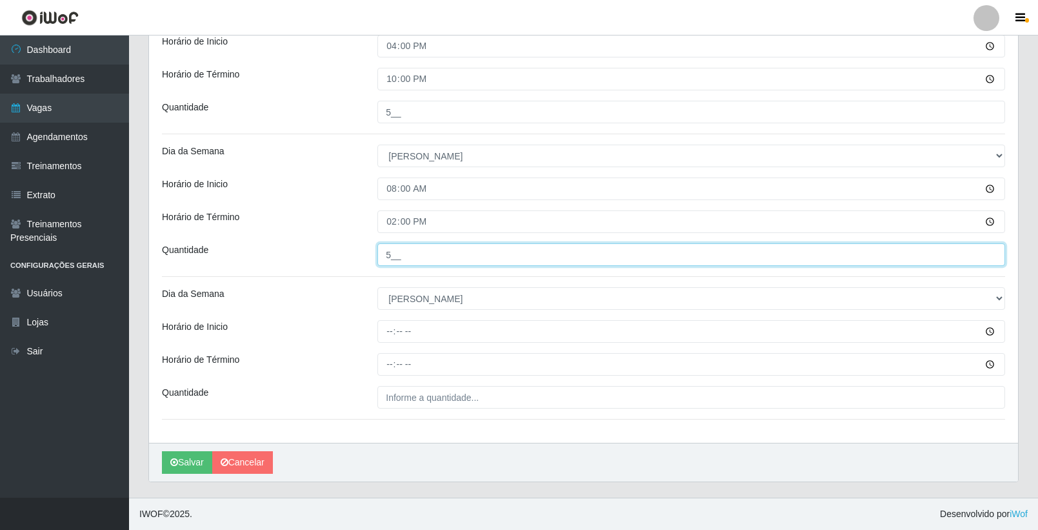
type input "5__"
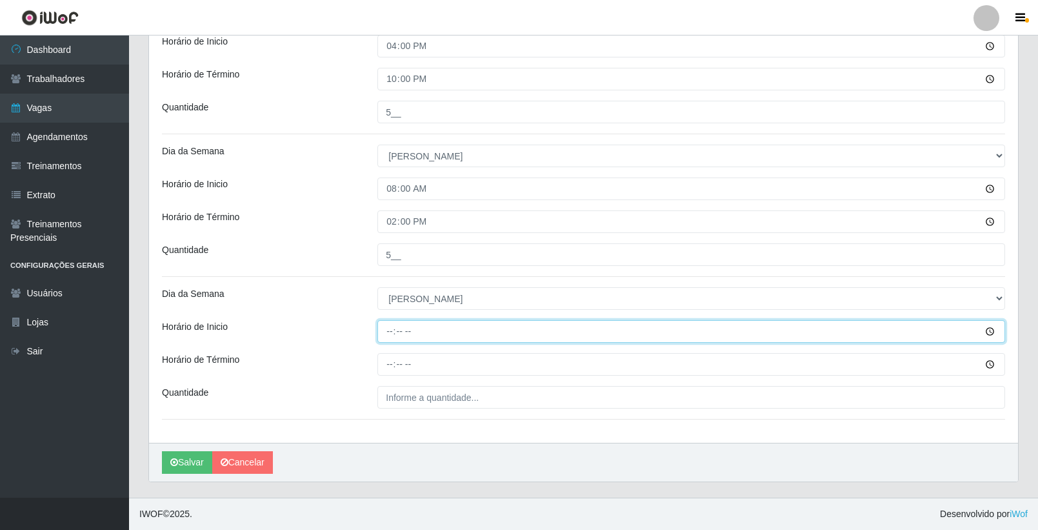
type input "15:00"
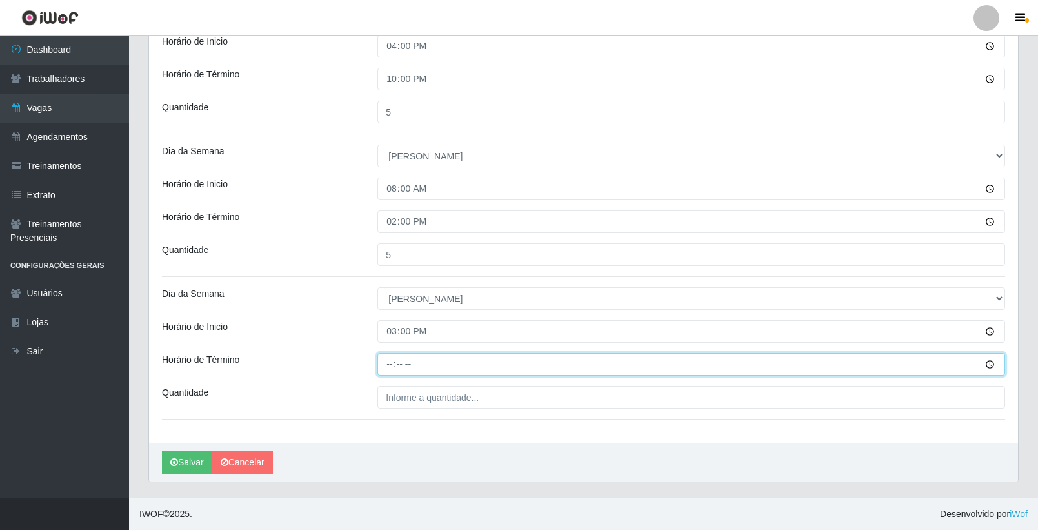
type input "21:00"
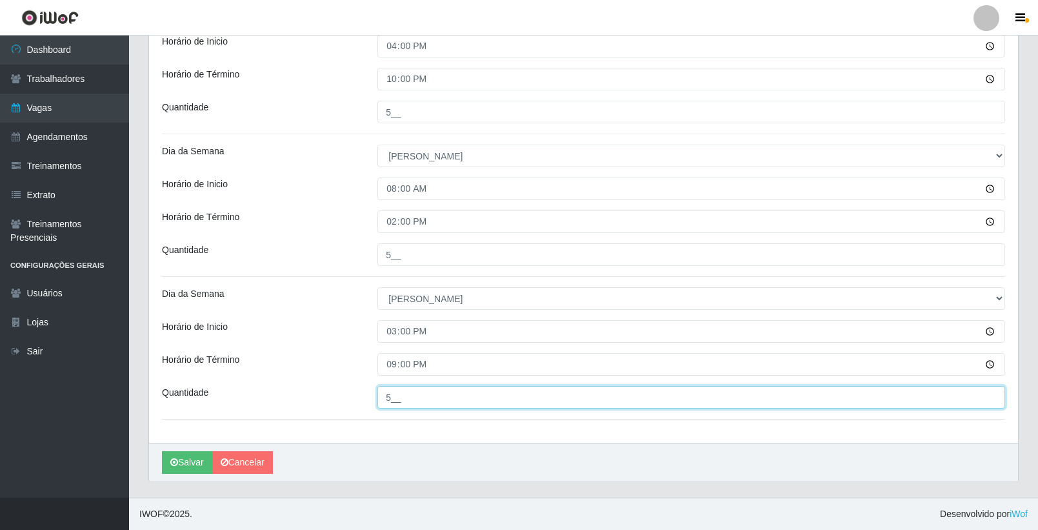
type input "5__"
click at [308, 295] on div "Dia da Semana" at bounding box center [259, 298] width 215 height 23
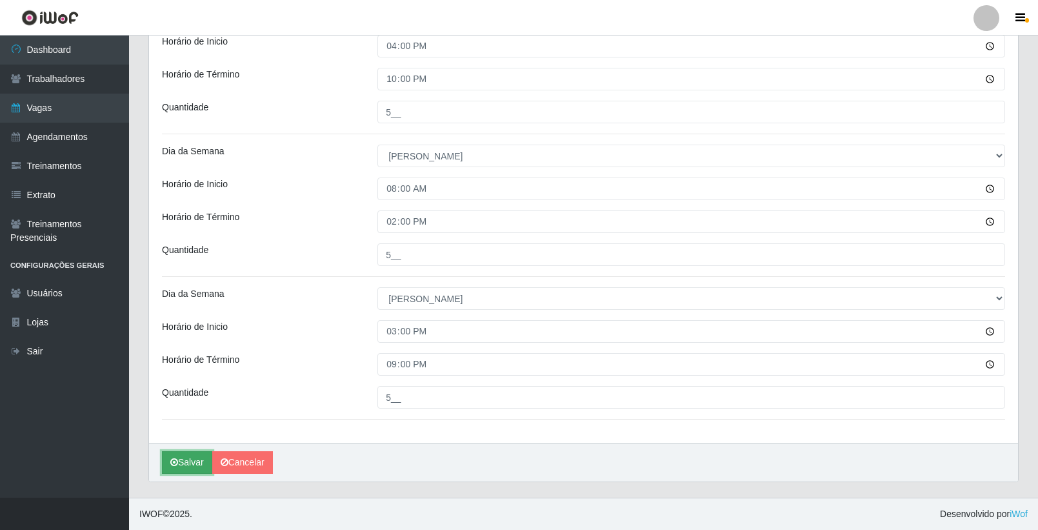
click at [183, 465] on button "Salvar" at bounding box center [187, 462] width 50 height 23
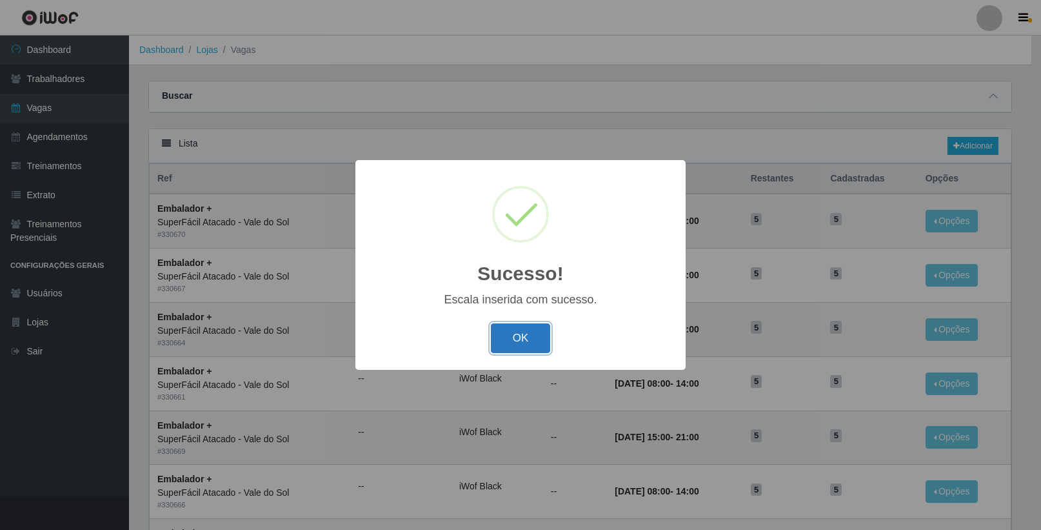
click at [517, 339] on button "OK" at bounding box center [521, 338] width 60 height 30
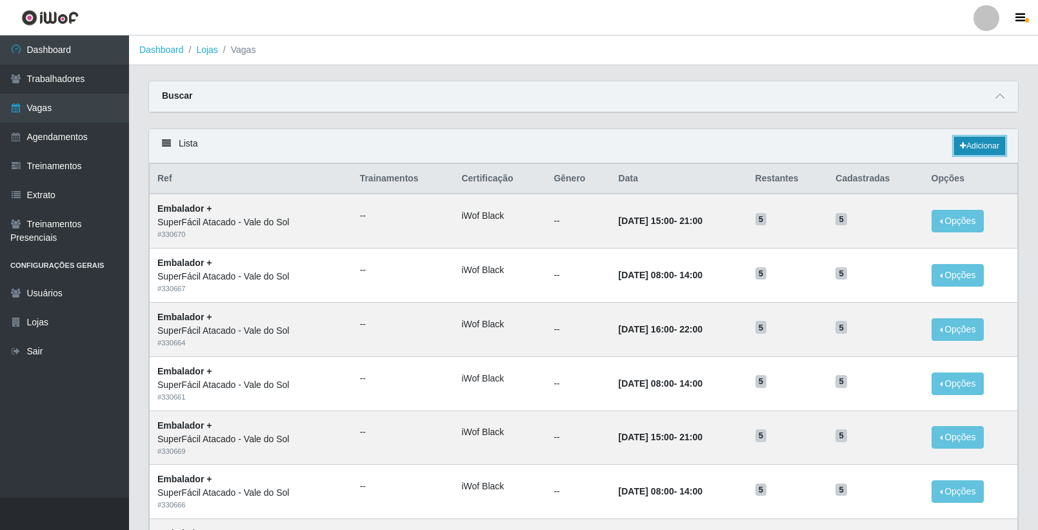
click at [991, 148] on link "Adicionar" at bounding box center [979, 146] width 51 height 18
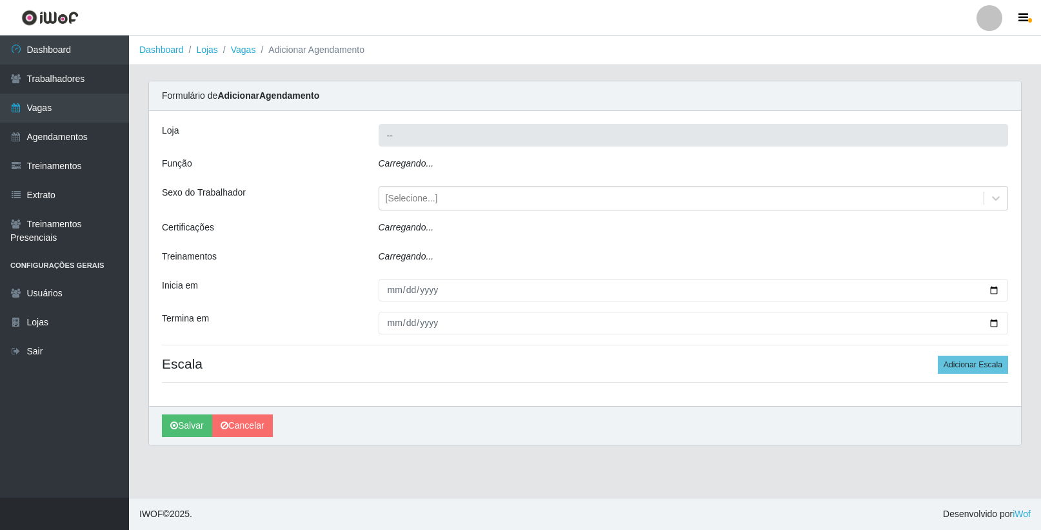
type input "SuperFácil Atacado - Vale do Sol"
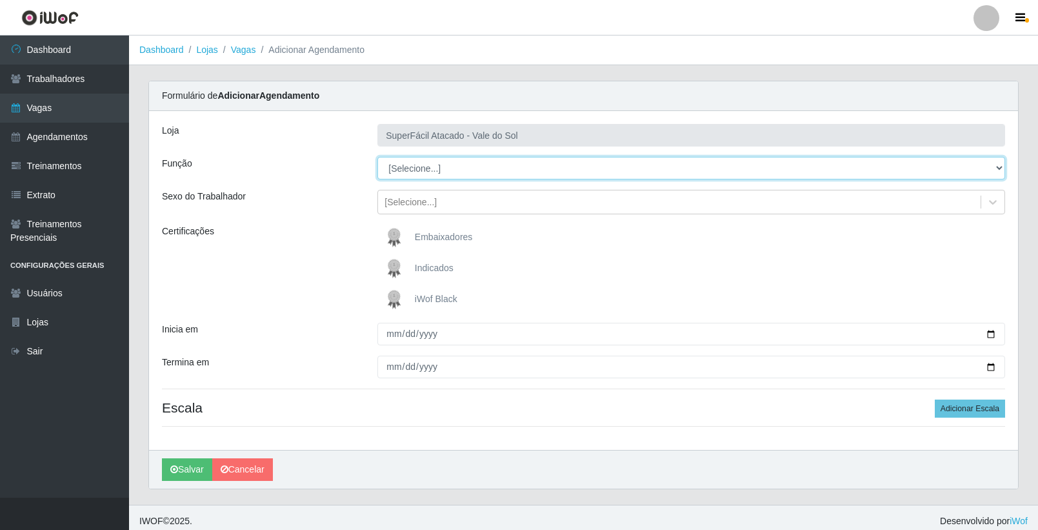
click at [480, 166] on select "[Selecione...] Embalador Embalador + Embalador ++ Operador de Caixa Operador de…" at bounding box center [691, 168] width 628 height 23
select select "1"
click at [377, 157] on select "[Selecione...] Embalador Embalador + Embalador ++ Operador de Caixa Operador de…" at bounding box center [691, 168] width 628 height 23
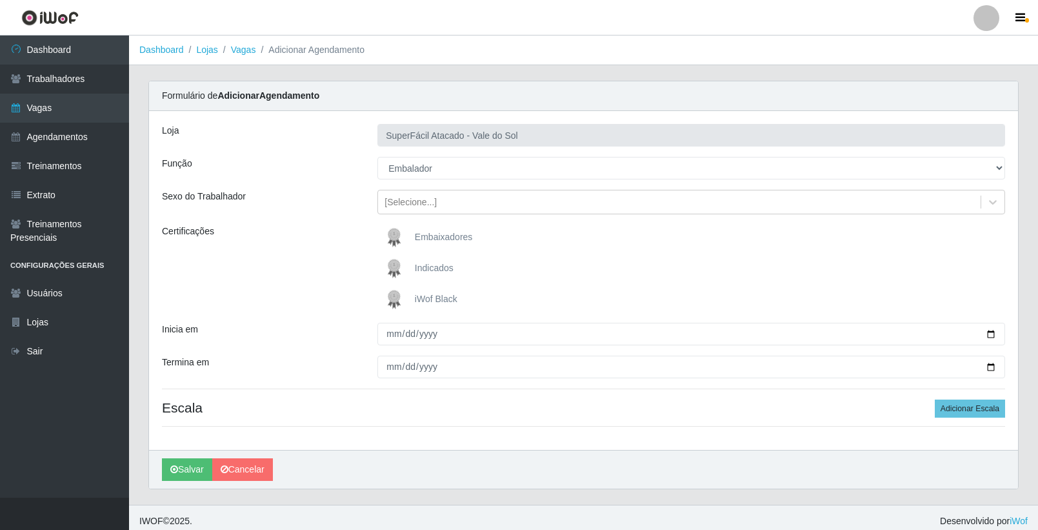
click at [441, 300] on span "iWof Black" at bounding box center [436, 299] width 43 height 10
click at [0, 0] on input "iWof Black" at bounding box center [0, 0] width 0 height 0
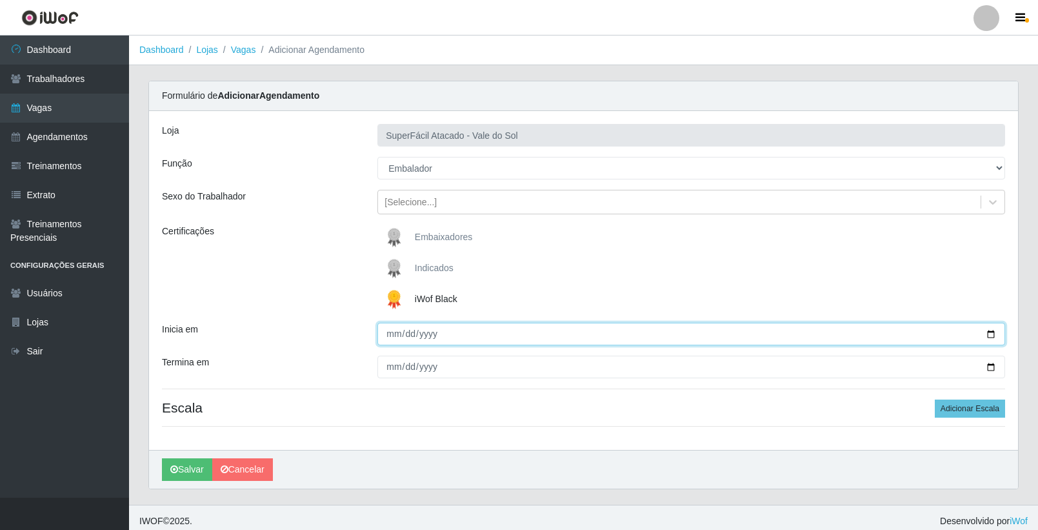
click at [992, 334] on input "Inicia em" at bounding box center [691, 334] width 628 height 23
type input "[DATE]"
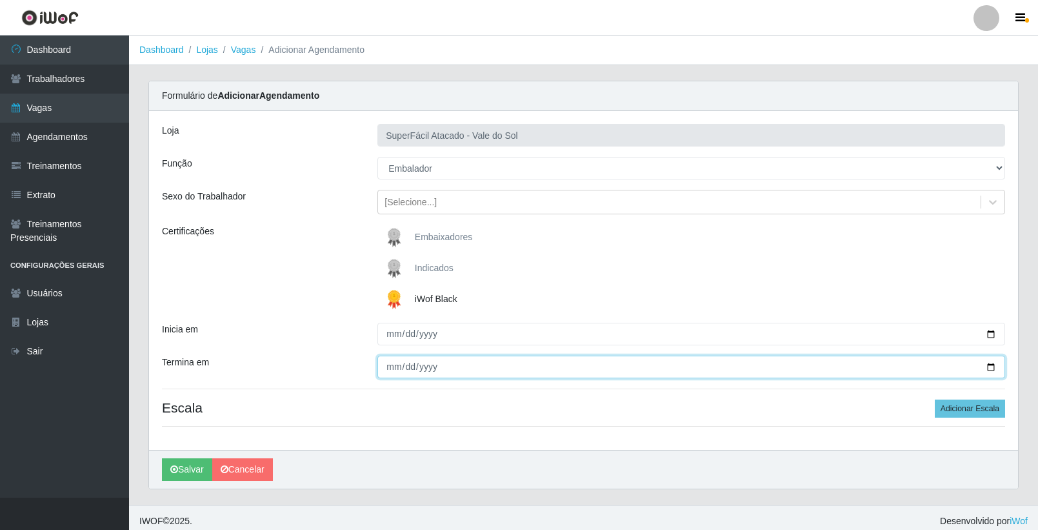
click at [989, 365] on input "Termina em" at bounding box center [691, 366] width 628 height 23
type input "[DATE]"
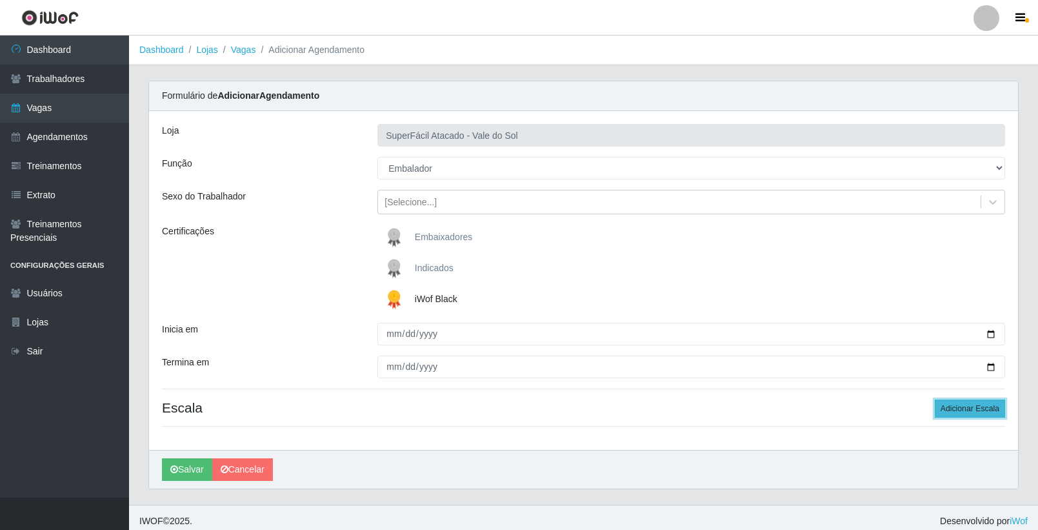
click at [979, 409] on button "Adicionar Escala" at bounding box center [970, 408] width 70 height 18
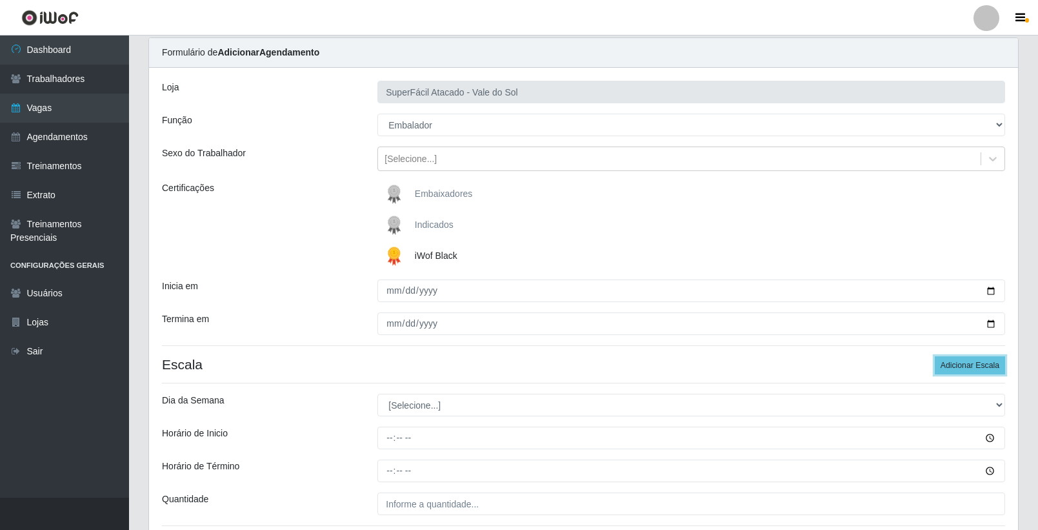
scroll to position [150, 0]
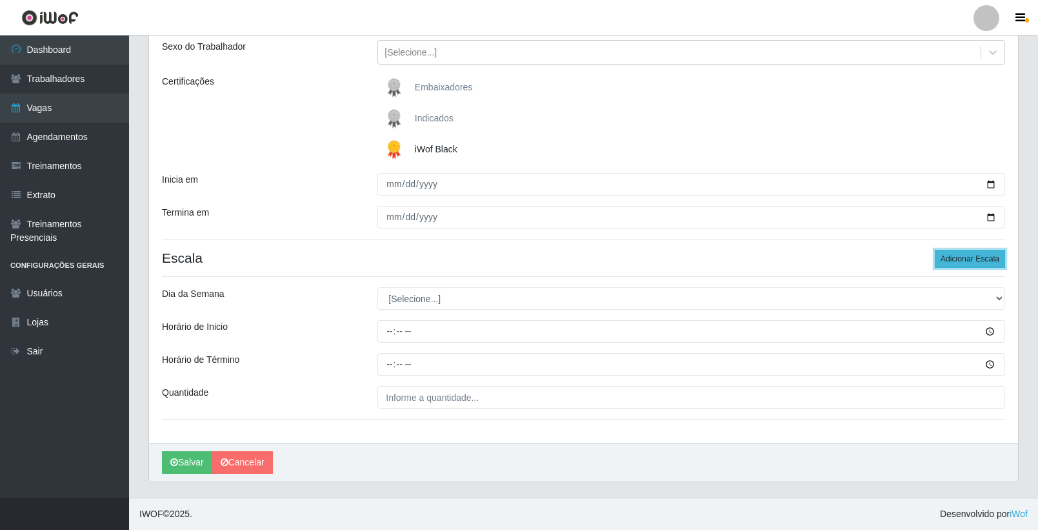
click at [990, 257] on button "Adicionar Escala" at bounding box center [970, 259] width 70 height 18
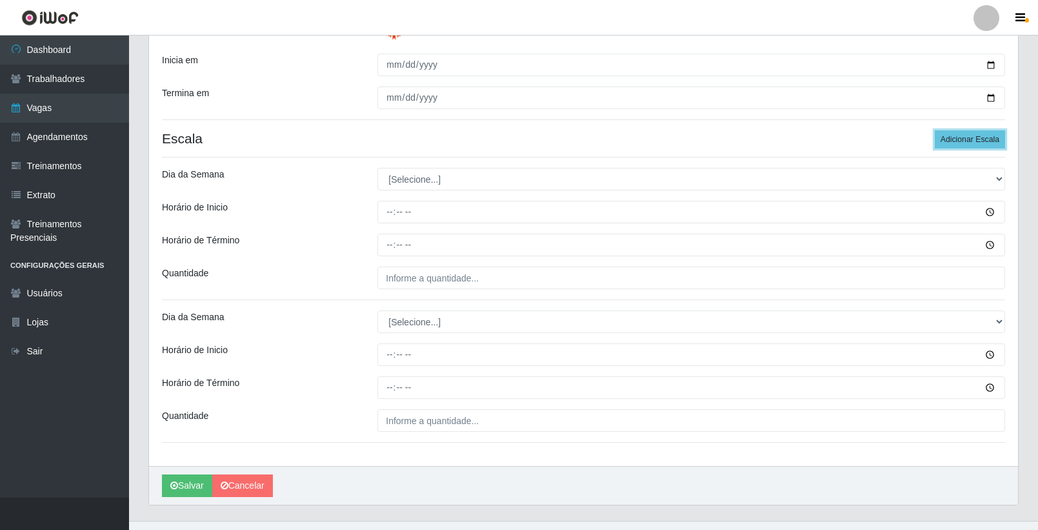
scroll to position [279, 0]
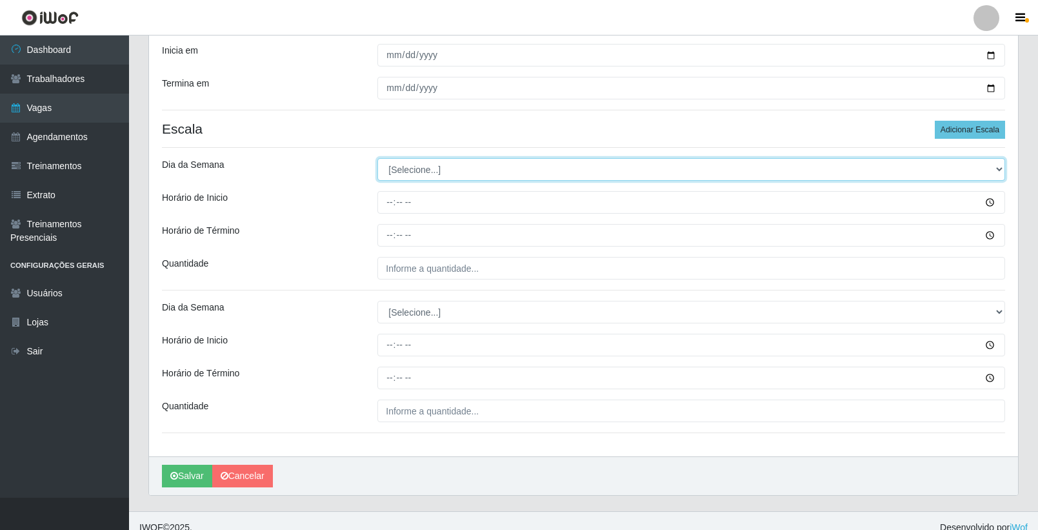
click at [430, 175] on select "[Selecione...] Segunda Terça Quarta Quinta Sexta Sábado Domingo" at bounding box center [691, 169] width 628 height 23
select select "5"
click at [377, 158] on select "[Selecione...] Segunda Terça Quarta Quinta Sexta Sábado Domingo" at bounding box center [691, 169] width 628 height 23
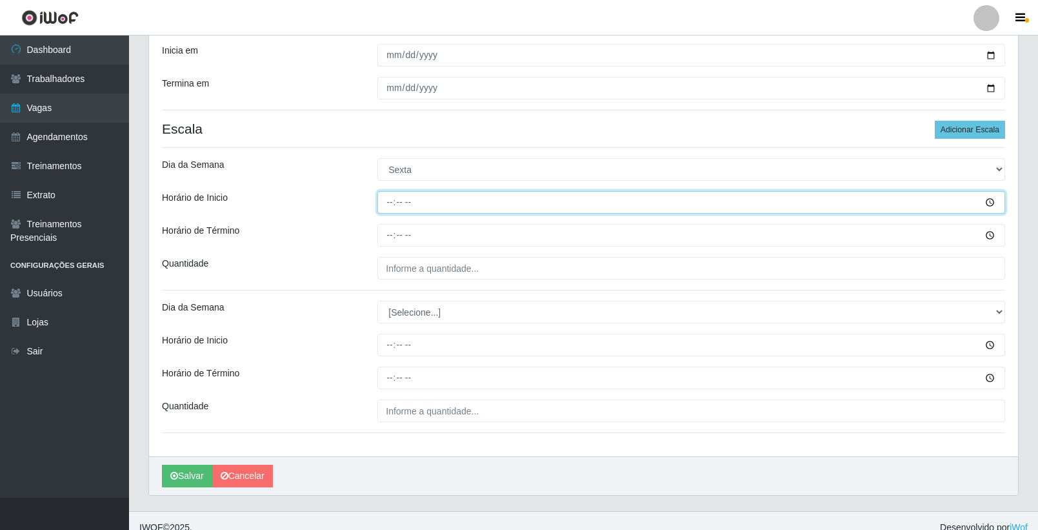
click at [383, 203] on input "Horário de Inicio" at bounding box center [691, 202] width 628 height 23
type input "08:00"
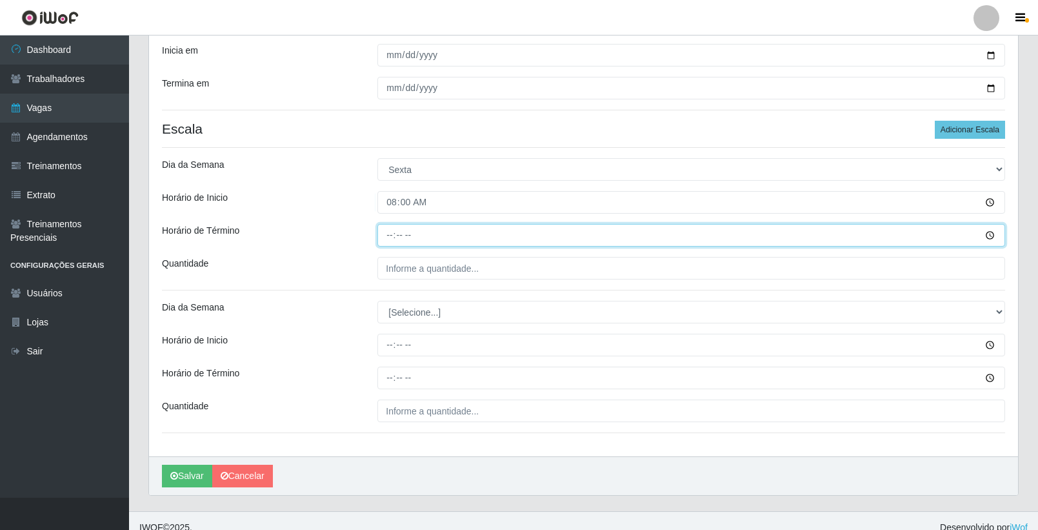
type input "14:00"
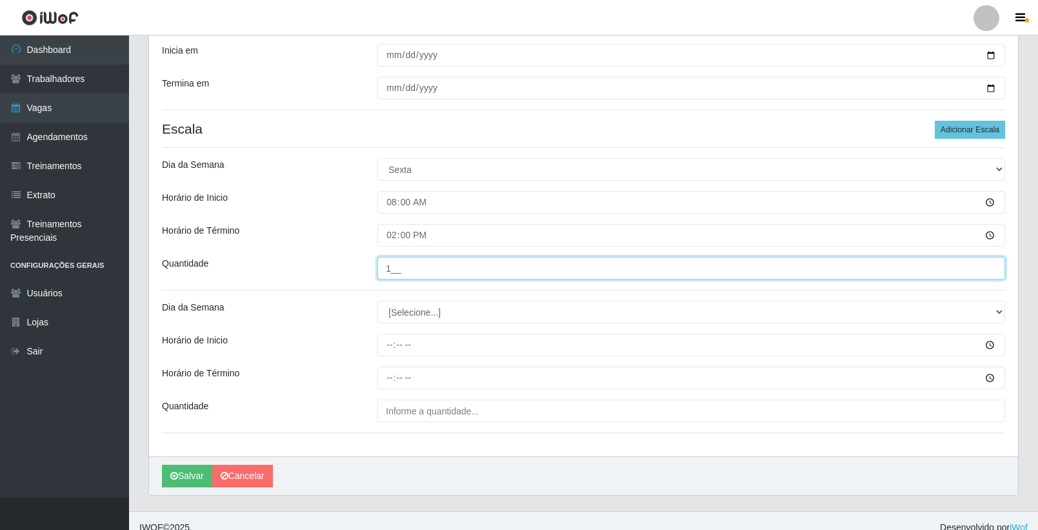
type input "1__"
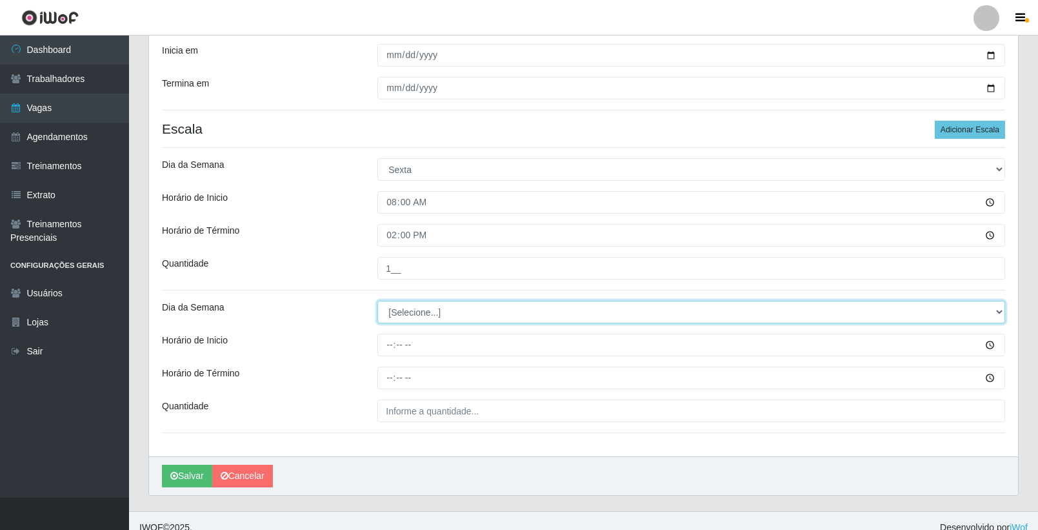
click at [434, 314] on select "[Selecione...] Segunda Terça Quarta Quinta Sexta Sábado Domingo" at bounding box center [691, 312] width 628 height 23
select select "5"
click at [377, 301] on select "[Selecione...] Segunda Terça Quarta Quinta Sexta Sábado Domingo" at bounding box center [691, 312] width 628 height 23
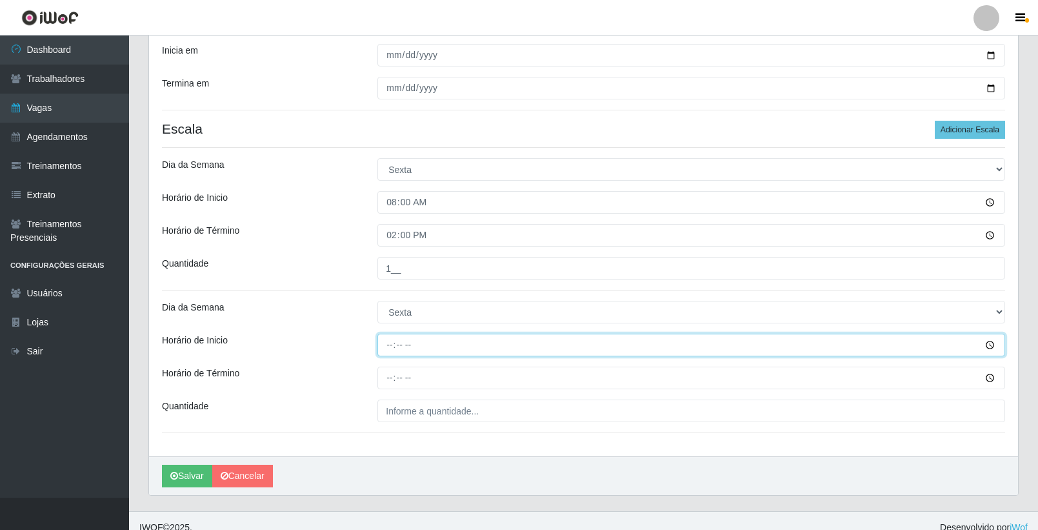
click at [386, 348] on input "Horário de Inicio" at bounding box center [691, 345] width 628 height 23
type input "16:00"
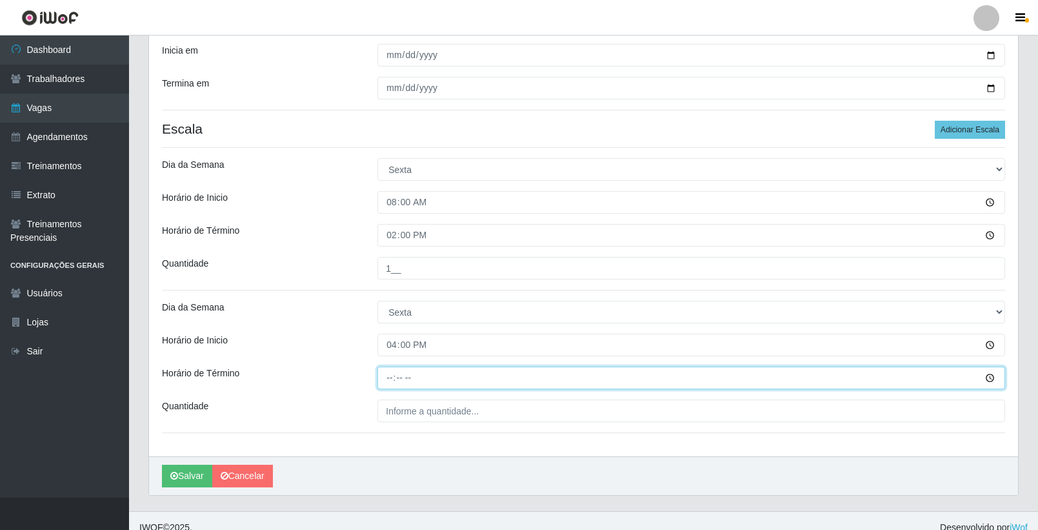
type input "22:00"
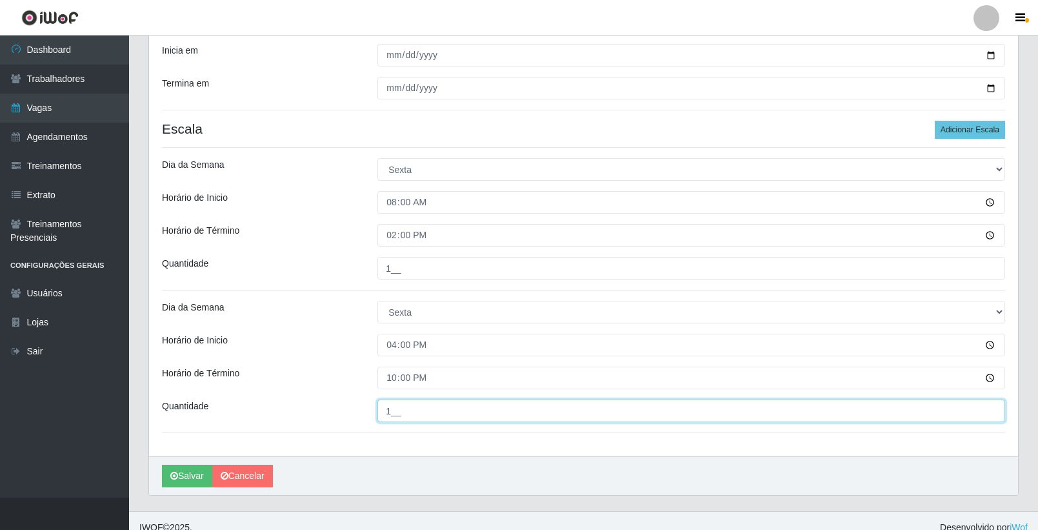
type input "1__"
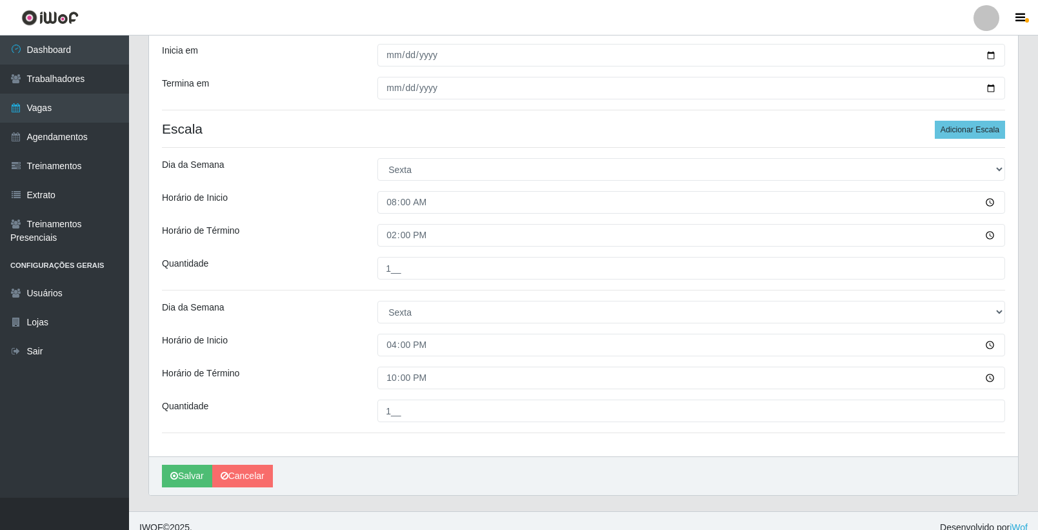
click at [343, 363] on div "Loja SuperFácil Atacado - Vale do Sol Função [Selecione...] Embalador Embalador…" at bounding box center [583, 144] width 869 height 624
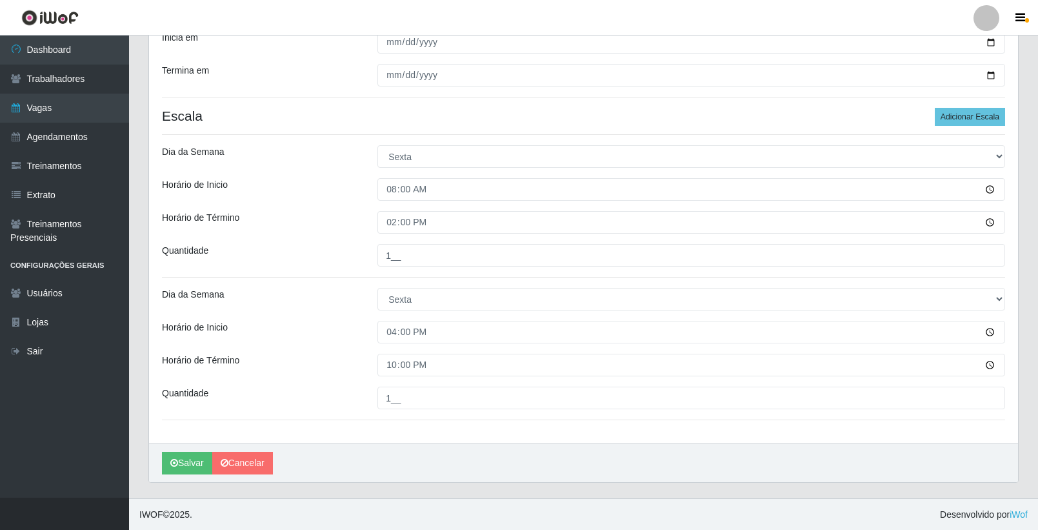
scroll to position [292, 0]
click at [195, 455] on button "Salvar" at bounding box center [187, 462] width 50 height 23
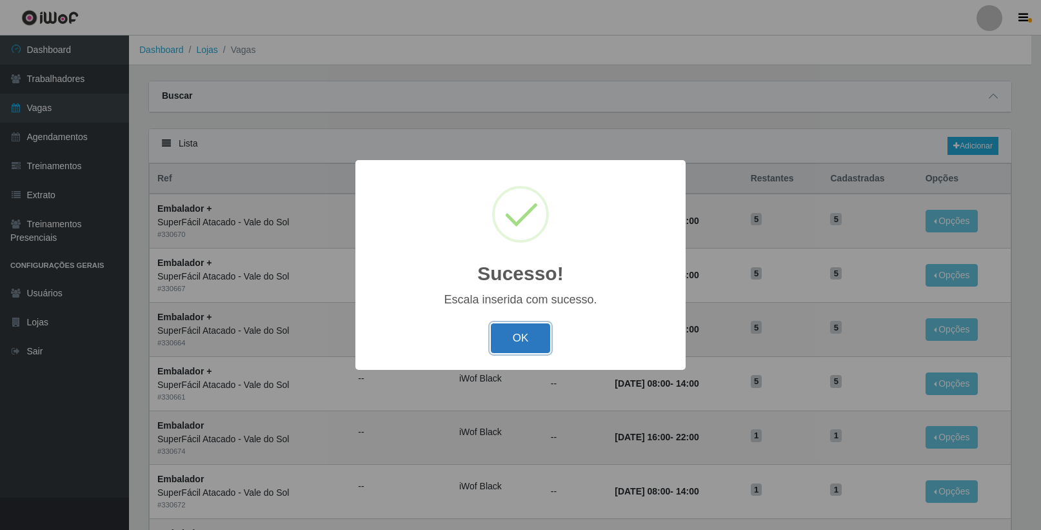
click at [521, 337] on button "OK" at bounding box center [521, 338] width 60 height 30
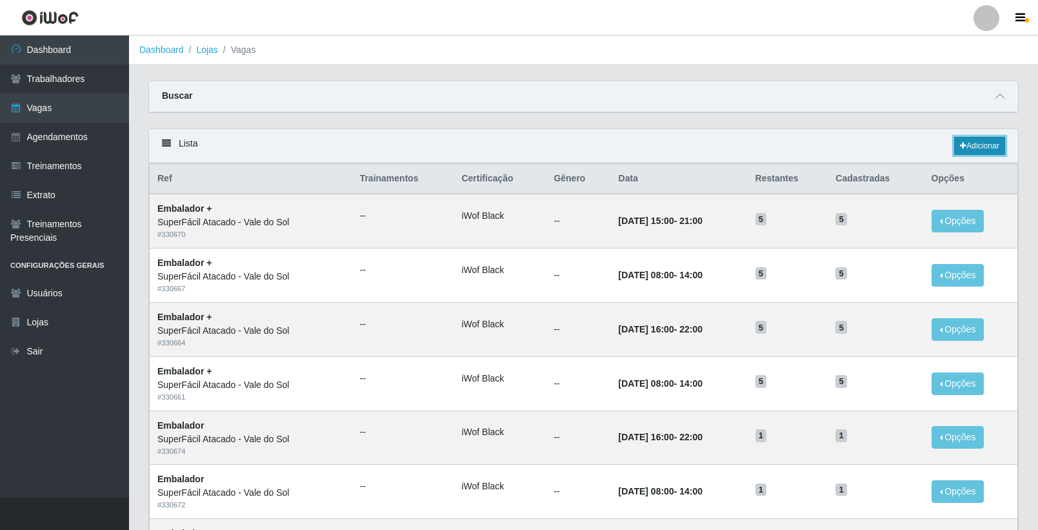
click at [969, 146] on link "Adicionar" at bounding box center [979, 146] width 51 height 18
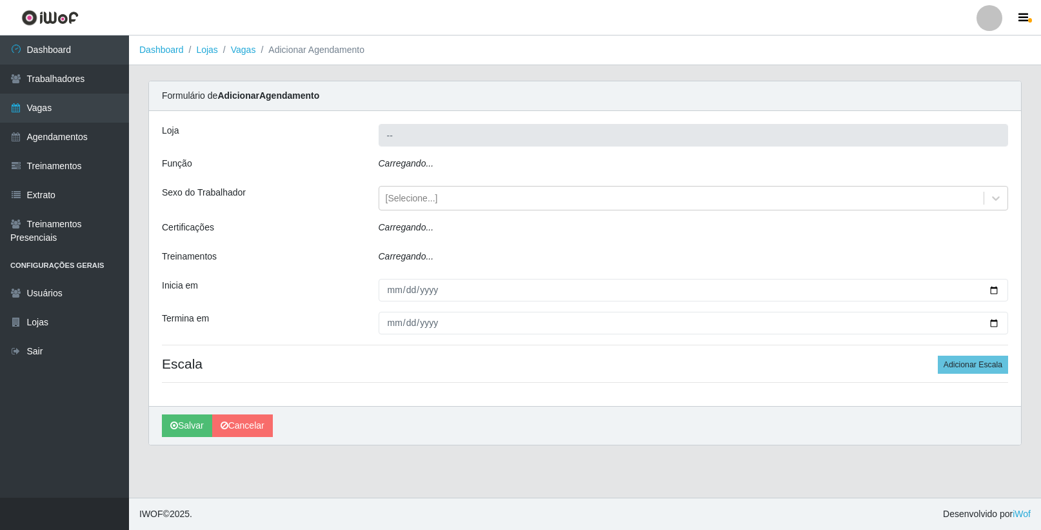
type input "SuperFácil Atacado - Vale do Sol"
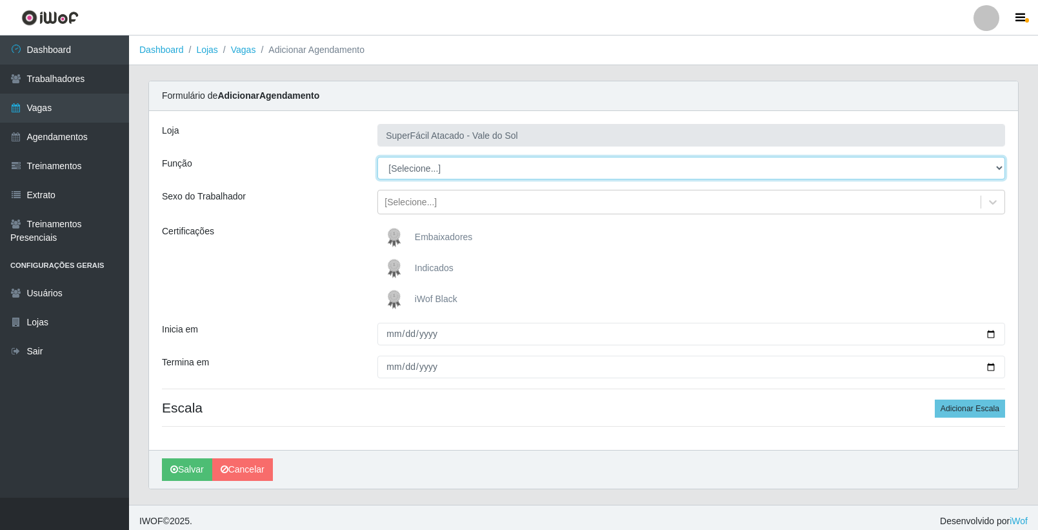
click at [466, 171] on select "[Selecione...] Embalador Embalador + Embalador ++ Operador de Caixa Operador de…" at bounding box center [691, 168] width 628 height 23
select select "72"
click at [377, 157] on select "[Selecione...] Embalador Embalador + Embalador ++ Operador de Caixa Operador de…" at bounding box center [691, 168] width 628 height 23
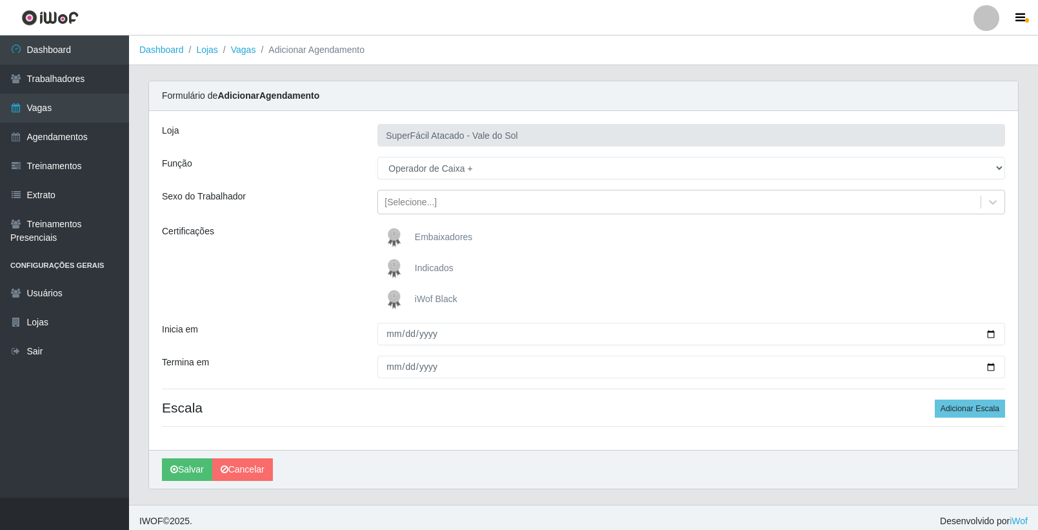
click at [429, 295] on span "iWof Black" at bounding box center [436, 299] width 43 height 10
click at [0, 0] on input "iWof Black" at bounding box center [0, 0] width 0 height 0
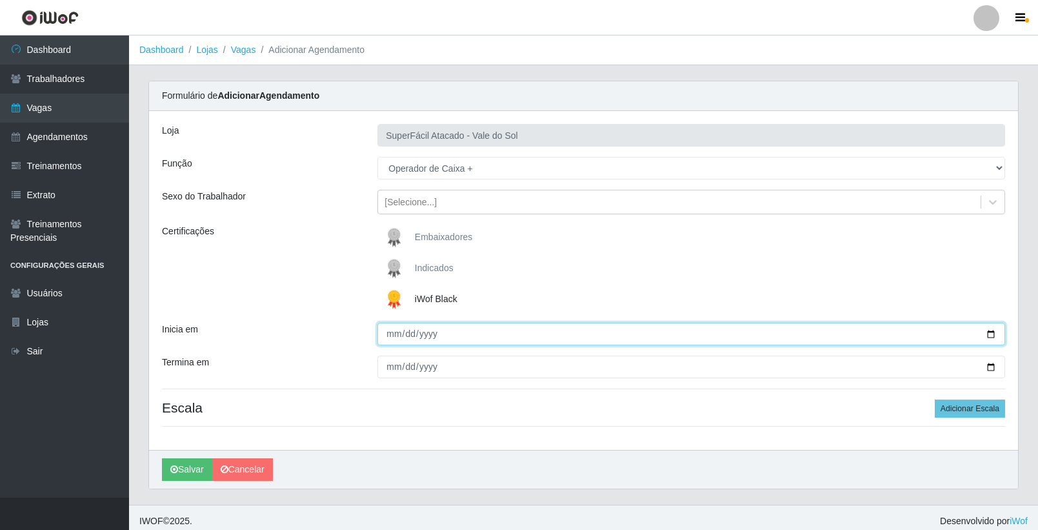
click at [992, 331] on input "Inicia em" at bounding box center [691, 334] width 628 height 23
type input "[DATE]"
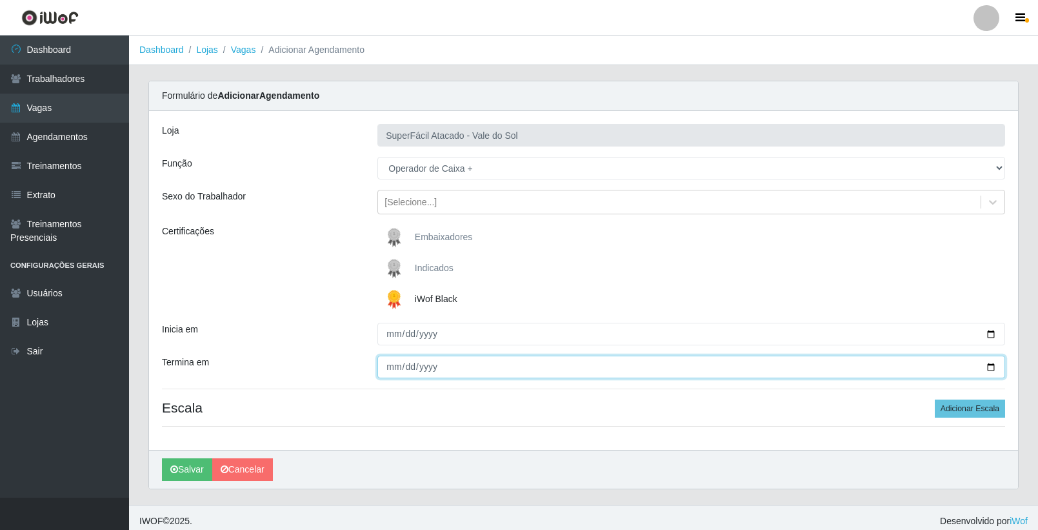
click at [992, 365] on input "Termina em" at bounding box center [691, 366] width 628 height 23
type input "[DATE]"
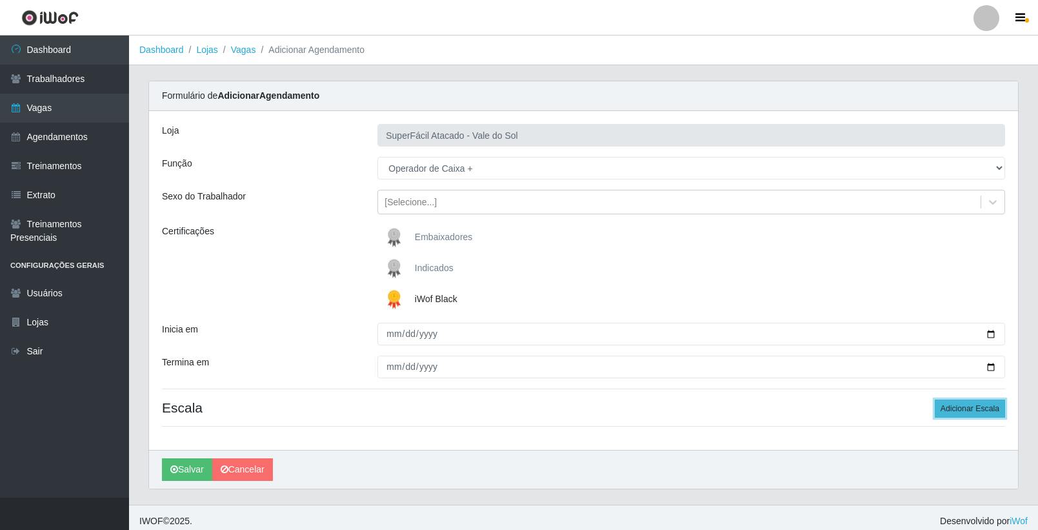
click at [979, 406] on button "Adicionar Escala" at bounding box center [970, 408] width 70 height 18
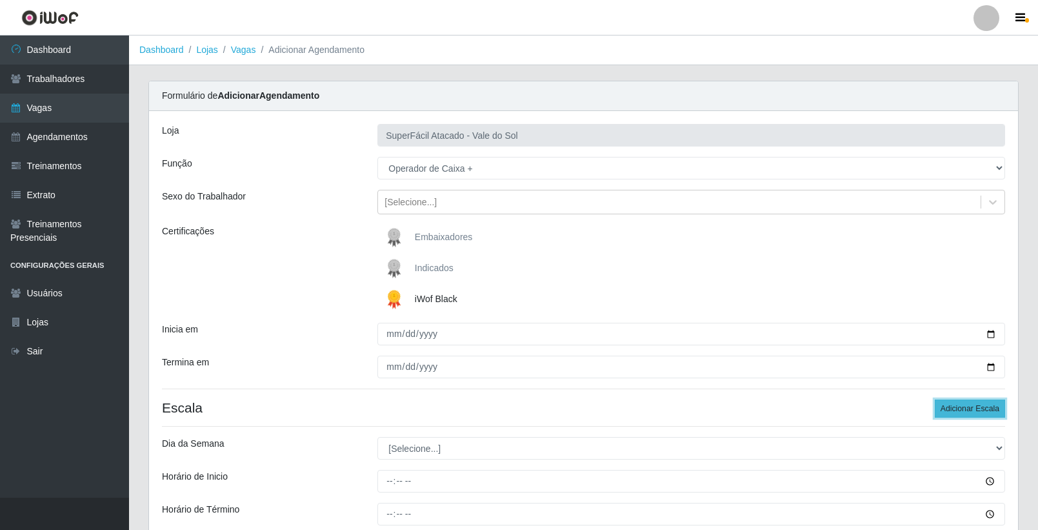
click at [979, 406] on button "Adicionar Escala" at bounding box center [970, 408] width 70 height 18
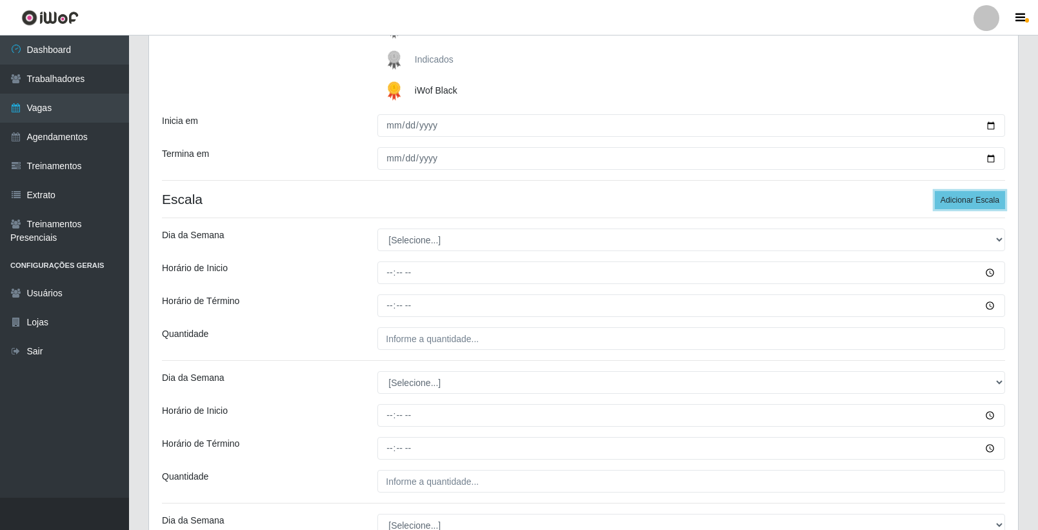
scroll to position [258, 0]
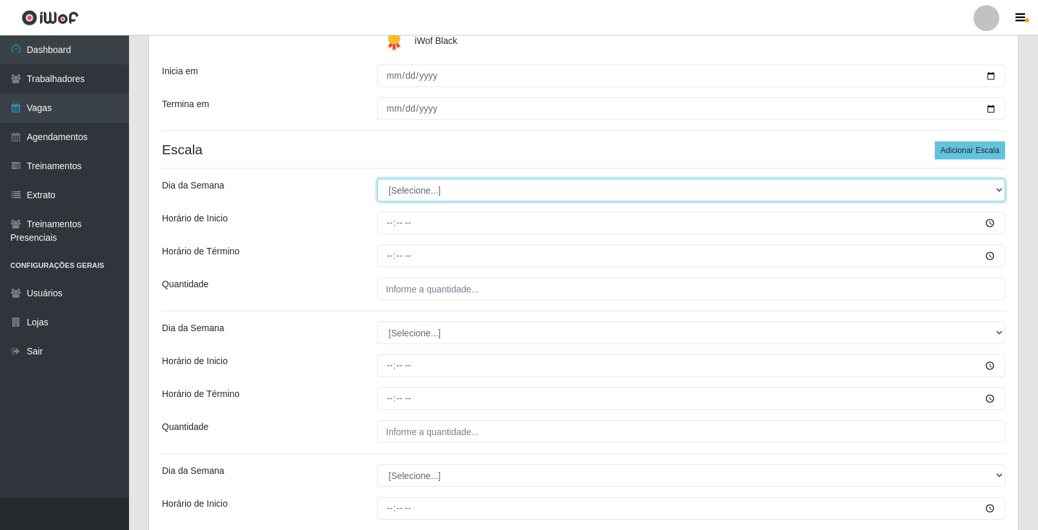
click at [432, 193] on select "[Selecione...] Segunda Terça Quarta Quinta Sexta Sábado Domingo" at bounding box center [691, 190] width 628 height 23
select select "6"
click at [377, 179] on select "[Selecione...] Segunda Terça Quarta Quinta Sexta Sábado Domingo" at bounding box center [691, 190] width 628 height 23
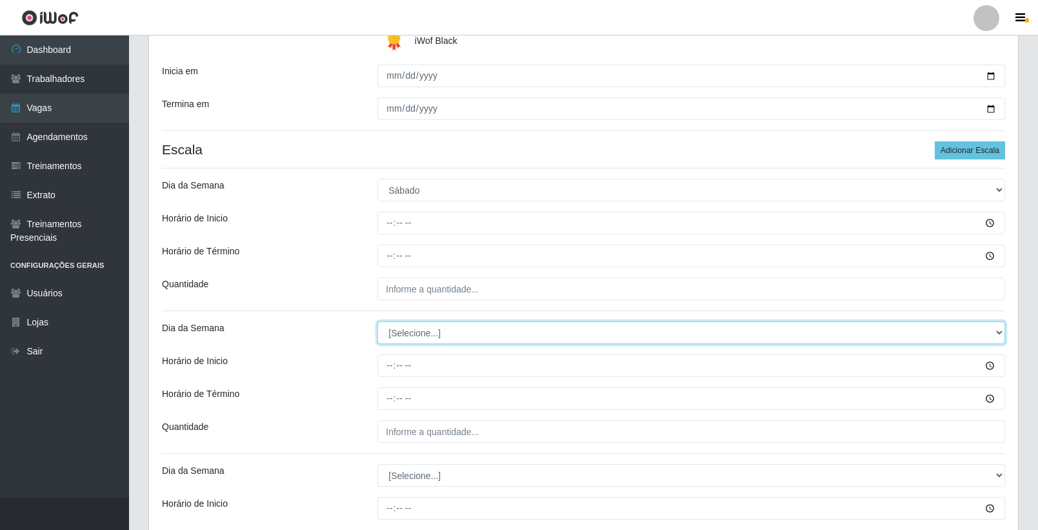
click at [421, 332] on select "[Selecione...] Segunda Terça Quarta Quinta Sexta Sábado Domingo" at bounding box center [691, 332] width 628 height 23
select select "6"
click at [377, 321] on select "[Selecione...] Segunda Terça Quarta Quinta Sexta Sábado Domingo" at bounding box center [691, 332] width 628 height 23
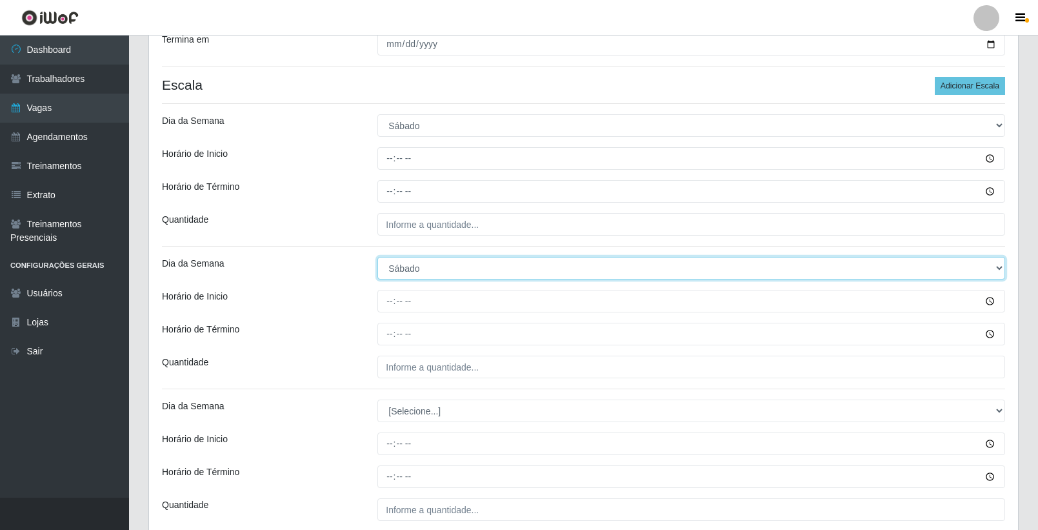
scroll to position [577, 0]
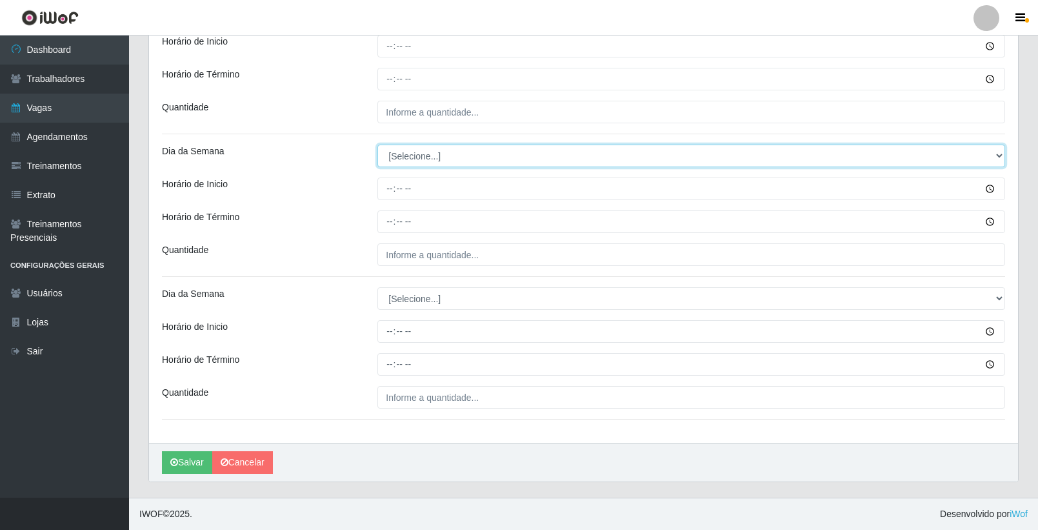
click at [430, 147] on select "[Selecione...] Segunda Terça Quarta Quinta Sexta Sábado Domingo" at bounding box center [691, 156] width 628 height 23
select select "0"
click at [377, 145] on select "[Selecione...] Segunda Terça Quarta Quinta Sexta Sábado Domingo" at bounding box center [691, 156] width 628 height 23
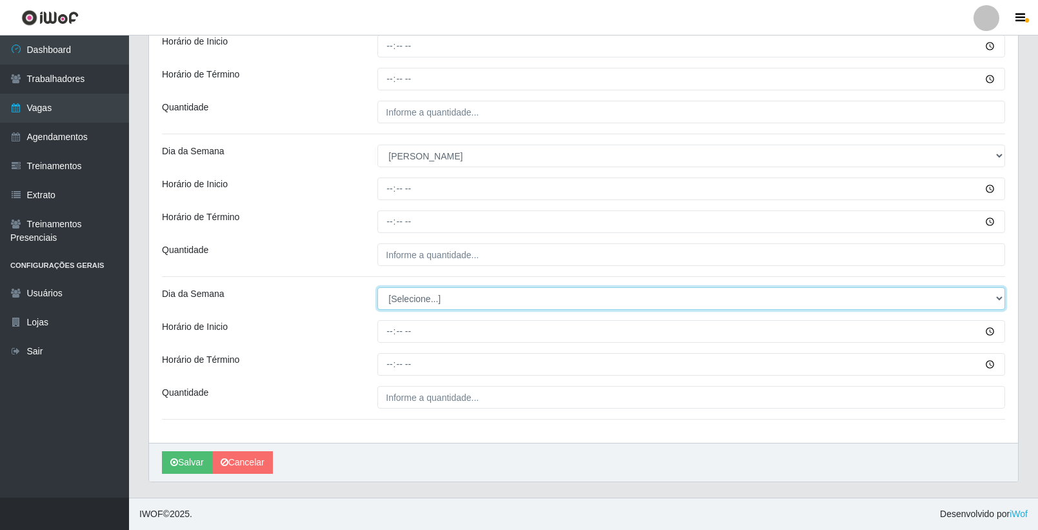
click at [428, 303] on select "[Selecione...] Segunda Terça Quarta Quinta Sexta Sábado Domingo" at bounding box center [691, 298] width 628 height 23
select select "0"
click at [377, 287] on select "[Selecione...] Segunda Terça Quarta Quinta Sexta Sábado Domingo" at bounding box center [691, 298] width 628 height 23
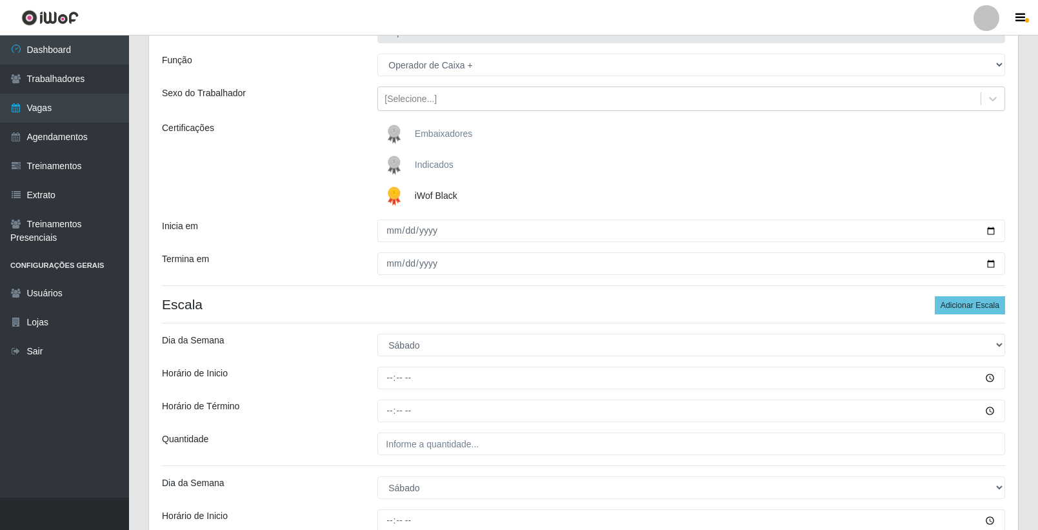
scroll to position [126, 0]
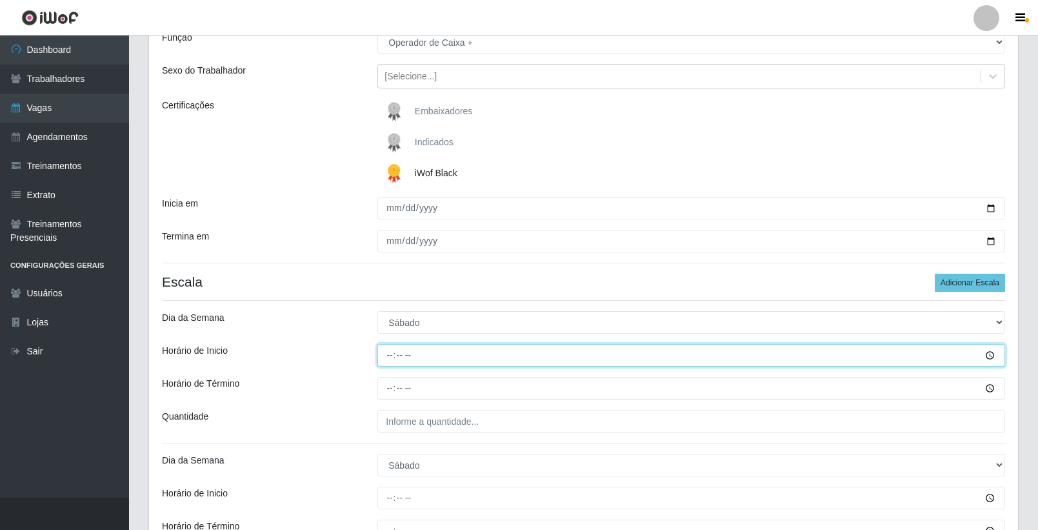
click at [392, 357] on input "Horário de Inicio" at bounding box center [691, 355] width 628 height 23
type input "08:00"
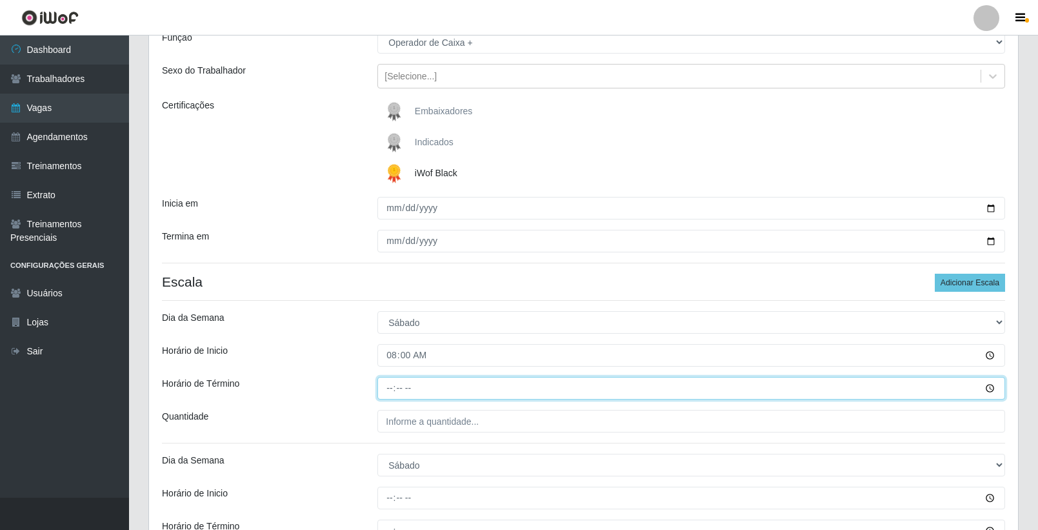
type input "14:00"
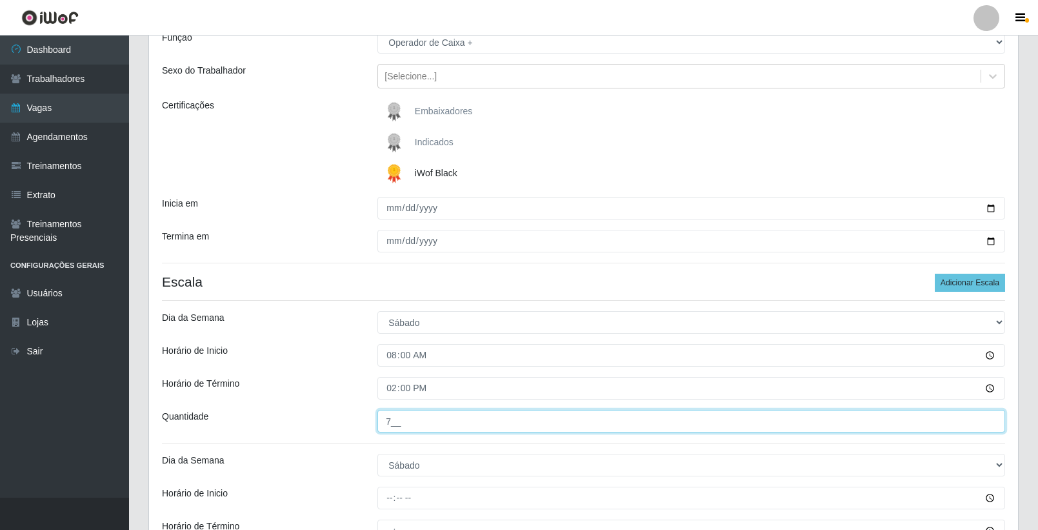
type input "7__"
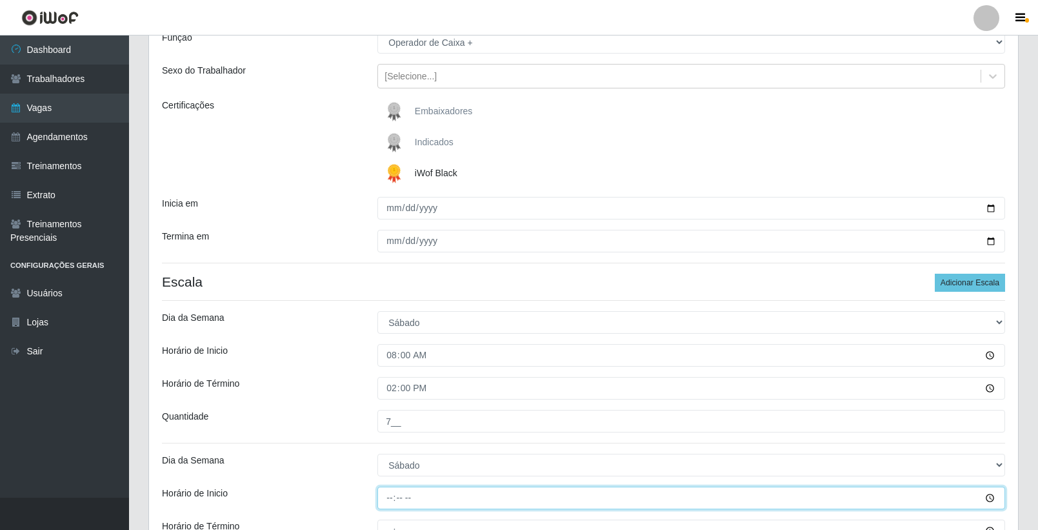
type input "16:00"
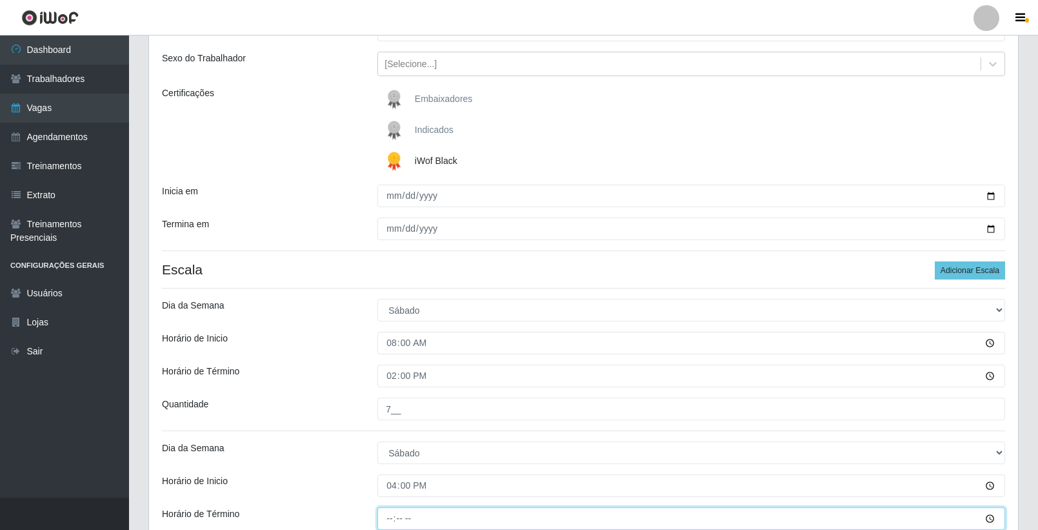
type input "22:00"
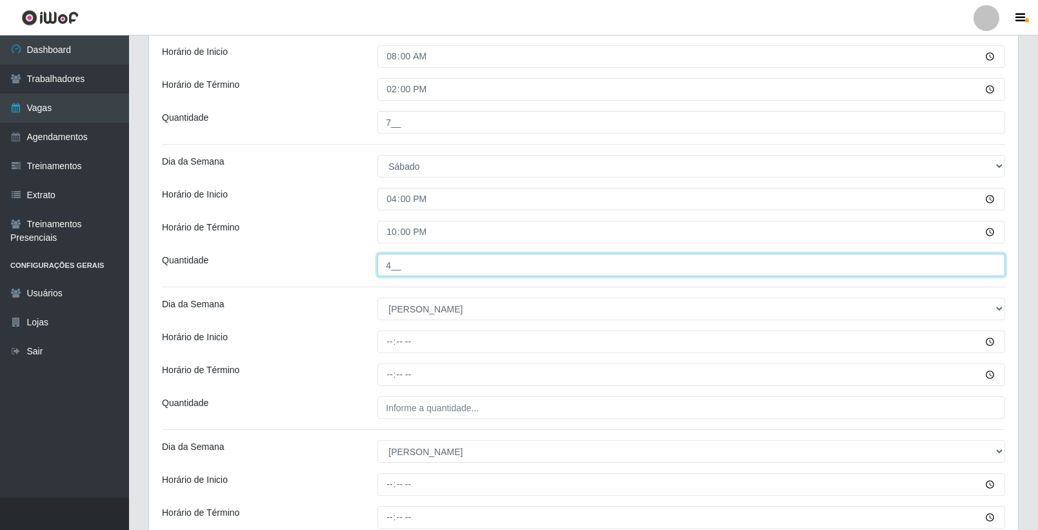
type input "4__"
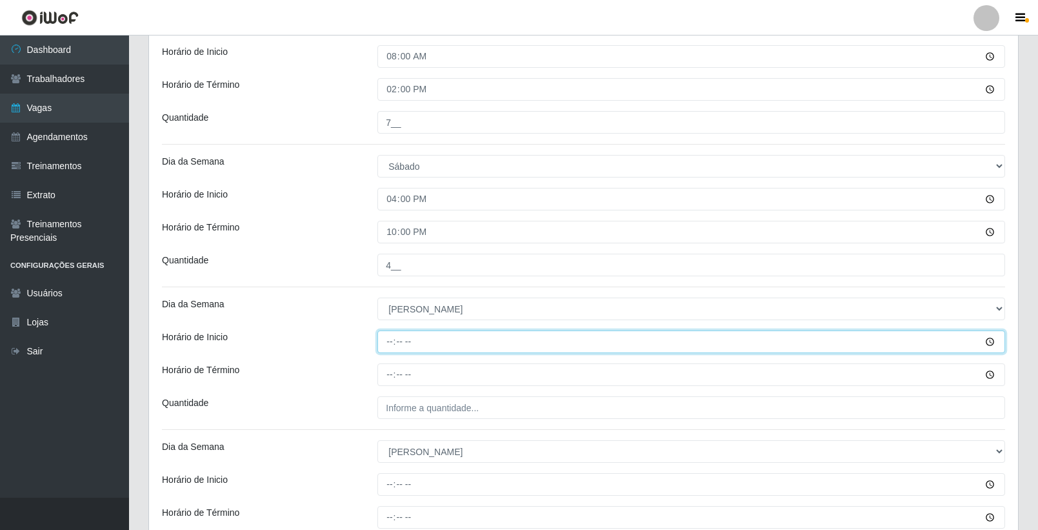
type input "08:00"
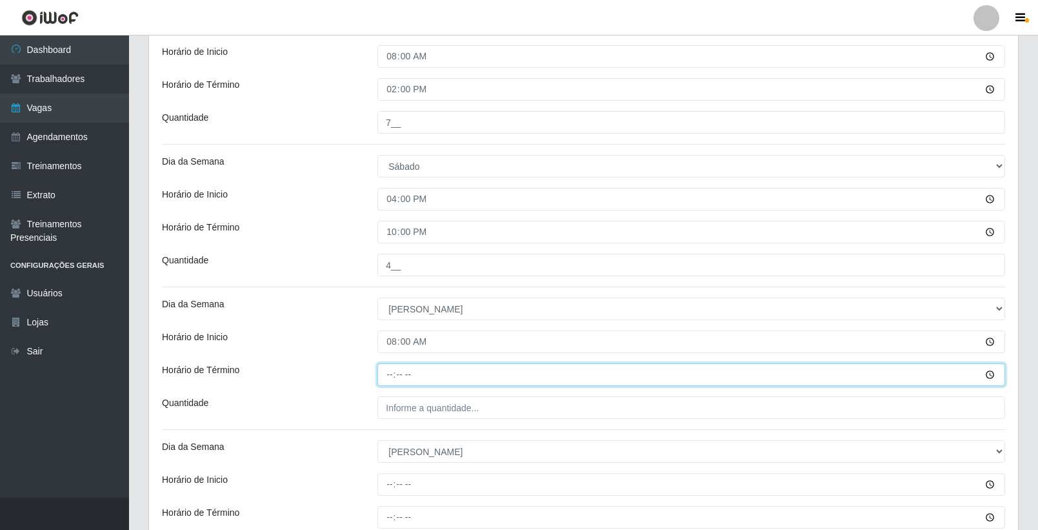
type input "10:00"
type input "14:00"
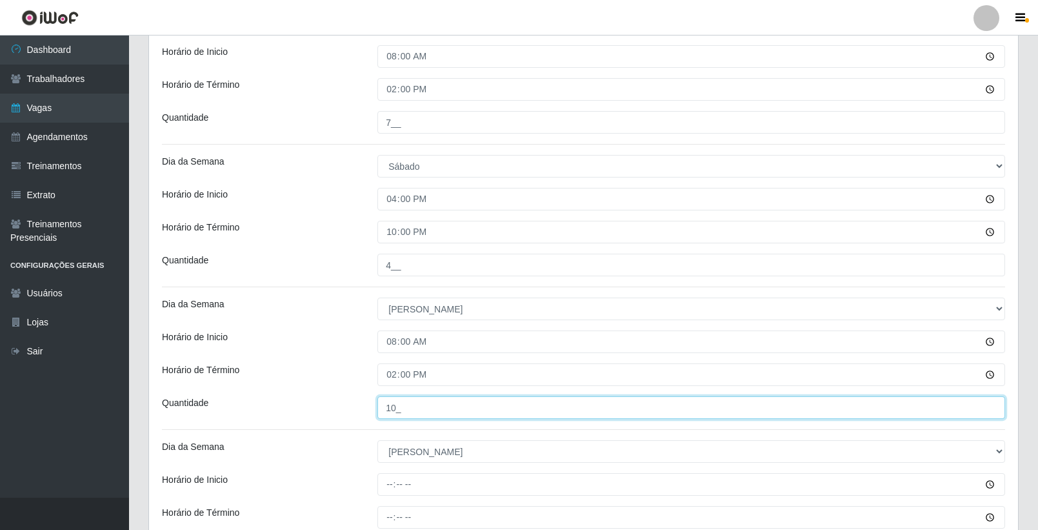
type input "10_"
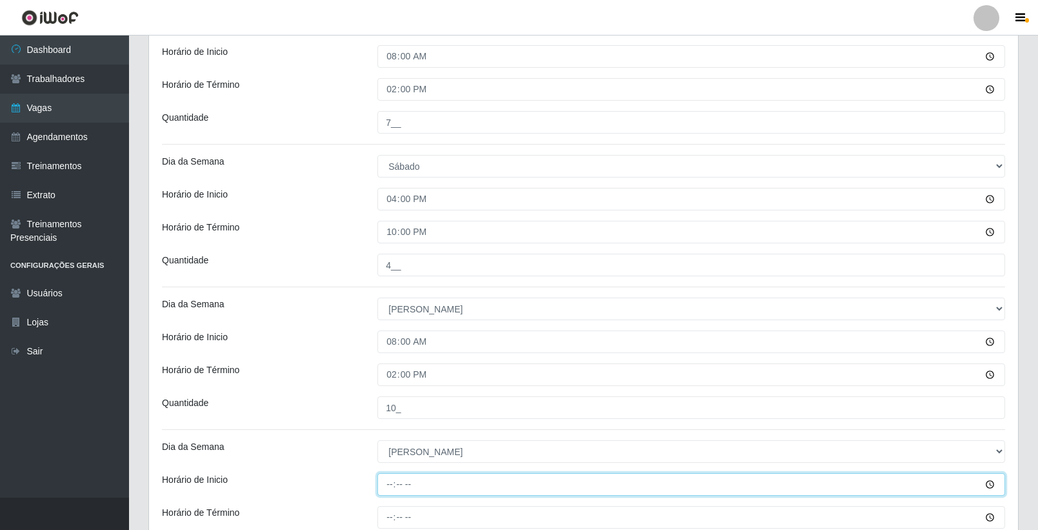
type input "15:00"
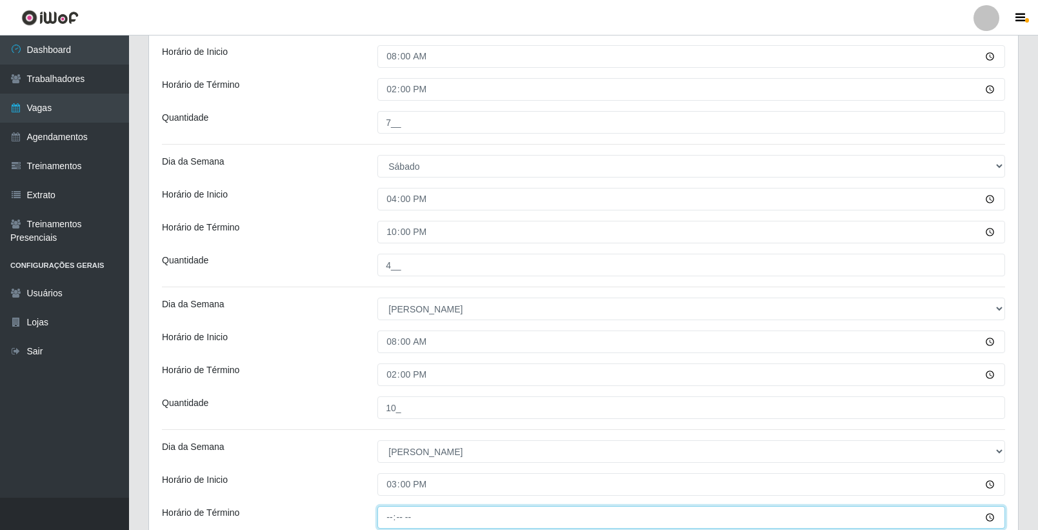
type input "21:00"
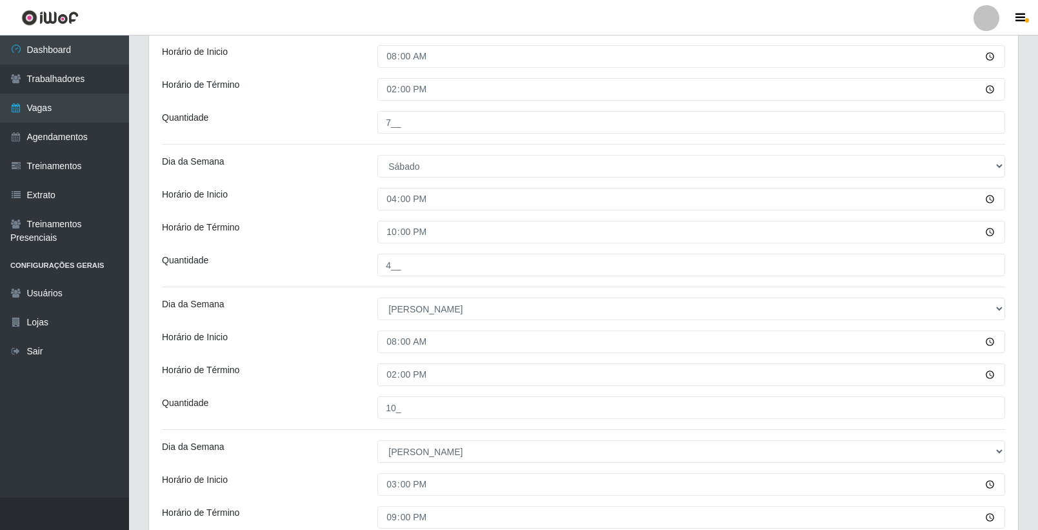
type input "___"
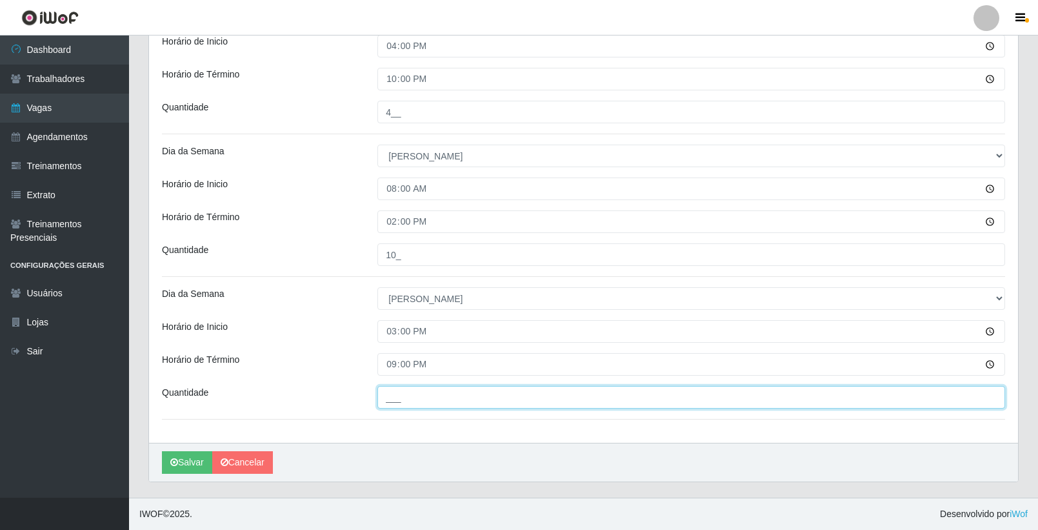
click at [409, 396] on input "___" at bounding box center [691, 397] width 628 height 23
type input "9__"
click at [425, 446] on div "[PERSON_NAME]" at bounding box center [583, 462] width 869 height 39
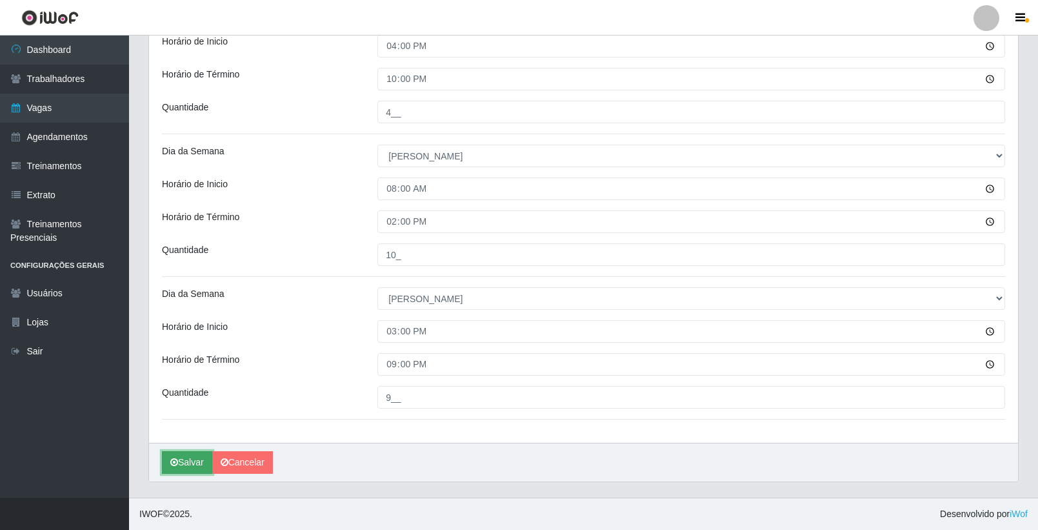
click at [191, 460] on button "Salvar" at bounding box center [187, 462] width 50 height 23
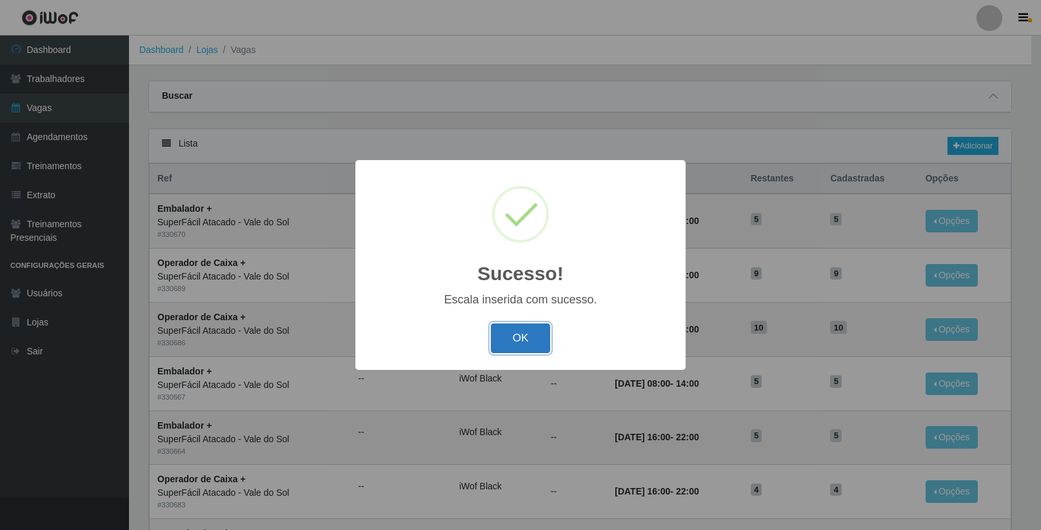
click at [528, 337] on button "OK" at bounding box center [521, 338] width 60 height 30
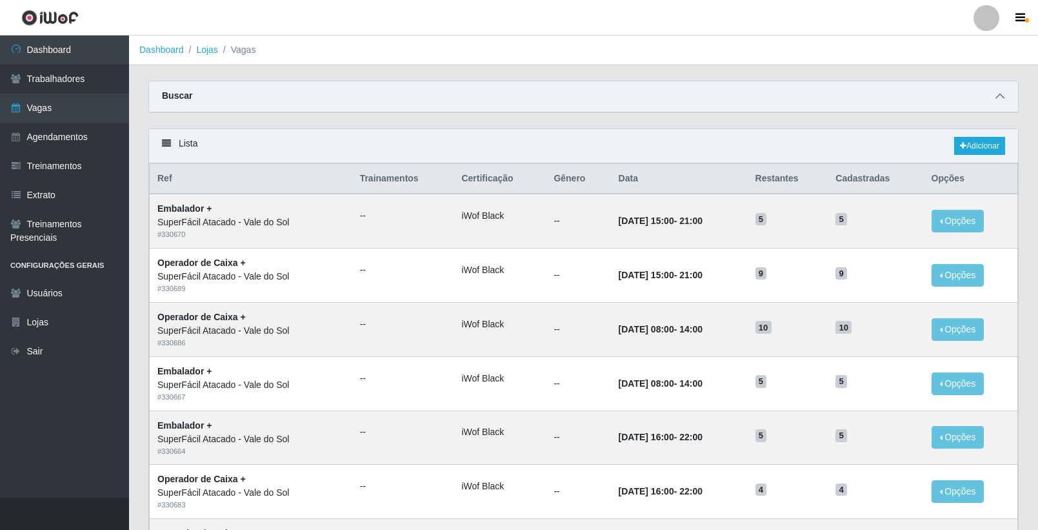
click at [997, 99] on icon at bounding box center [1000, 96] width 9 height 9
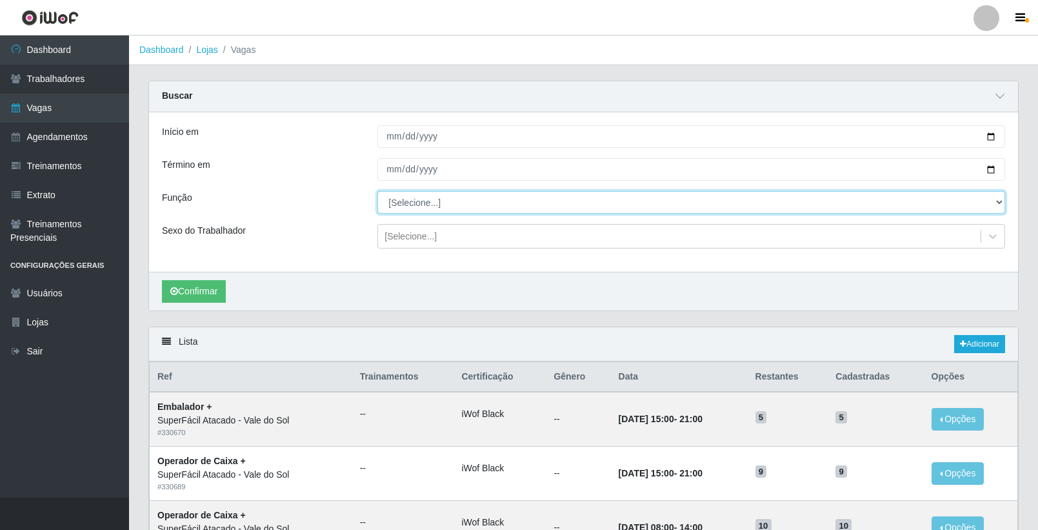
click at [469, 206] on select "[Selecione...] Embalador Embalador + Embalador ++ Operador de Caixa Operador de…" at bounding box center [691, 202] width 628 height 23
select select "70"
click at [377, 192] on select "[Selecione...] Embalador Embalador + Embalador ++ Operador de Caixa Operador de…" at bounding box center [691, 202] width 628 height 23
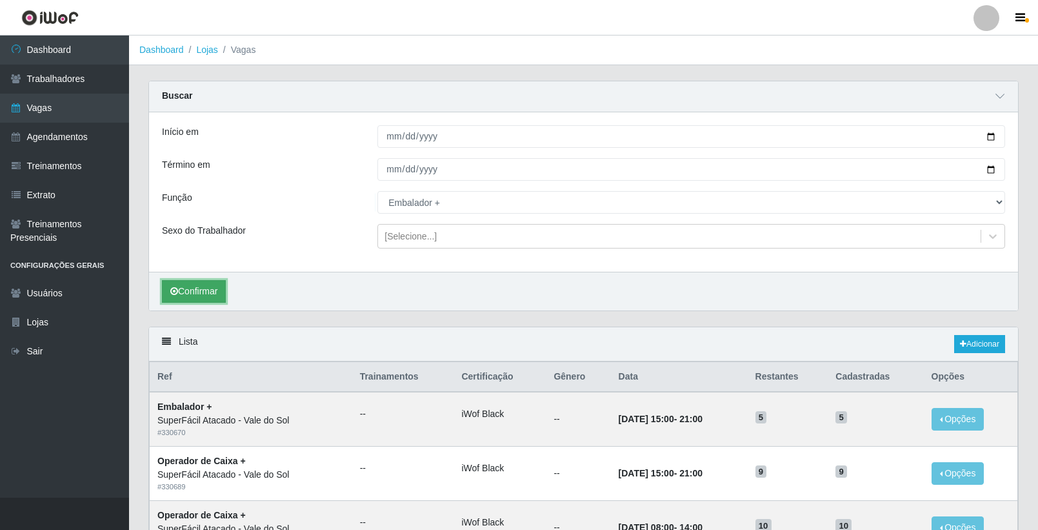
click at [201, 294] on button "Confirmar" at bounding box center [194, 291] width 64 height 23
click at [978, 342] on link "Adicionar" at bounding box center [979, 344] width 51 height 18
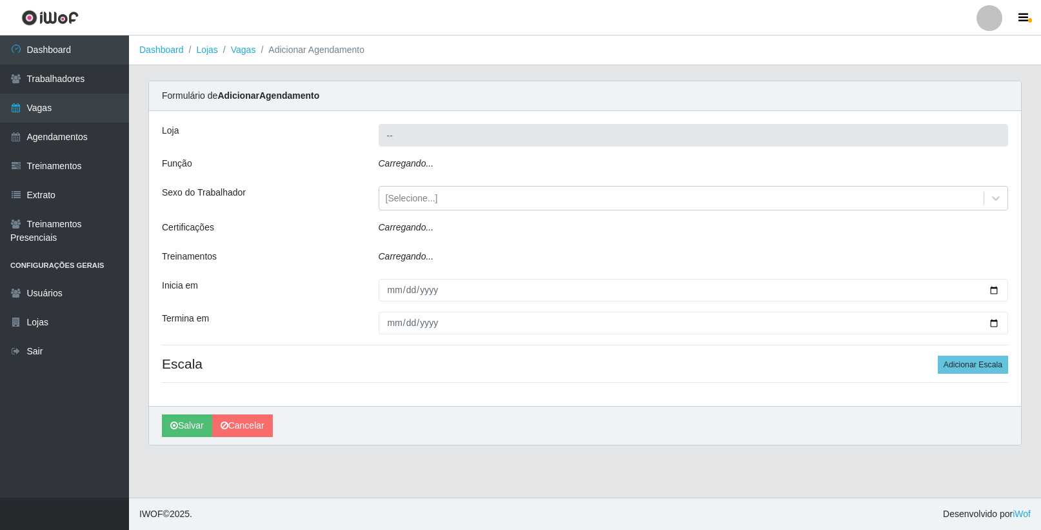
type input "SuperFácil Atacado - Vale do Sol"
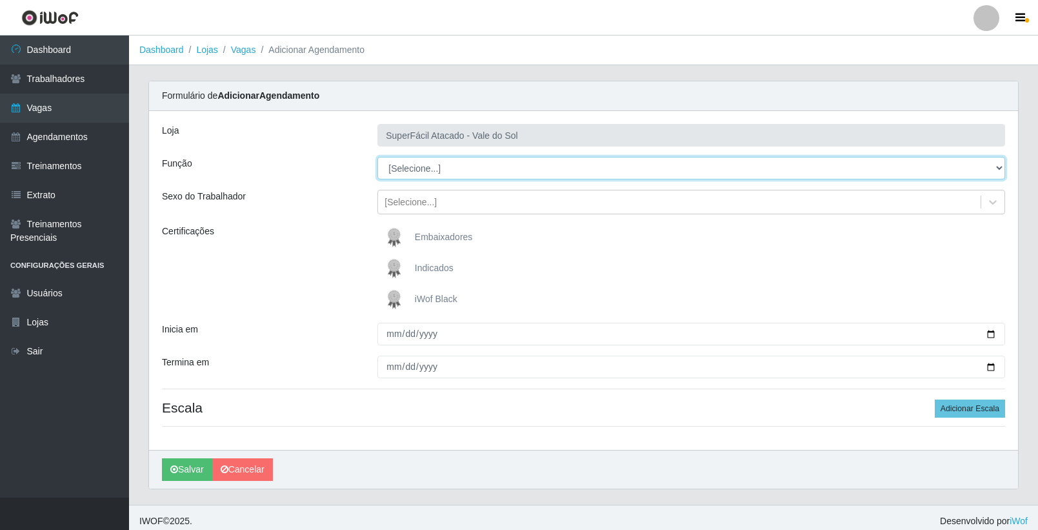
click at [447, 174] on select "[Selecione...] Embalador Embalador + Embalador ++ Operador de Caixa Operador de…" at bounding box center [691, 168] width 628 height 23
select select "72"
click at [377, 157] on select "[Selecione...] Embalador Embalador + Embalador ++ Operador de Caixa Operador de…" at bounding box center [691, 168] width 628 height 23
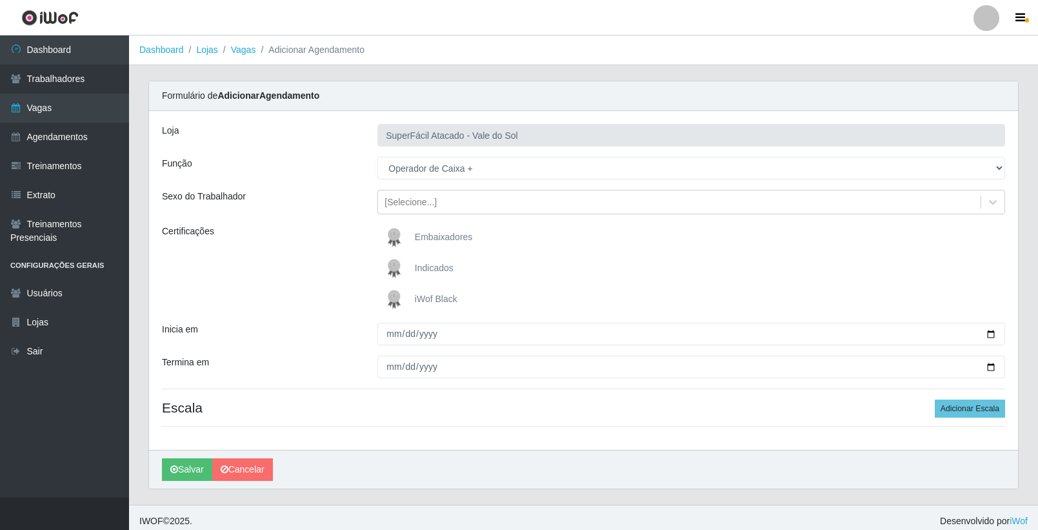
click at [444, 298] on span "iWof Black" at bounding box center [436, 299] width 43 height 10
click at [0, 0] on input "iWof Black" at bounding box center [0, 0] width 0 height 0
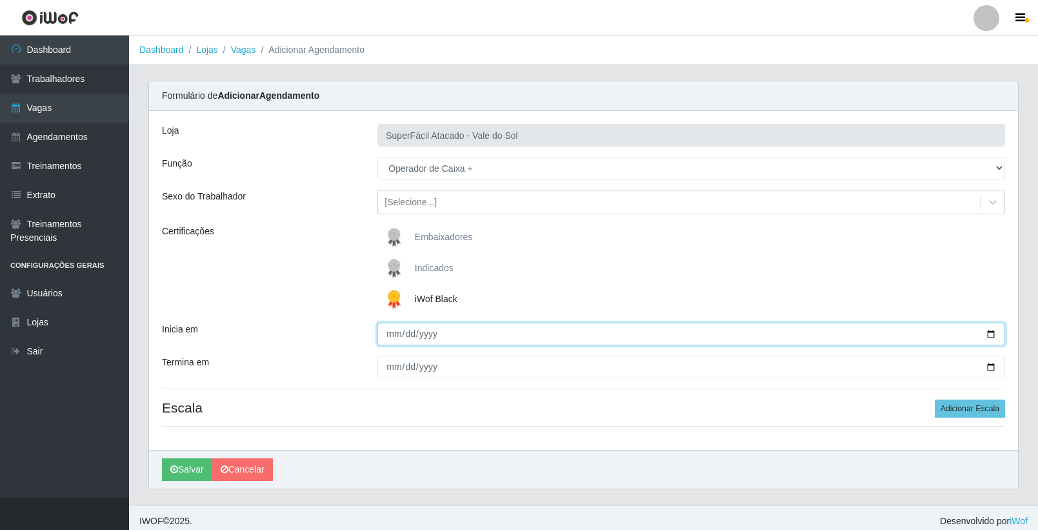
click at [392, 335] on input "Inicia em" at bounding box center [691, 334] width 628 height 23
type input "[DATE]"
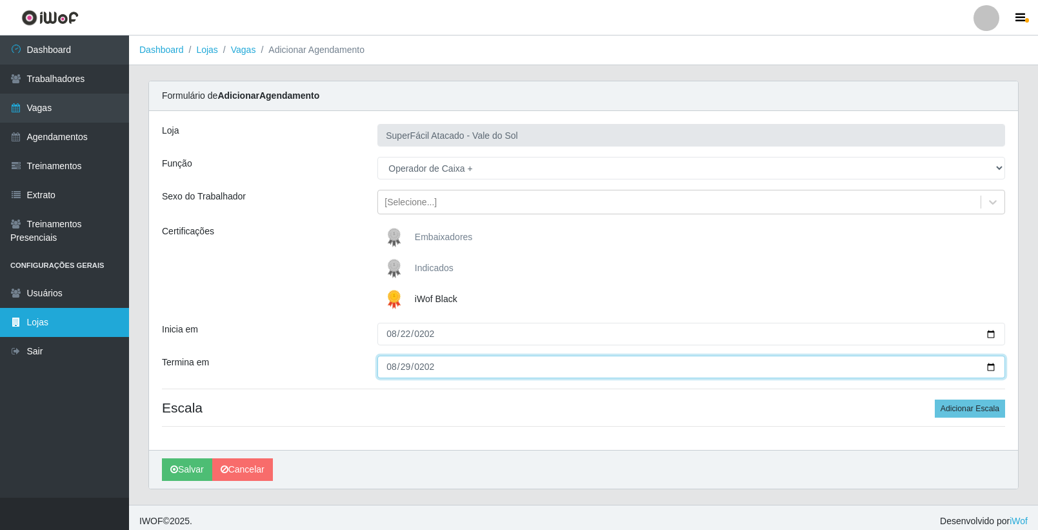
type input "[DATE]"
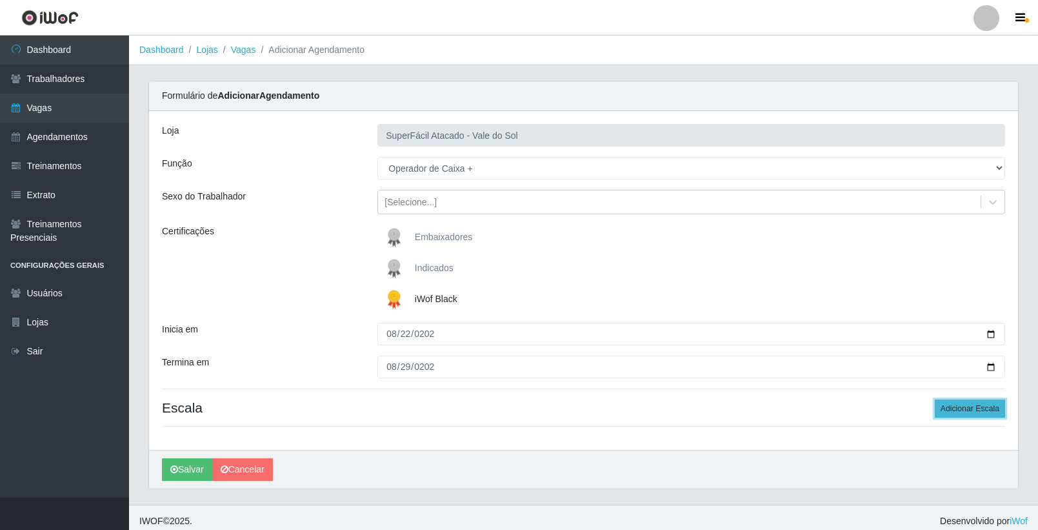
click at [967, 406] on button "Adicionar Escala" at bounding box center [970, 408] width 70 height 18
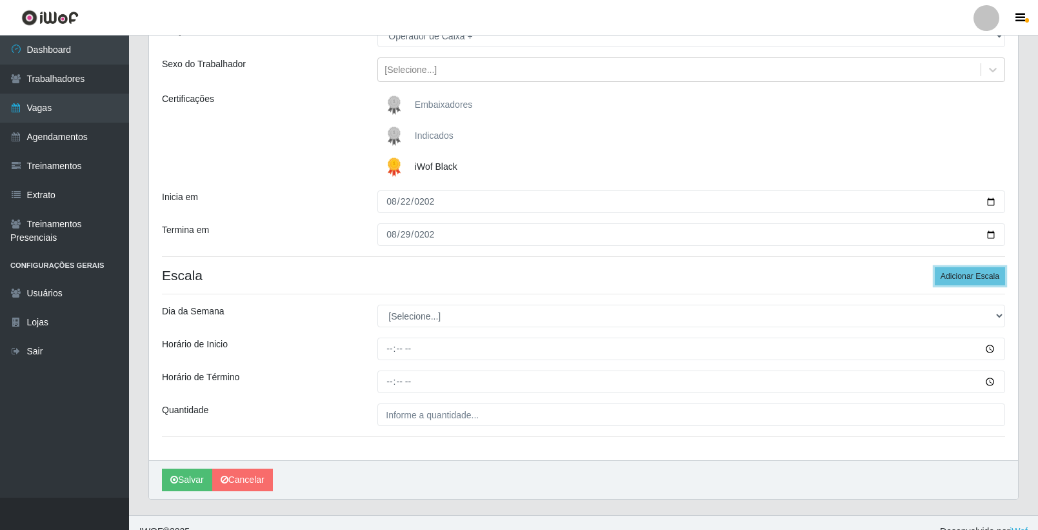
scroll to position [150, 0]
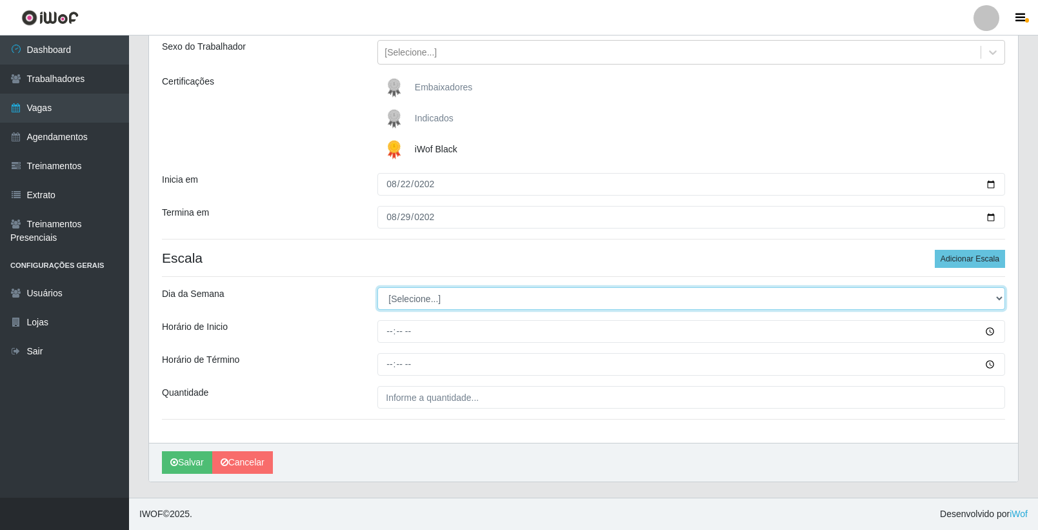
click at [426, 294] on select "[Selecione...] Segunda Terça Quarta Quinta Sexta Sábado Domingo" at bounding box center [691, 298] width 628 height 23
select select "5"
click at [377, 287] on select "[Selecione...] Segunda Terça Quarta Quinta Sexta Sábado Domingo" at bounding box center [691, 298] width 628 height 23
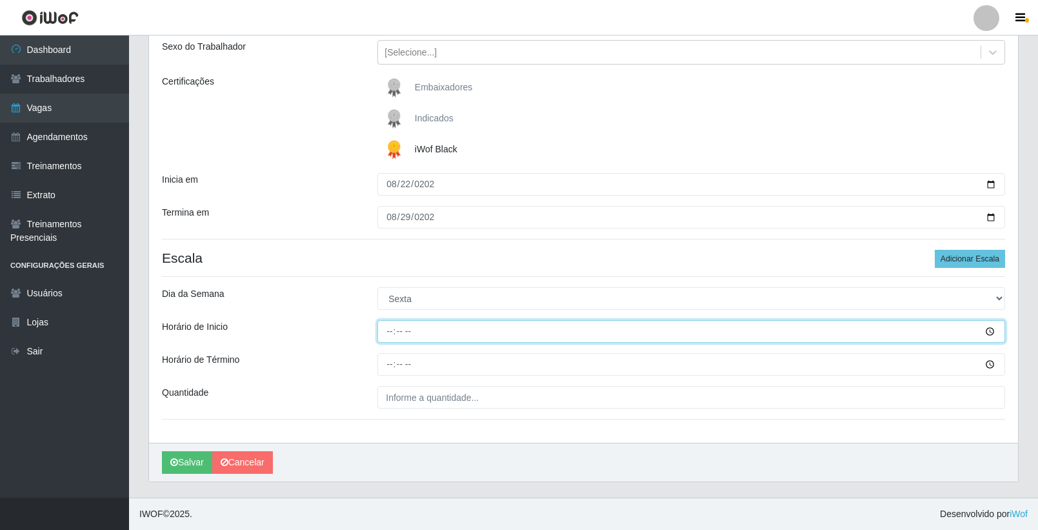
click at [392, 330] on input "Horário de Inicio" at bounding box center [691, 331] width 628 height 23
type input "08:00"
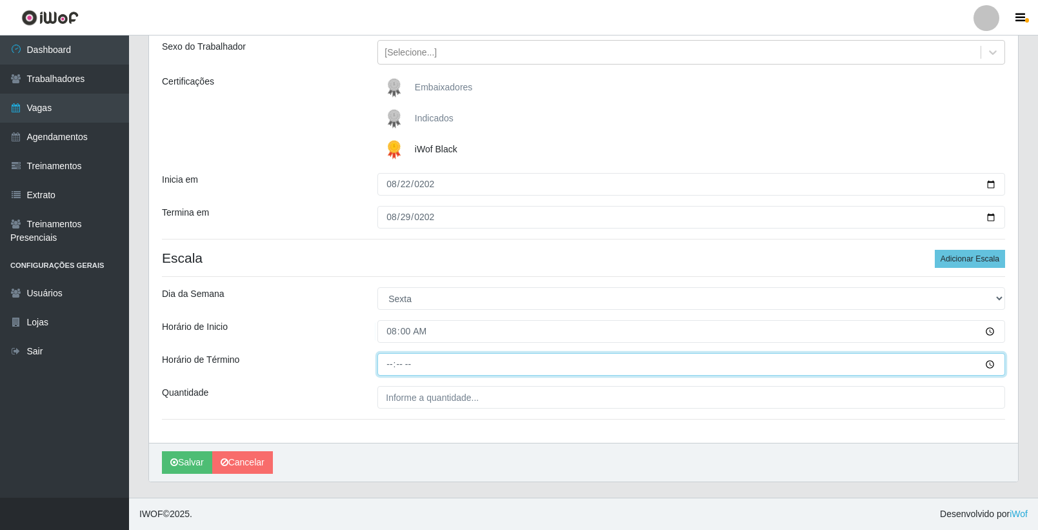
type input "14:00"
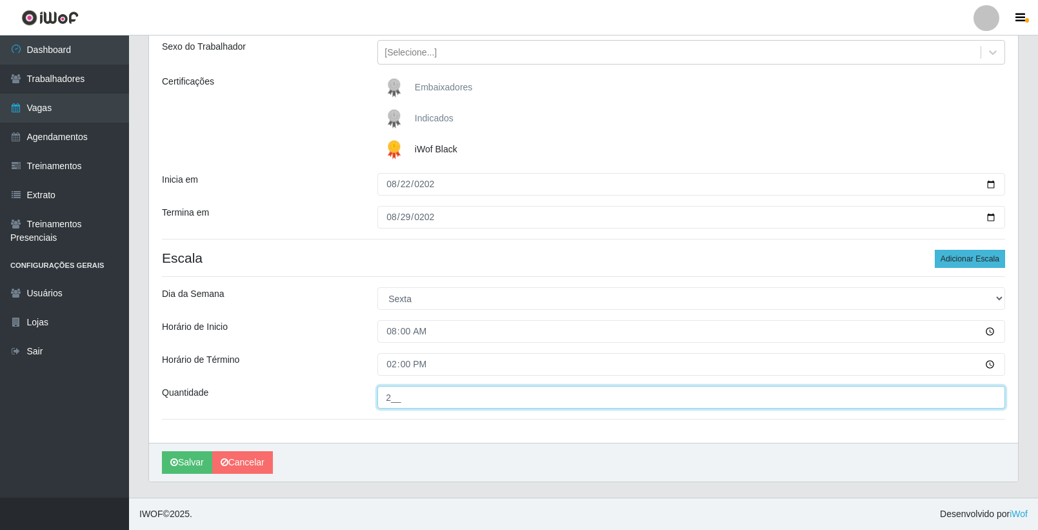
type input "2__"
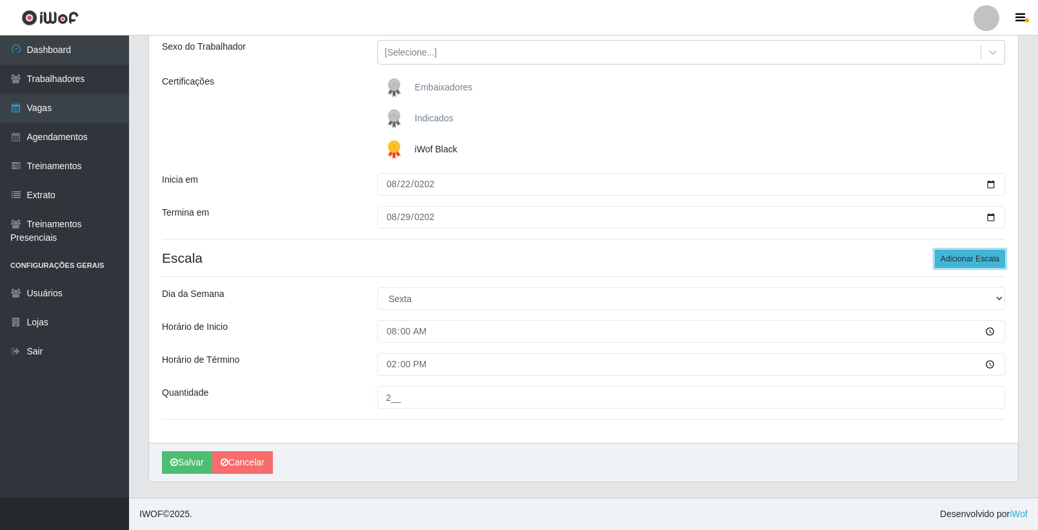
click at [972, 256] on button "Adicionar Escala" at bounding box center [970, 259] width 70 height 18
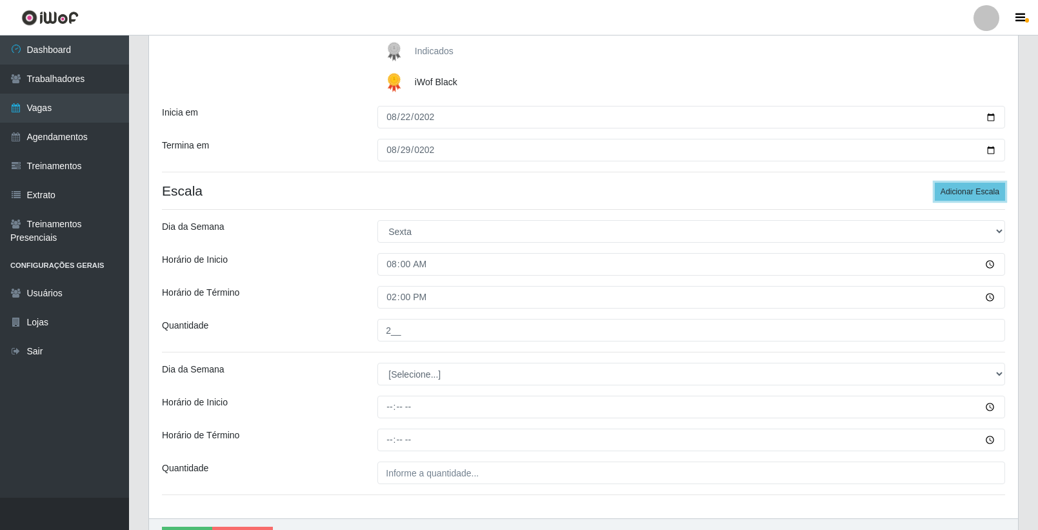
scroll to position [279, 0]
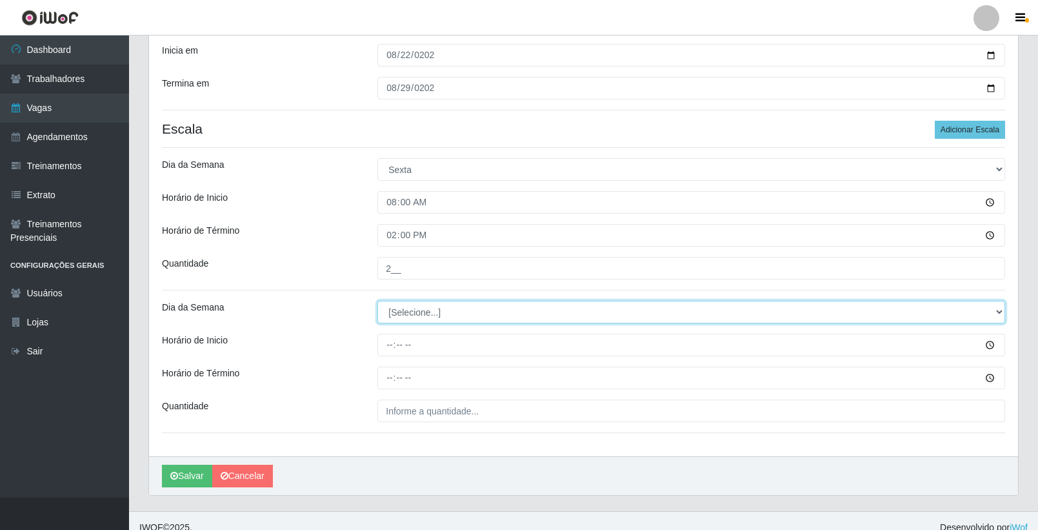
click at [454, 302] on select "[Selecione...] Segunda Terça Quarta Quinta Sexta Sábado Domingo" at bounding box center [691, 312] width 628 height 23
select select "5"
click at [377, 301] on select "[Selecione...] Segunda Terça Quarta Quinta Sexta Sábado Domingo" at bounding box center [691, 312] width 628 height 23
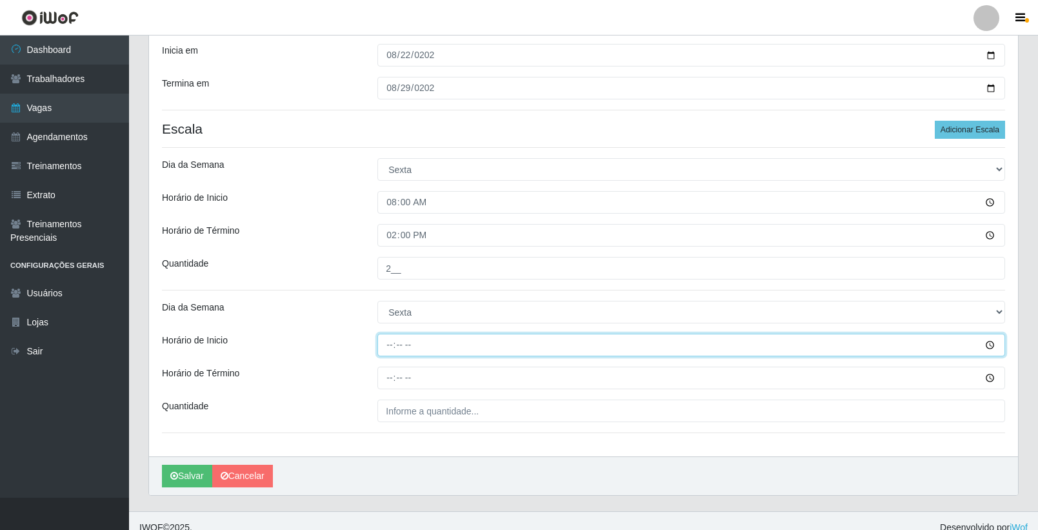
click at [390, 341] on input "Horário de Inicio" at bounding box center [691, 345] width 628 height 23
type input "16:00"
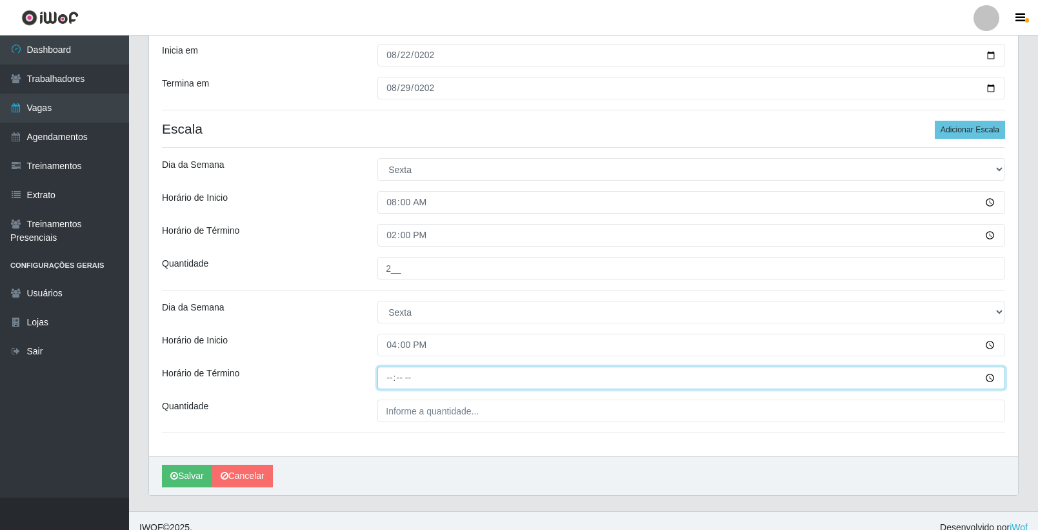
type input "22:00"
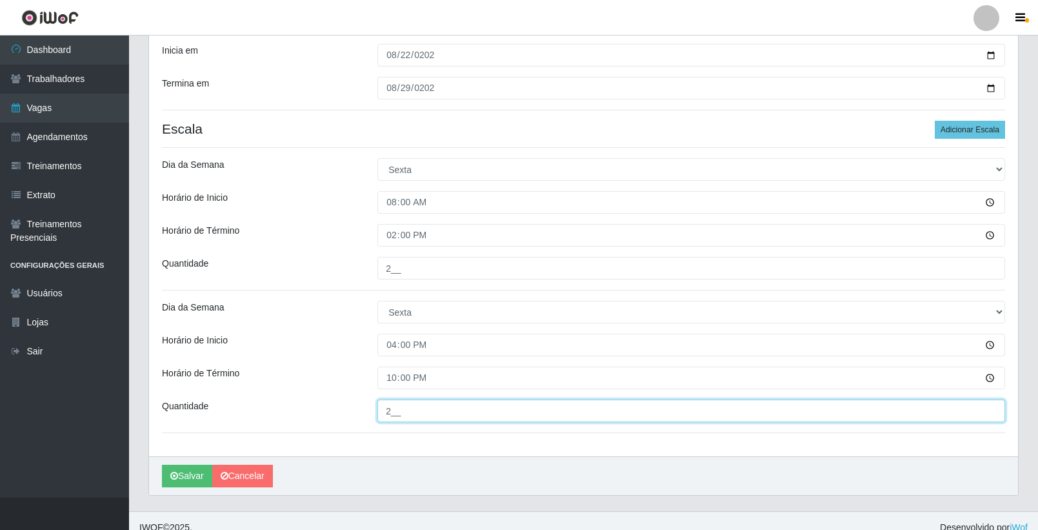
type input "2__"
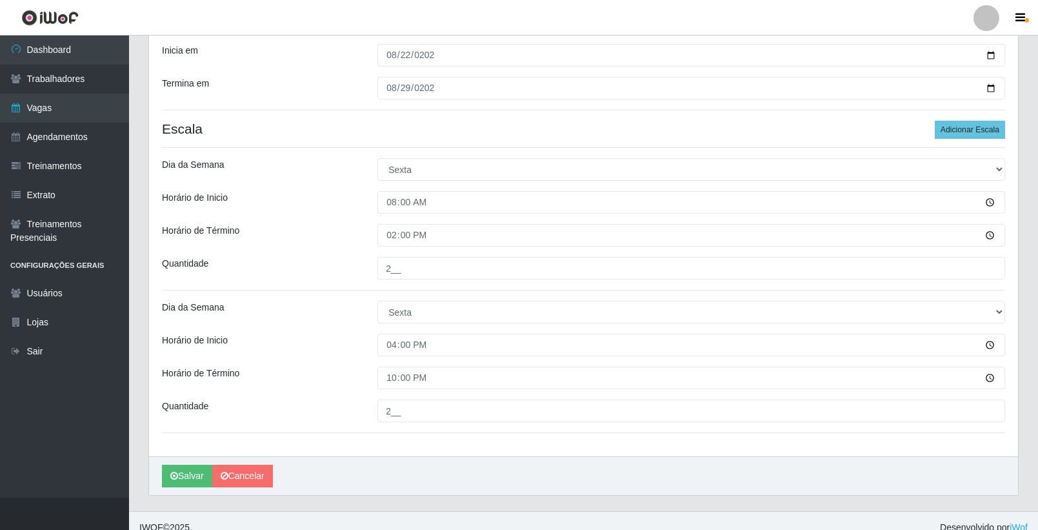
click at [342, 289] on div "Loja SuperFácil Atacado - Vale do Sol Função [Selecione...] Embalador Embalador…" at bounding box center [583, 144] width 869 height 624
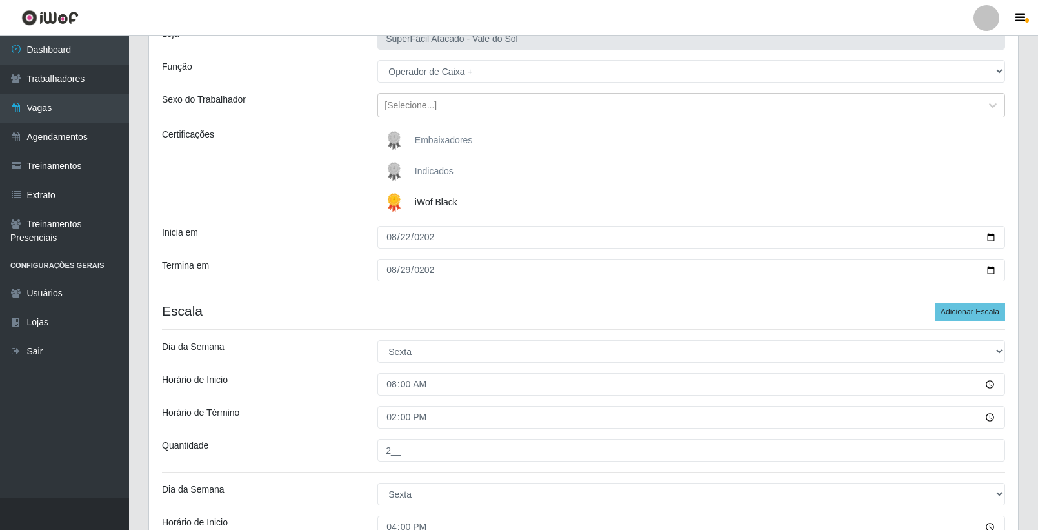
scroll to position [0, 0]
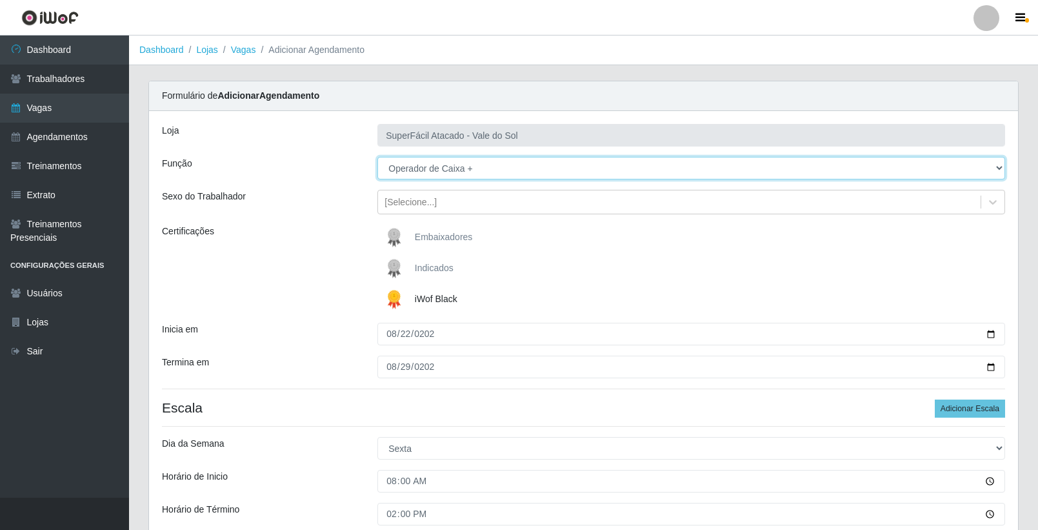
click at [469, 172] on select "[Selecione...] Embalador Embalador + Embalador ++ Operador de Caixa Operador de…" at bounding box center [691, 168] width 628 height 23
select select "22"
click at [377, 157] on select "[Selecione...] Embalador Embalador + Embalador ++ Operador de Caixa Operador de…" at bounding box center [691, 168] width 628 height 23
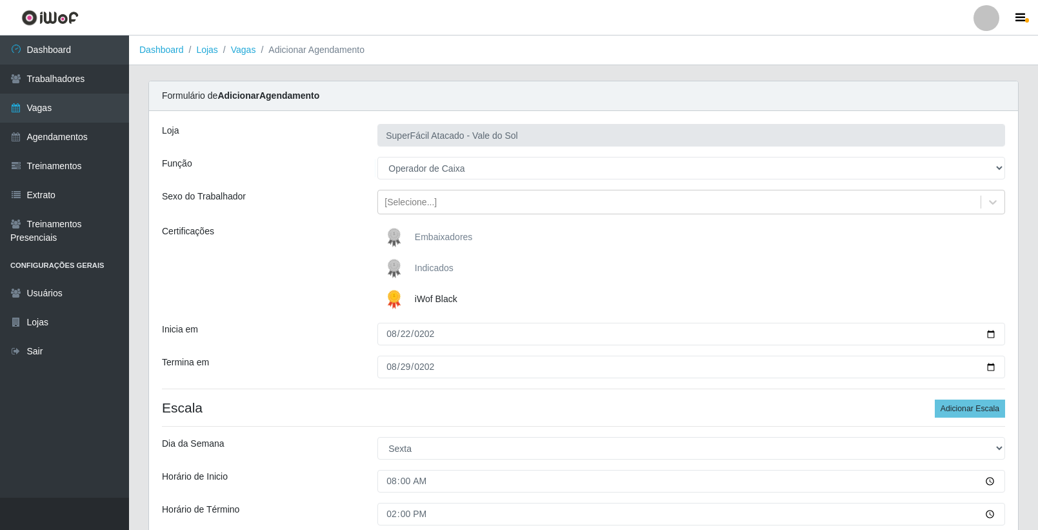
drag, startPoint x: 357, startPoint y: 228, endPoint x: 350, endPoint y: 227, distance: 6.5
click at [350, 227] on div "Certificações" at bounding box center [259, 269] width 215 height 88
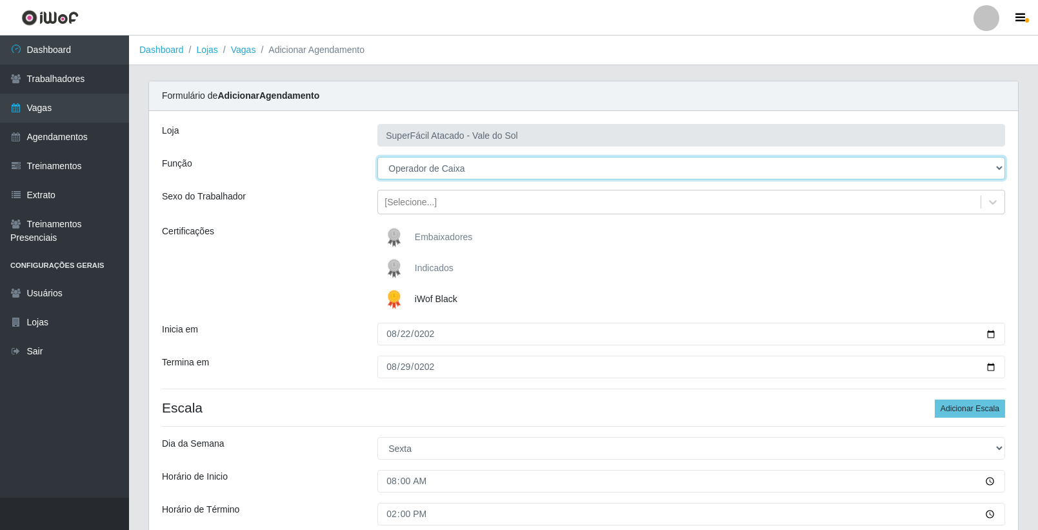
click at [433, 171] on select "[Selecione...] Embalador Embalador + Embalador ++ Operador de Caixa Operador de…" at bounding box center [691, 168] width 628 height 23
click at [377, 157] on select "[Selecione...] Embalador Embalador + Embalador ++ Operador de Caixa Operador de…" at bounding box center [691, 168] width 628 height 23
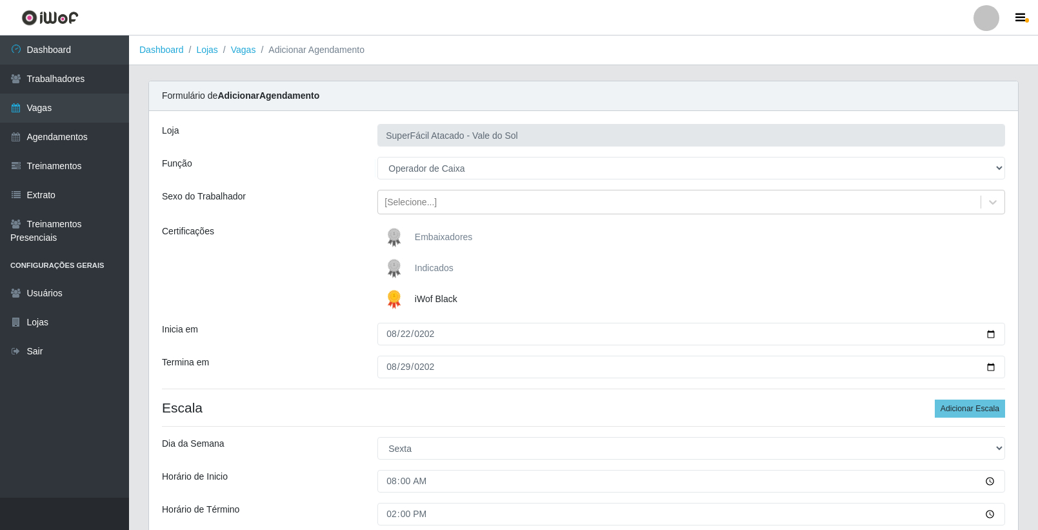
click at [354, 204] on div "Sexo do Trabalhador" at bounding box center [259, 202] width 215 height 25
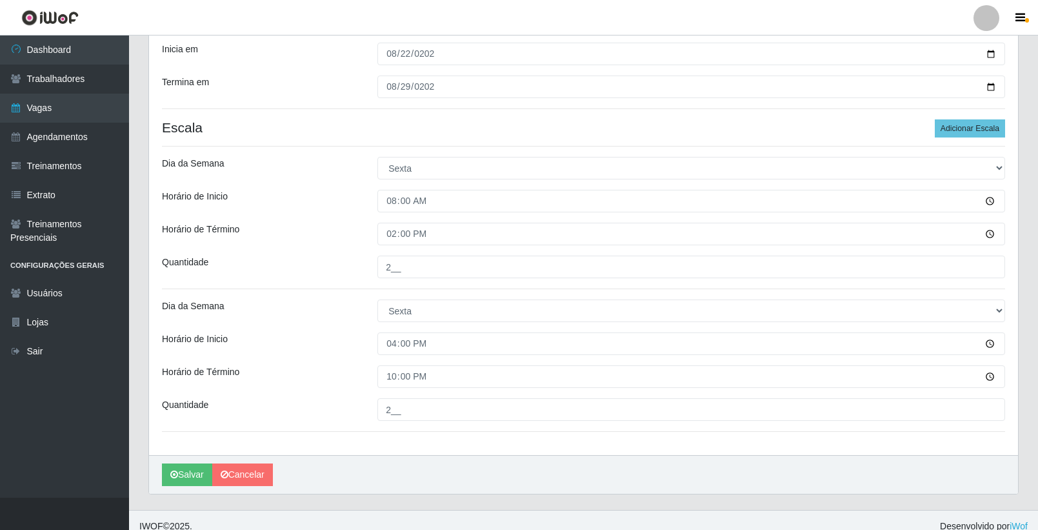
scroll to position [292, 0]
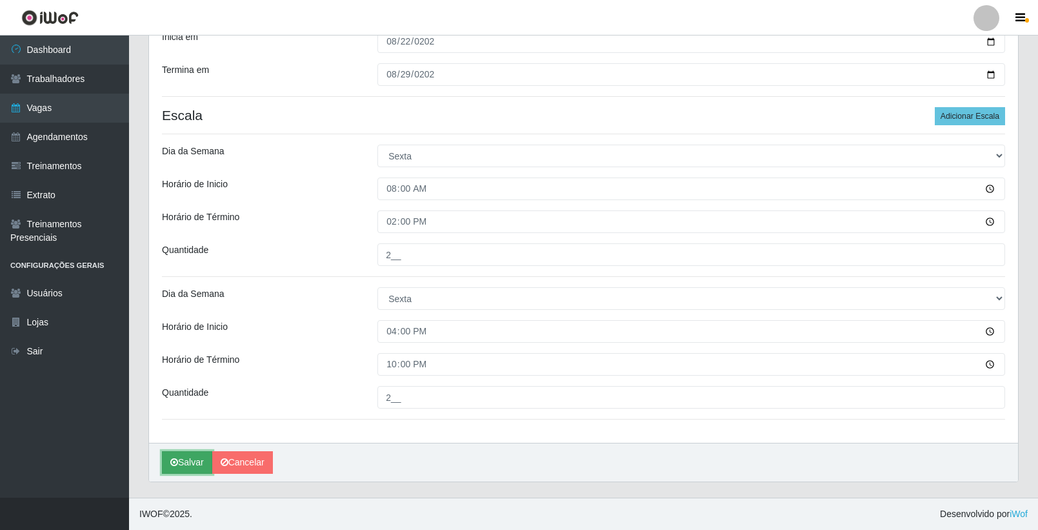
click at [187, 468] on button "Salvar" at bounding box center [187, 462] width 50 height 23
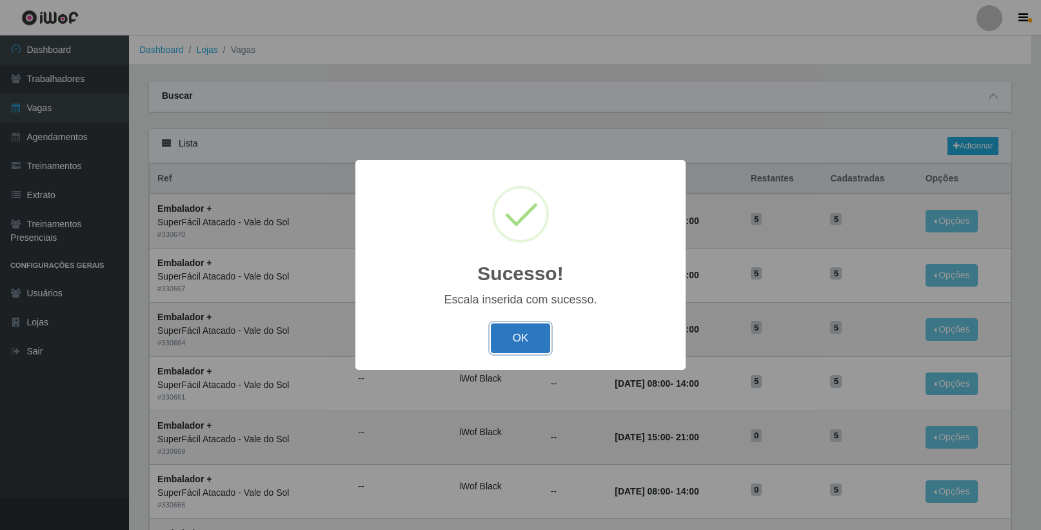
click at [526, 335] on button "OK" at bounding box center [521, 338] width 60 height 30
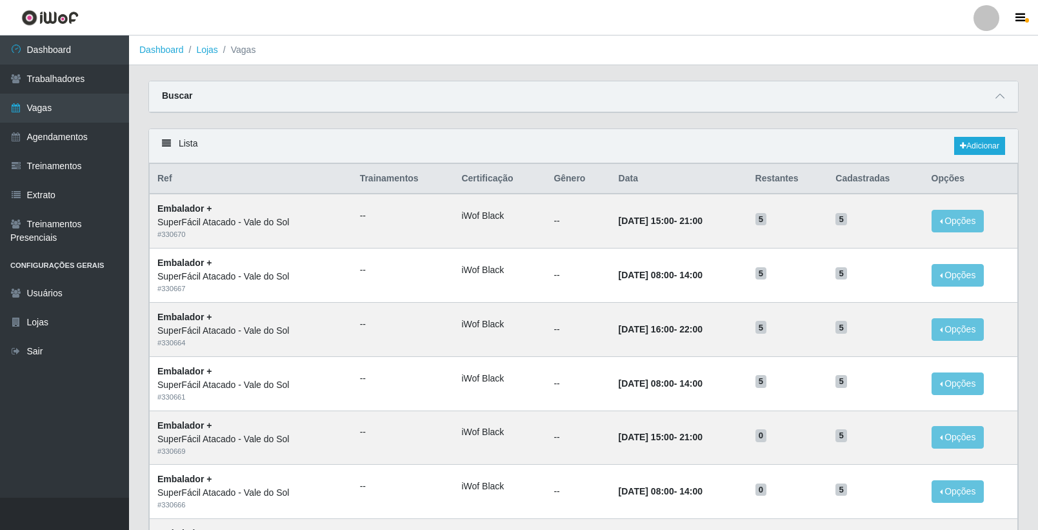
click at [1017, 126] on div "Carregando... Buscar Início em Término em Função [Selecione...] Embalador Embal…" at bounding box center [584, 105] width 890 height 48
click at [992, 148] on link "Adicionar" at bounding box center [979, 146] width 51 height 18
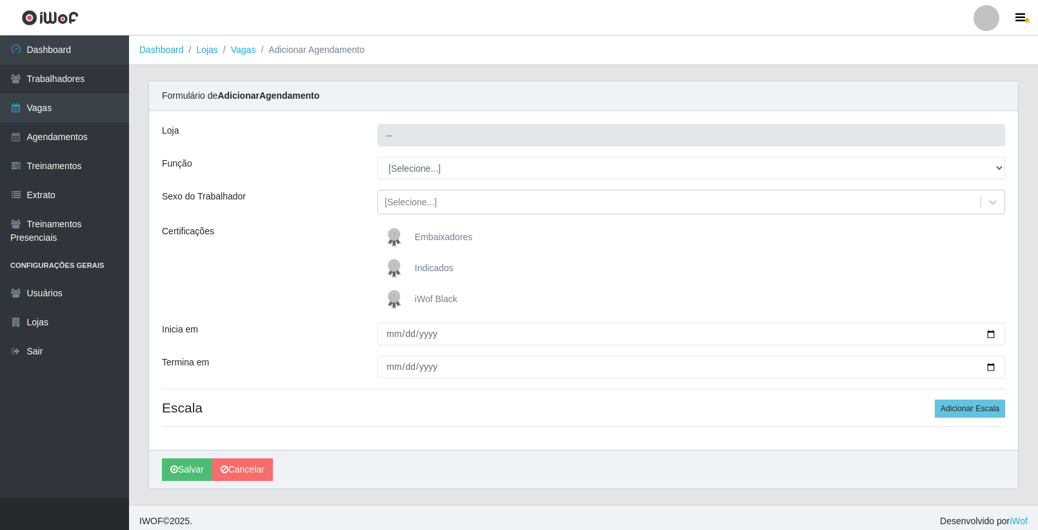
type input "SuperFácil Atacado - Vale do Sol"
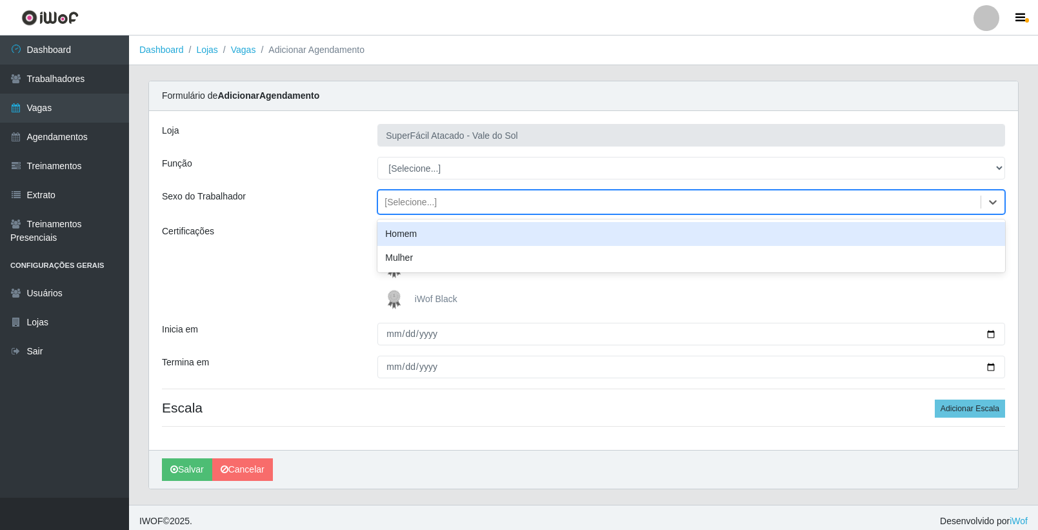
click at [548, 212] on div "[Selecione...]" at bounding box center [679, 202] width 603 height 21
drag, startPoint x: 491, startPoint y: 210, endPoint x: 481, endPoint y: 198, distance: 15.5
click at [490, 210] on div "[Selecione...]" at bounding box center [679, 202] width 603 height 21
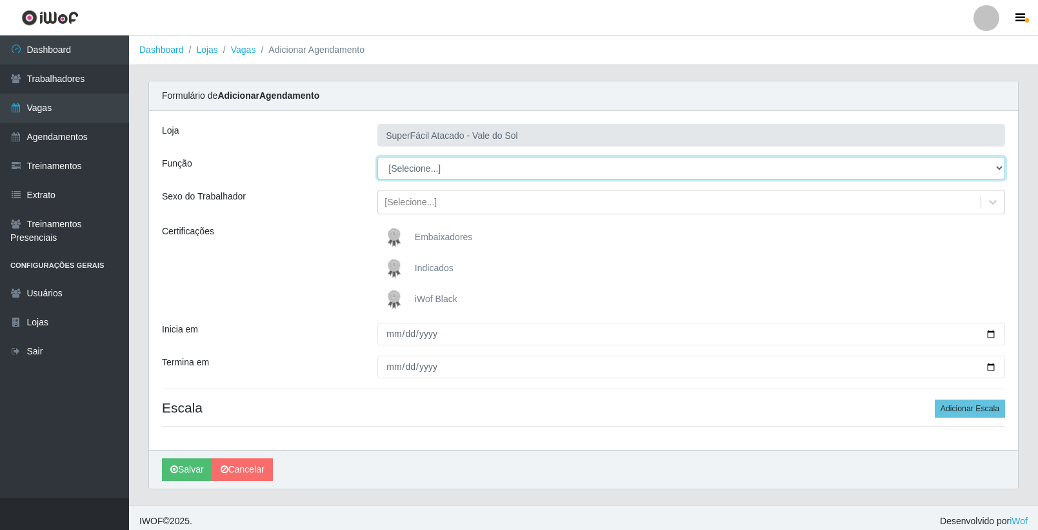
click at [473, 170] on select "[Selecione...] Embalador Embalador + Embalador ++ Operador de Caixa Operador de…" at bounding box center [691, 168] width 628 height 23
select select "22"
click at [377, 157] on select "[Selecione...] Embalador Embalador + Embalador ++ Operador de Caixa Operador de…" at bounding box center [691, 168] width 628 height 23
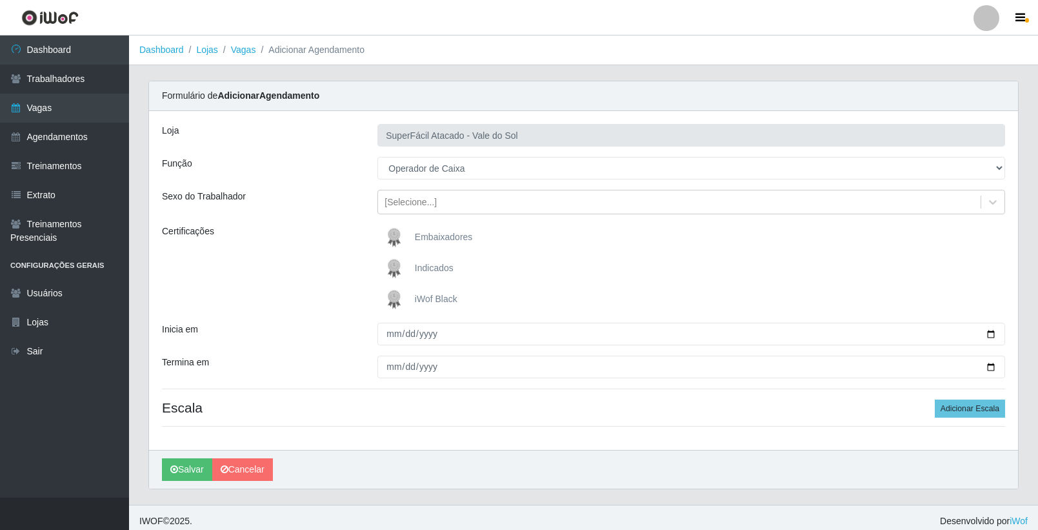
click at [441, 299] on span "iWof Black" at bounding box center [436, 299] width 43 height 10
click at [0, 0] on input "iWof Black" at bounding box center [0, 0] width 0 height 0
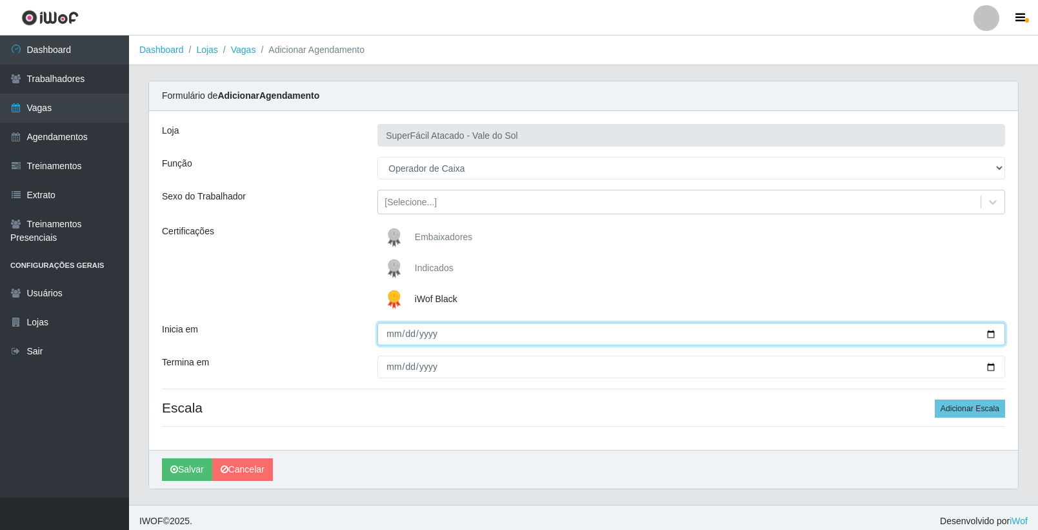
click at [392, 333] on input "Inicia em" at bounding box center [691, 334] width 628 height 23
type input "[DATE]"
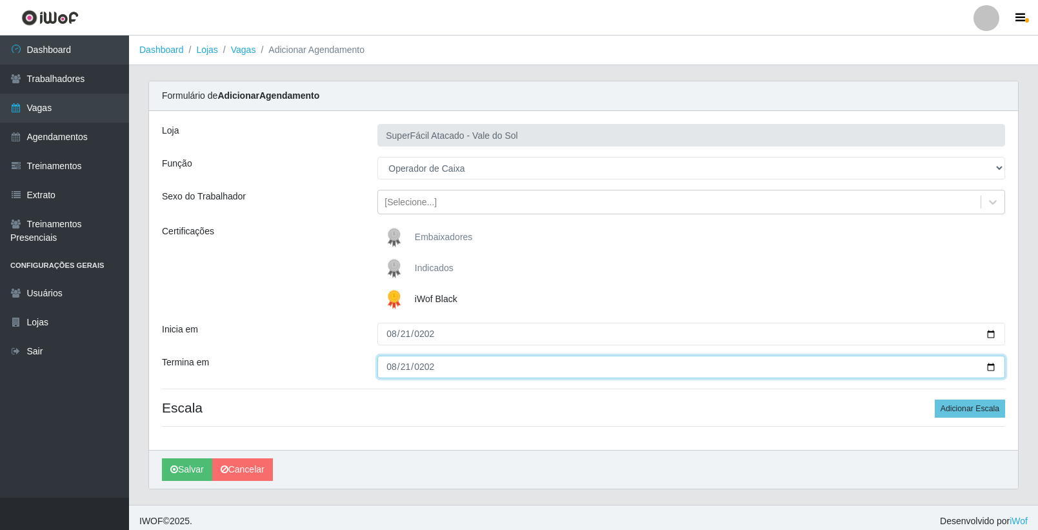
type input "[DATE]"
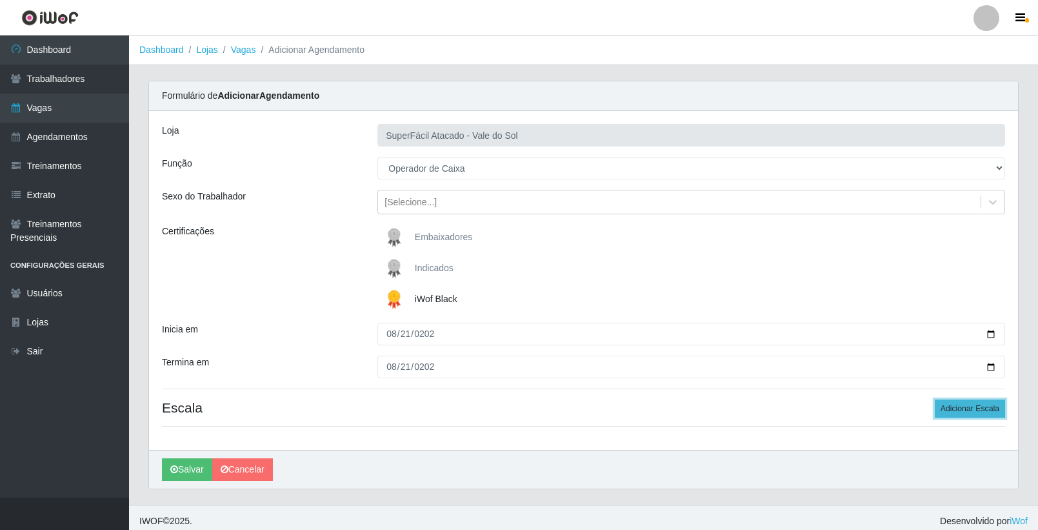
click at [970, 403] on button "Adicionar Escala" at bounding box center [970, 408] width 70 height 18
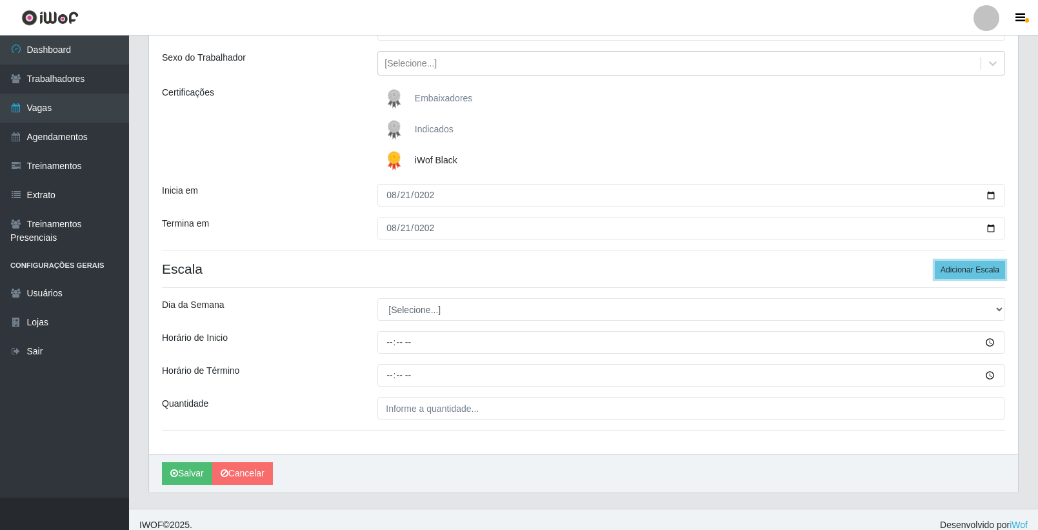
scroll to position [150, 0]
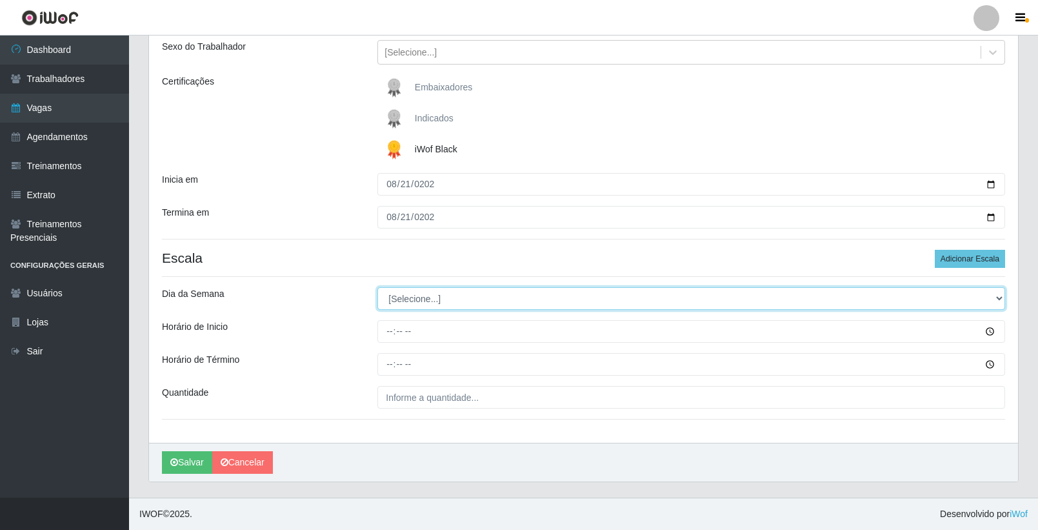
click at [428, 305] on select "[Selecione...] Segunda Terça Quarta Quinta Sexta Sábado Domingo" at bounding box center [691, 298] width 628 height 23
select select "4"
click at [377, 287] on select "[Selecione...] Segunda Terça Quarta Quinta Sexta Sábado Domingo" at bounding box center [691, 298] width 628 height 23
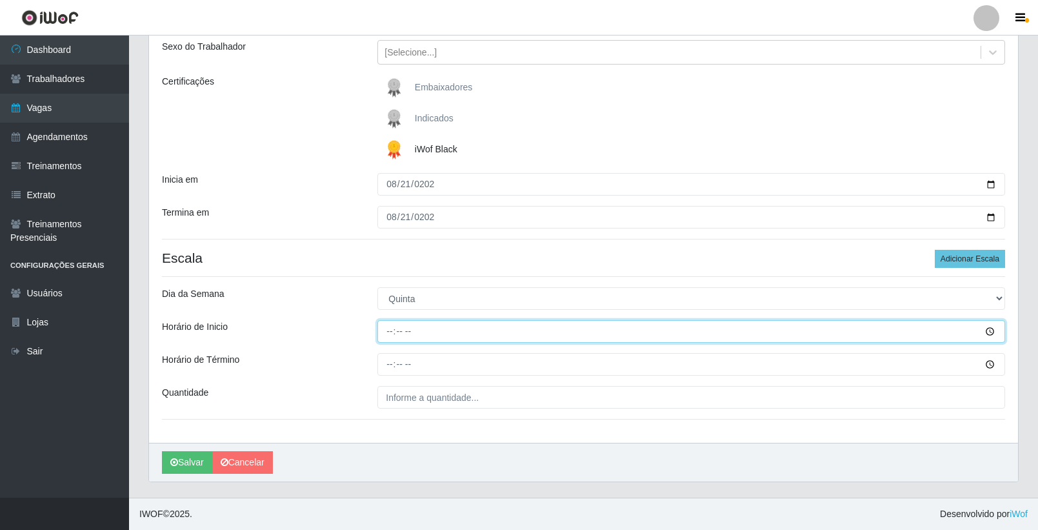
click at [390, 332] on input "Horário de Inicio" at bounding box center [691, 331] width 628 height 23
type input "16:00"
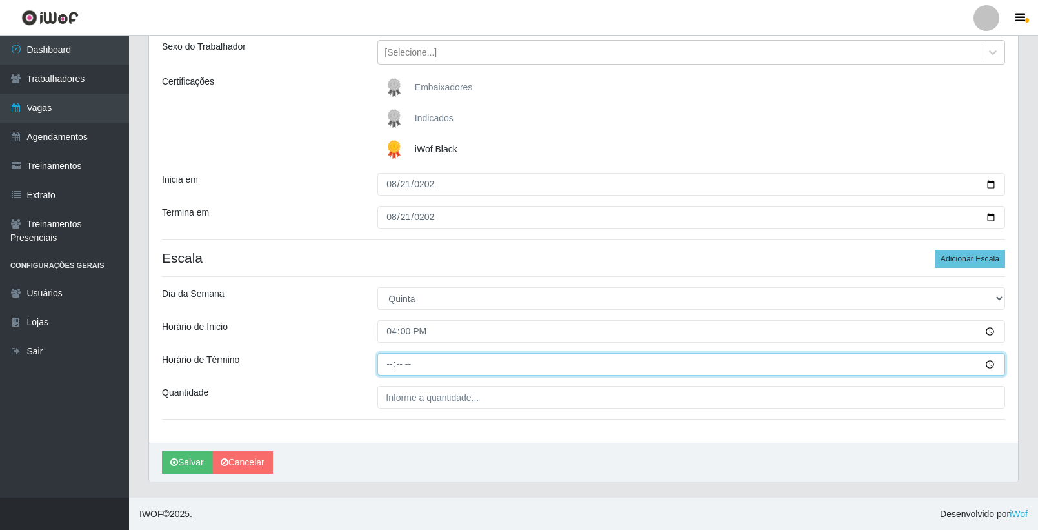
type input "22:00"
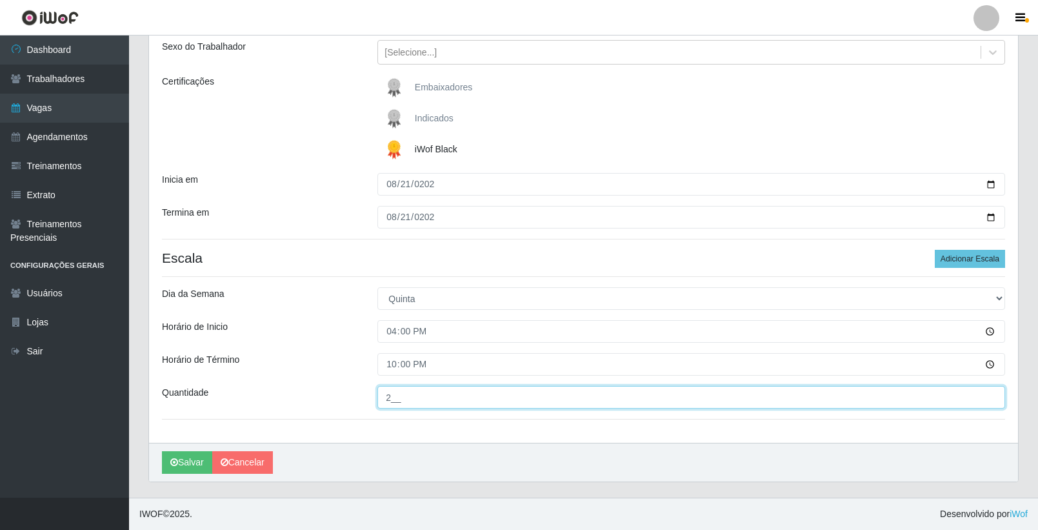
type input "2__"
click at [326, 328] on div "Horário de Inicio" at bounding box center [259, 331] width 215 height 23
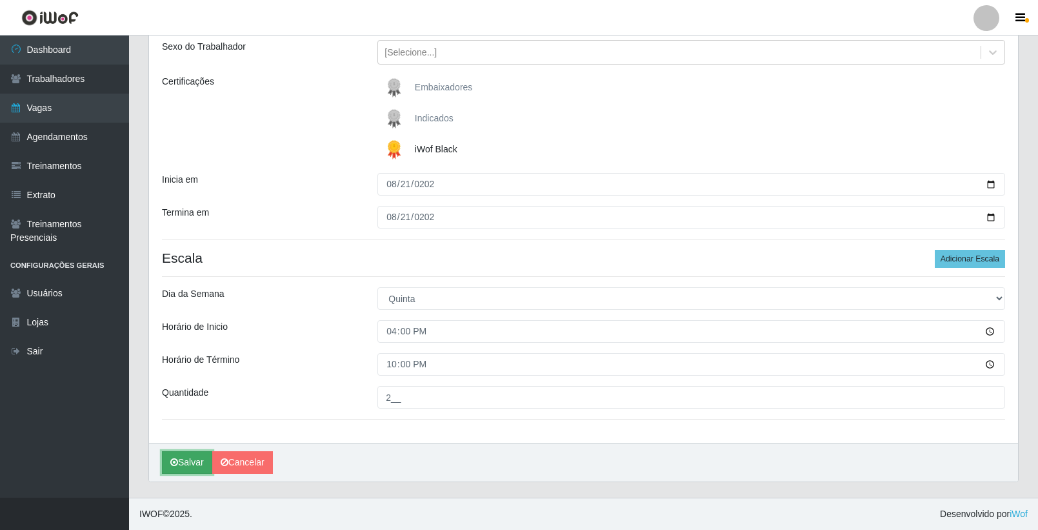
click at [170, 468] on button "Salvar" at bounding box center [187, 462] width 50 height 23
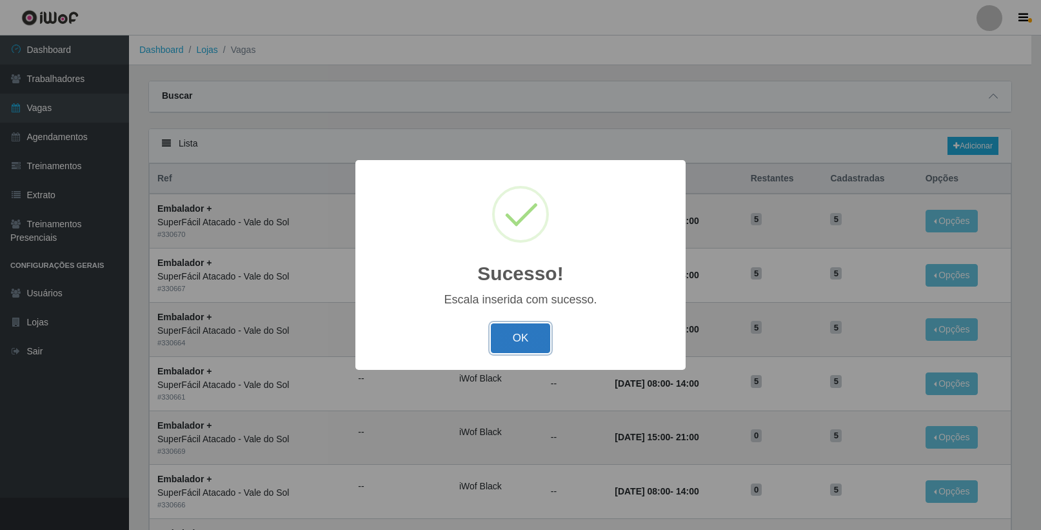
click at [534, 347] on button "OK" at bounding box center [521, 338] width 60 height 30
